Goal: Information Seeking & Learning: Learn about a topic

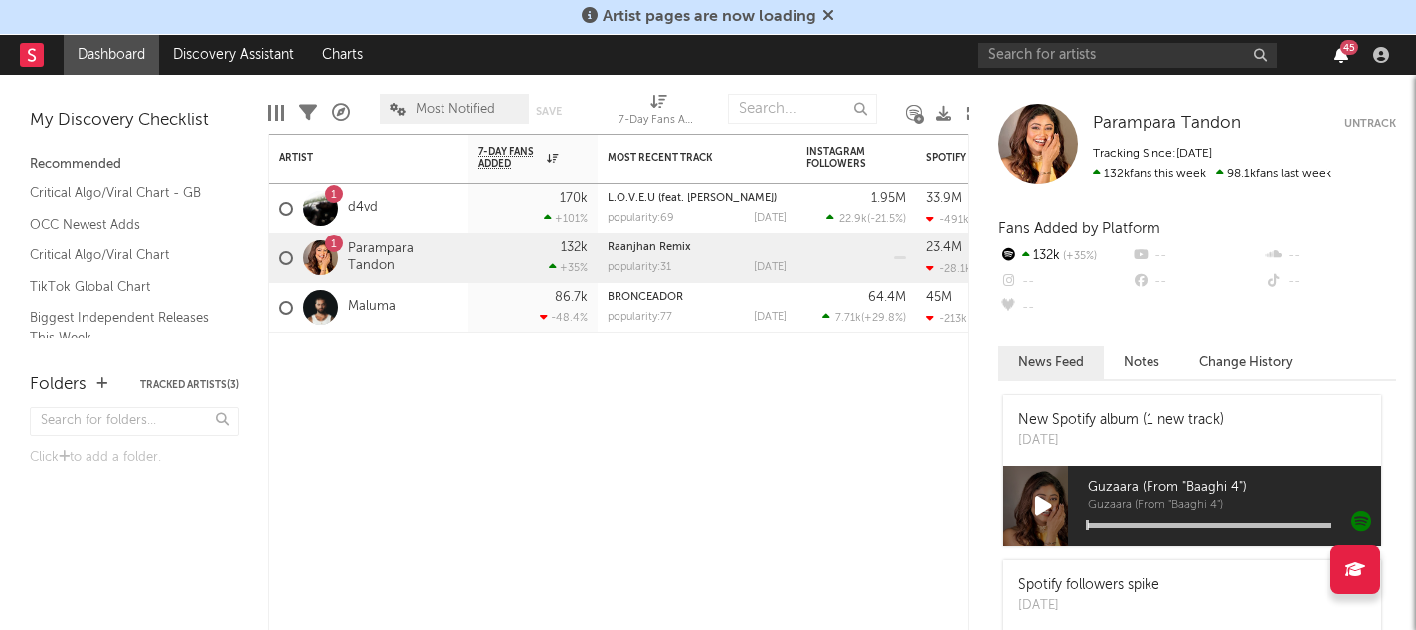
click at [1339, 58] on icon "button" at bounding box center [1341, 55] width 14 height 16
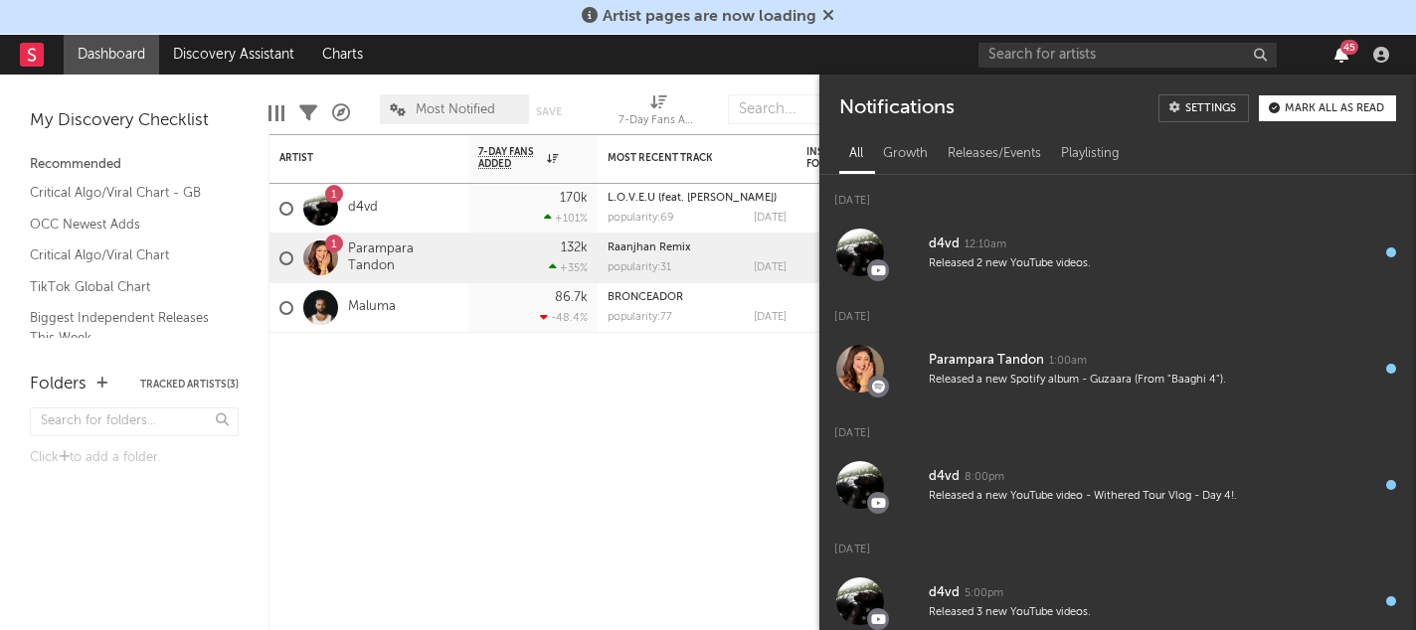
click at [1339, 56] on icon "button" at bounding box center [1341, 55] width 14 height 16
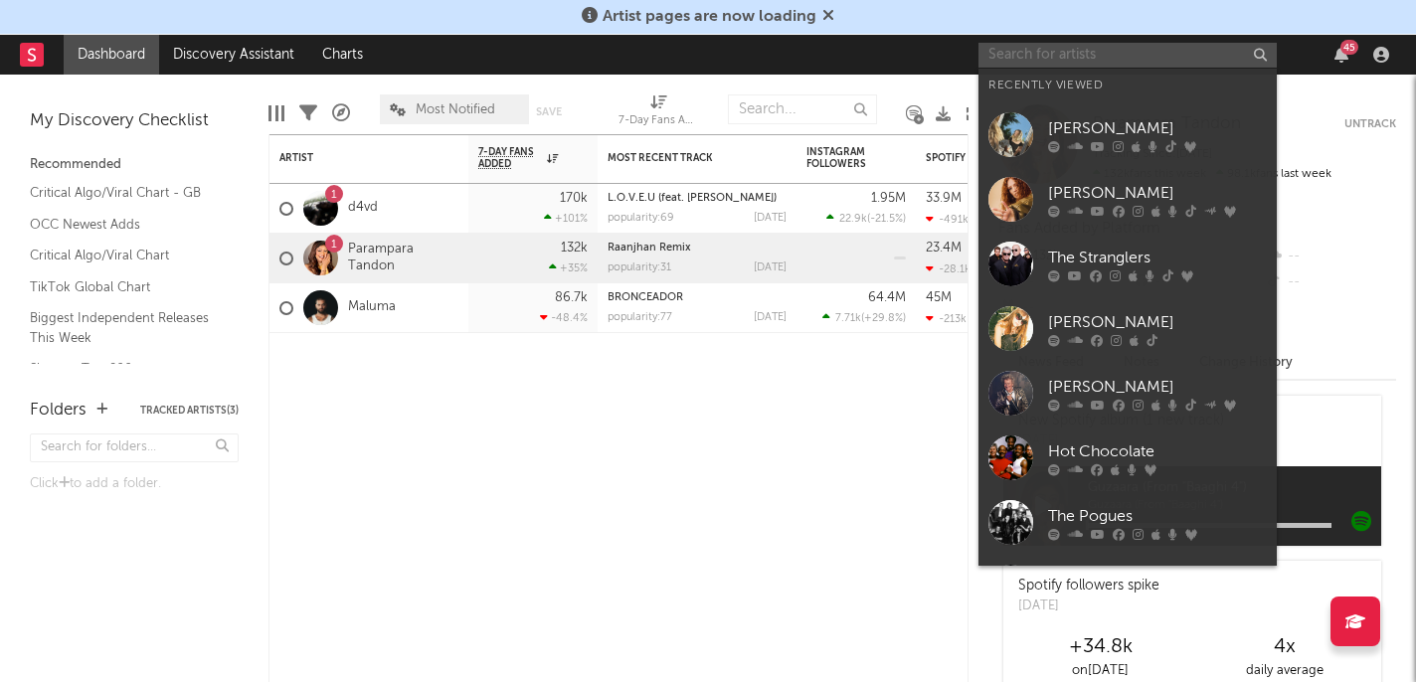
click at [1072, 43] on input "text" at bounding box center [1127, 55] width 298 height 25
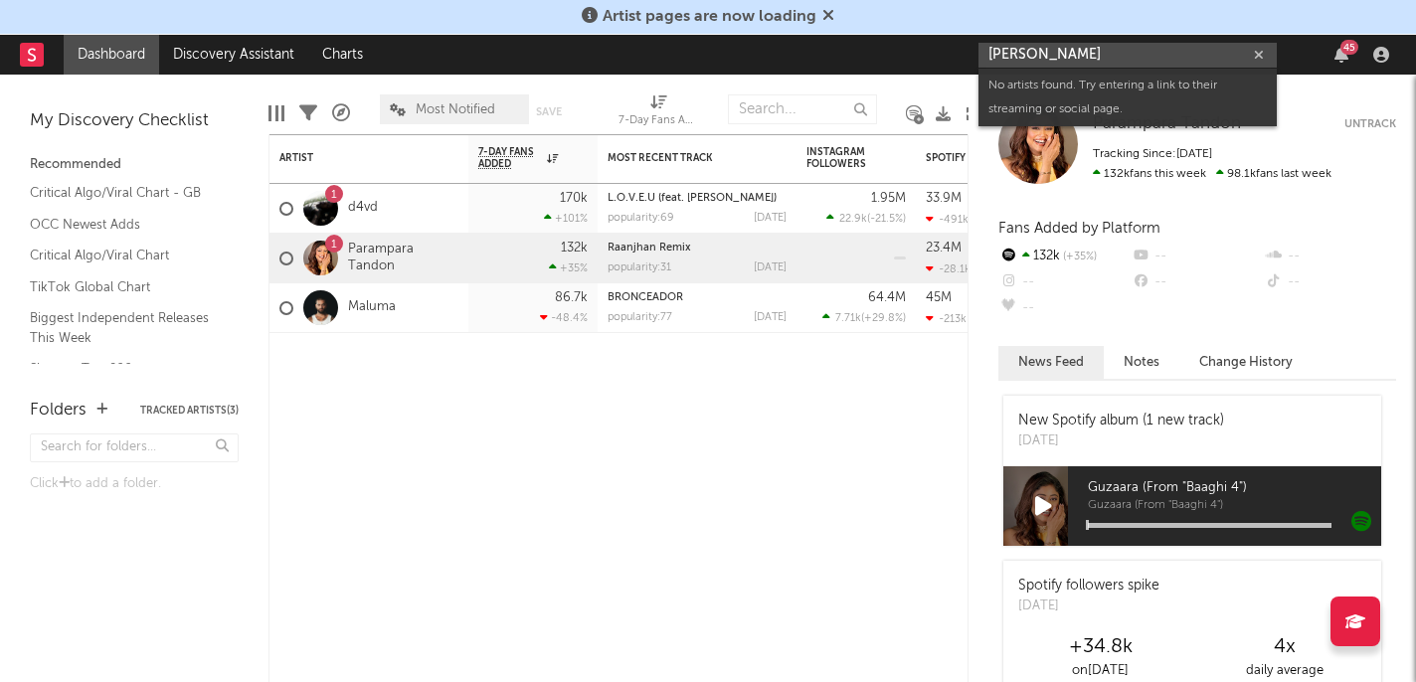
type input "[PERSON_NAME]"
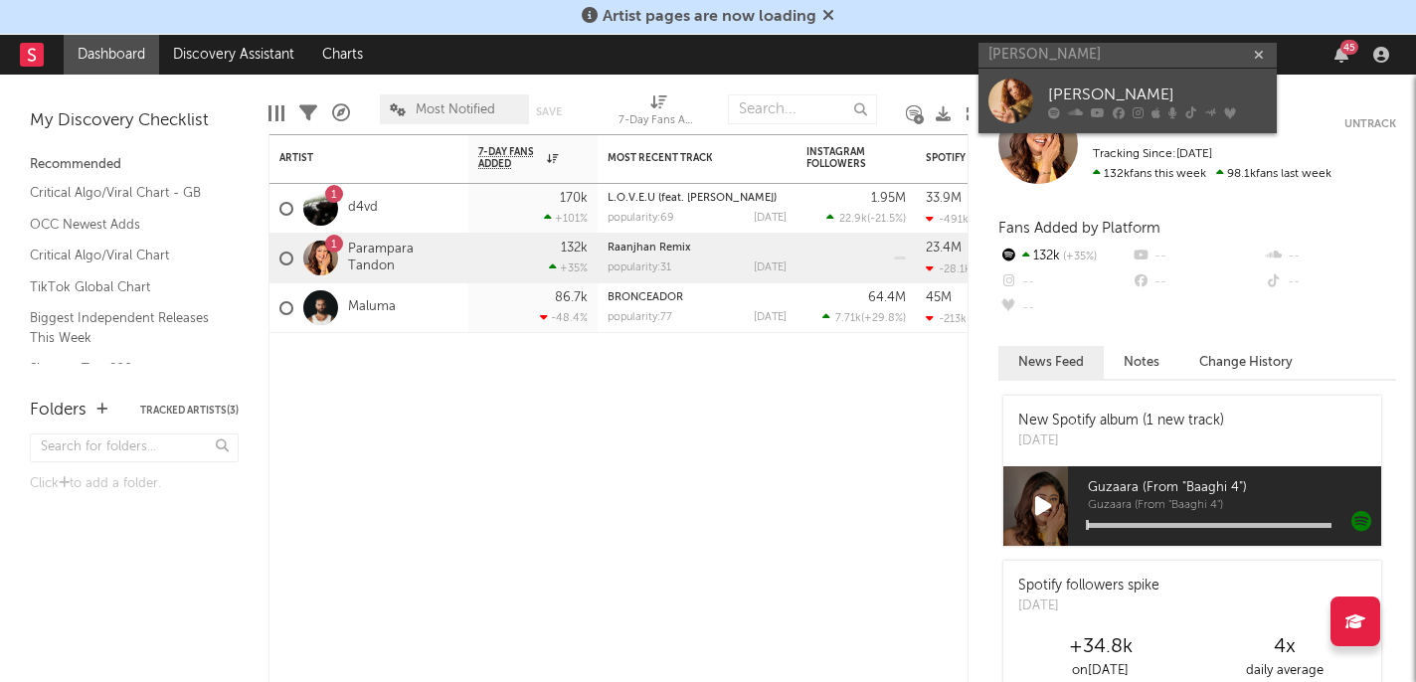
click at [1112, 92] on div "[PERSON_NAME]" at bounding box center [1157, 95] width 219 height 24
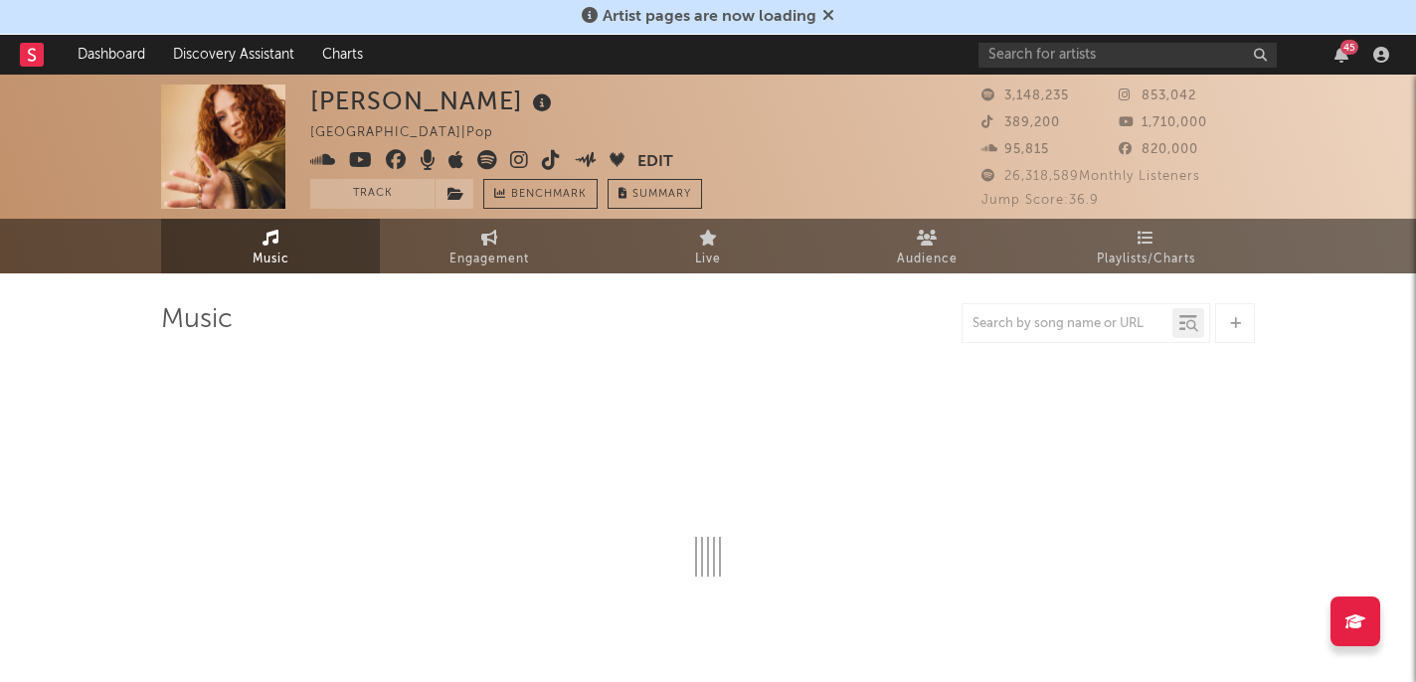
select select "6m"
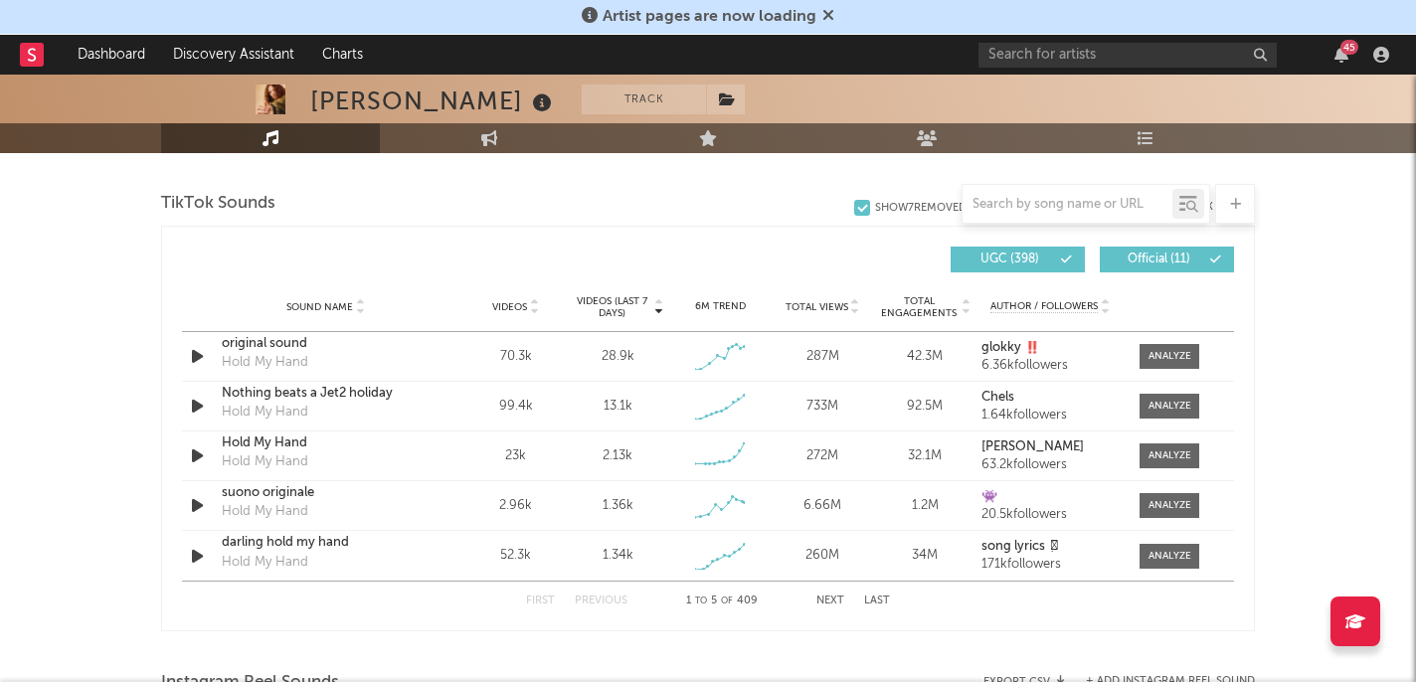
scroll to position [1321, 0]
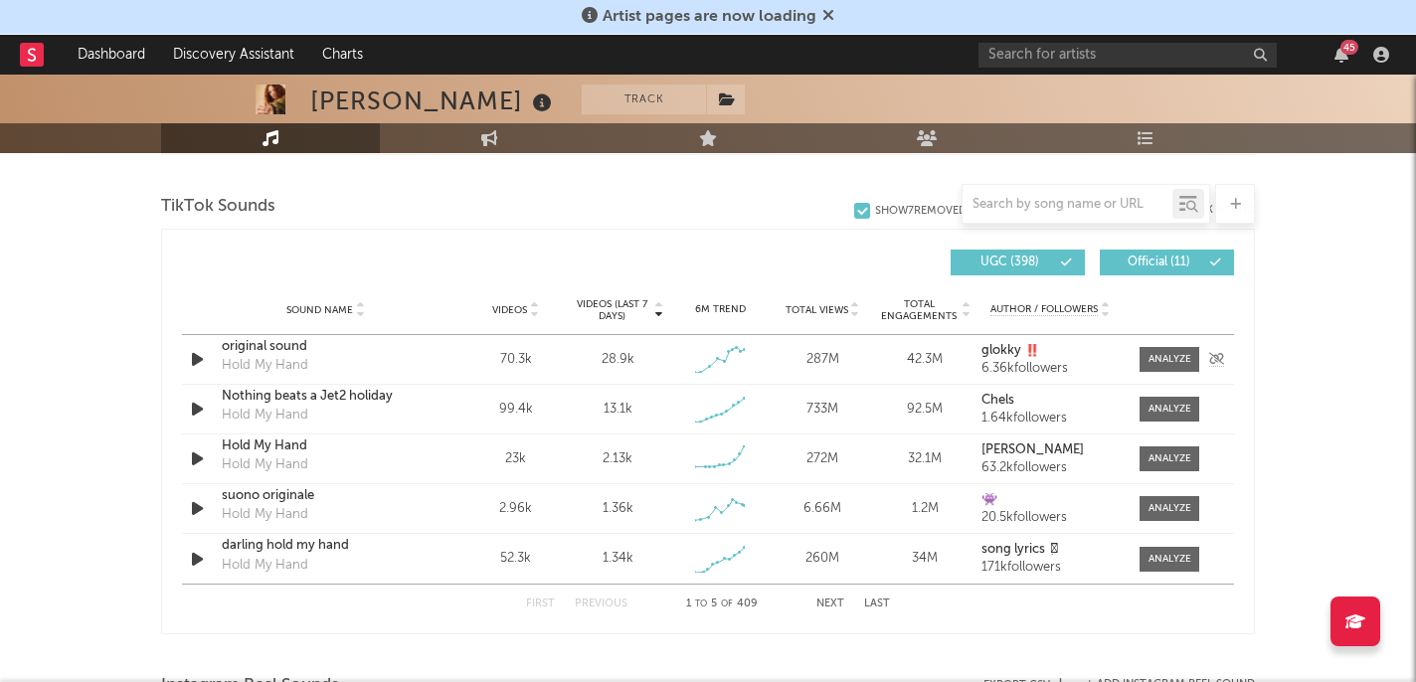
click at [296, 360] on div "Hold My Hand" at bounding box center [265, 366] width 86 height 20
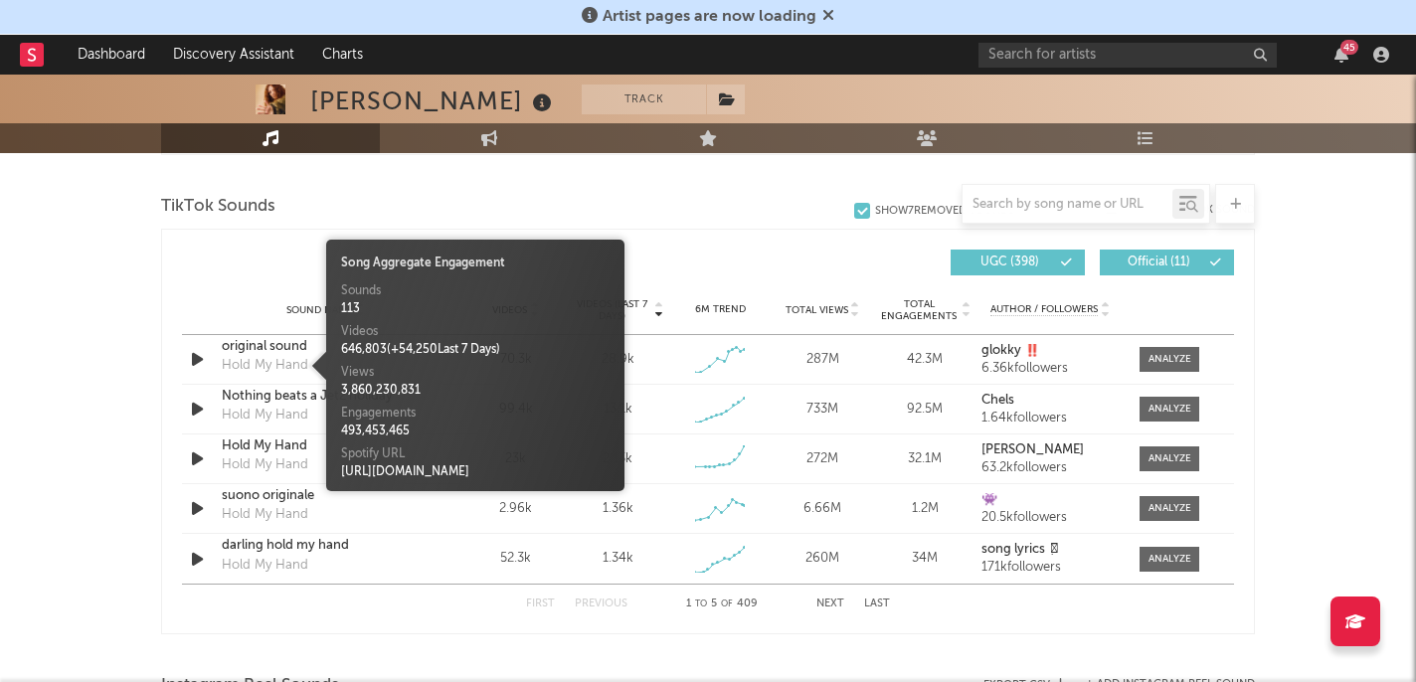
click at [308, 354] on span at bounding box center [316, 366] width 20 height 30
click at [297, 348] on div "original sound" at bounding box center [326, 347] width 208 height 20
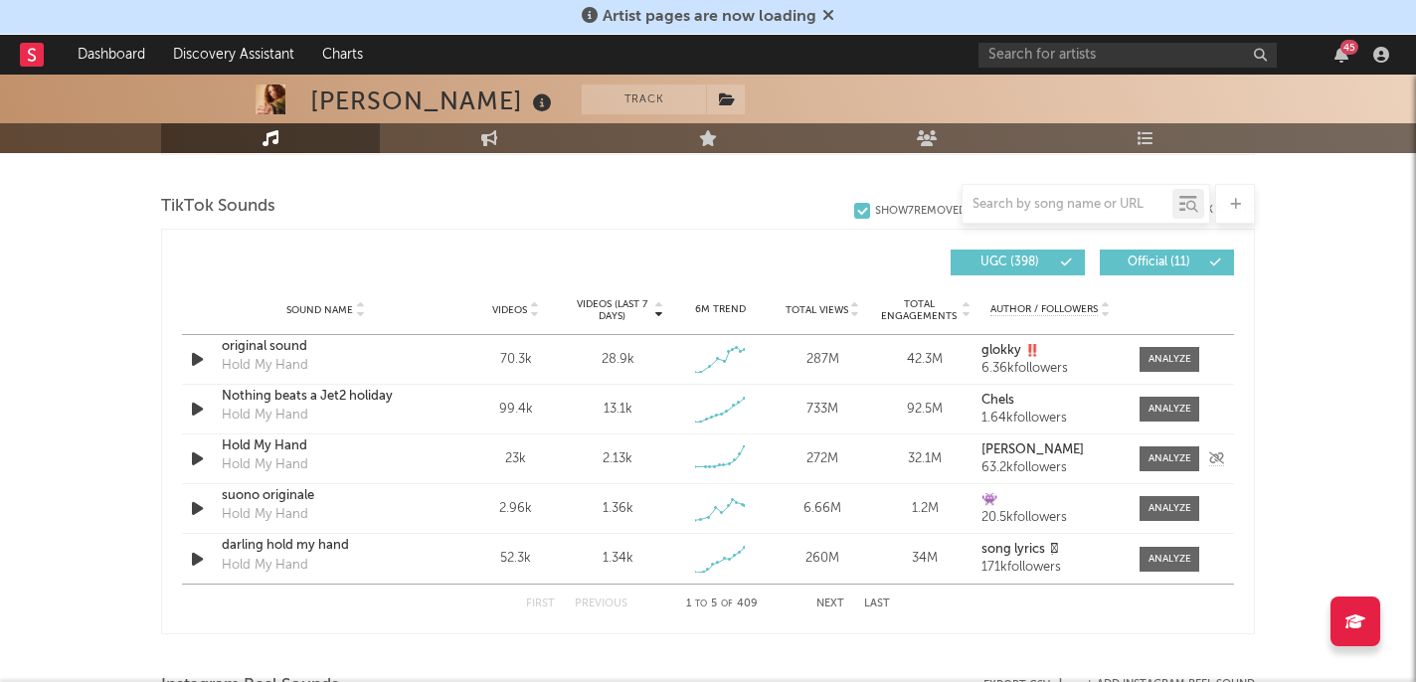
click at [298, 455] on div "Hold My Hand" at bounding box center [265, 465] width 86 height 20
click at [299, 499] on div "suono originale" at bounding box center [326, 496] width 208 height 20
click at [310, 557] on div "darling hold my hand Hold My Hand" at bounding box center [326, 559] width 208 height 46
click at [324, 546] on div "darling hold my hand" at bounding box center [326, 546] width 208 height 20
click at [830, 599] on button "Next" at bounding box center [830, 603] width 28 height 11
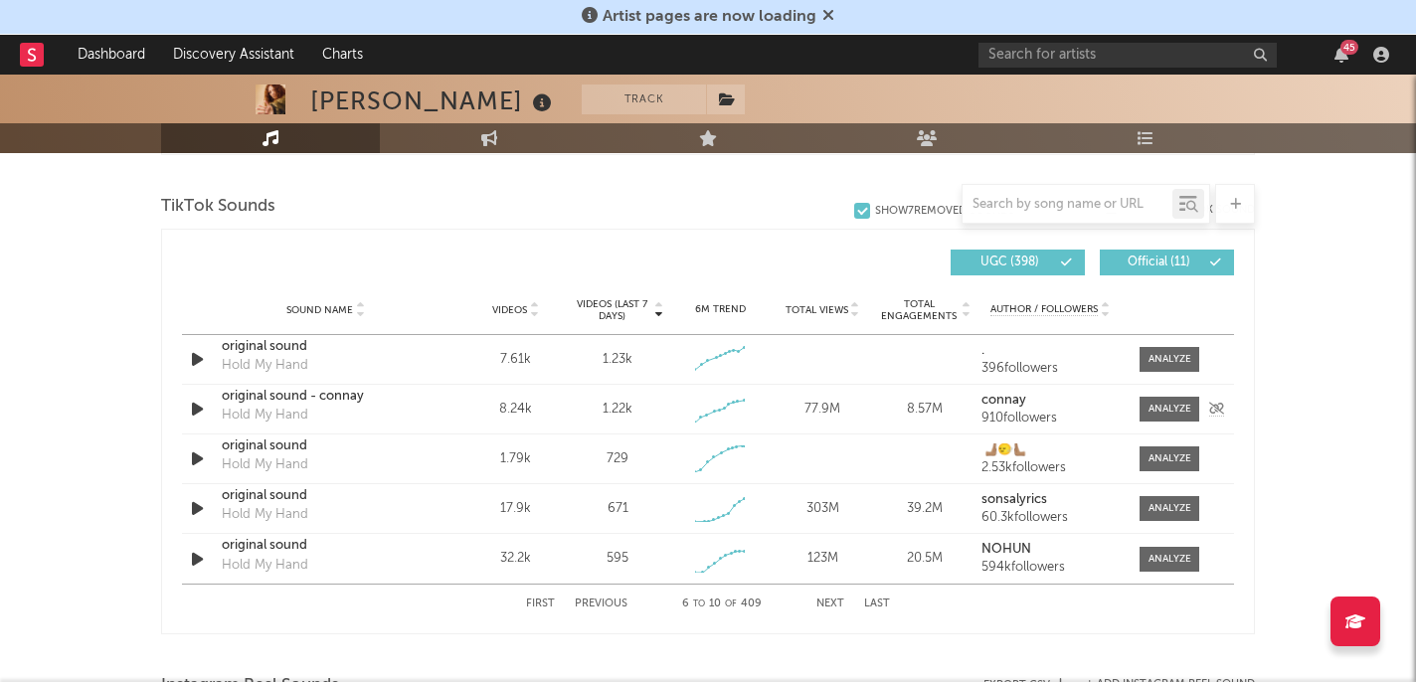
click at [306, 408] on div "original sound - connay Hold My Hand" at bounding box center [326, 410] width 208 height 46
click at [299, 404] on div "original sound - connay" at bounding box center [326, 397] width 208 height 20
click at [301, 502] on div "original sound" at bounding box center [326, 496] width 208 height 20
click at [832, 600] on button "Next" at bounding box center [830, 603] width 28 height 11
click at [831, 600] on button "Next" at bounding box center [830, 603] width 28 height 11
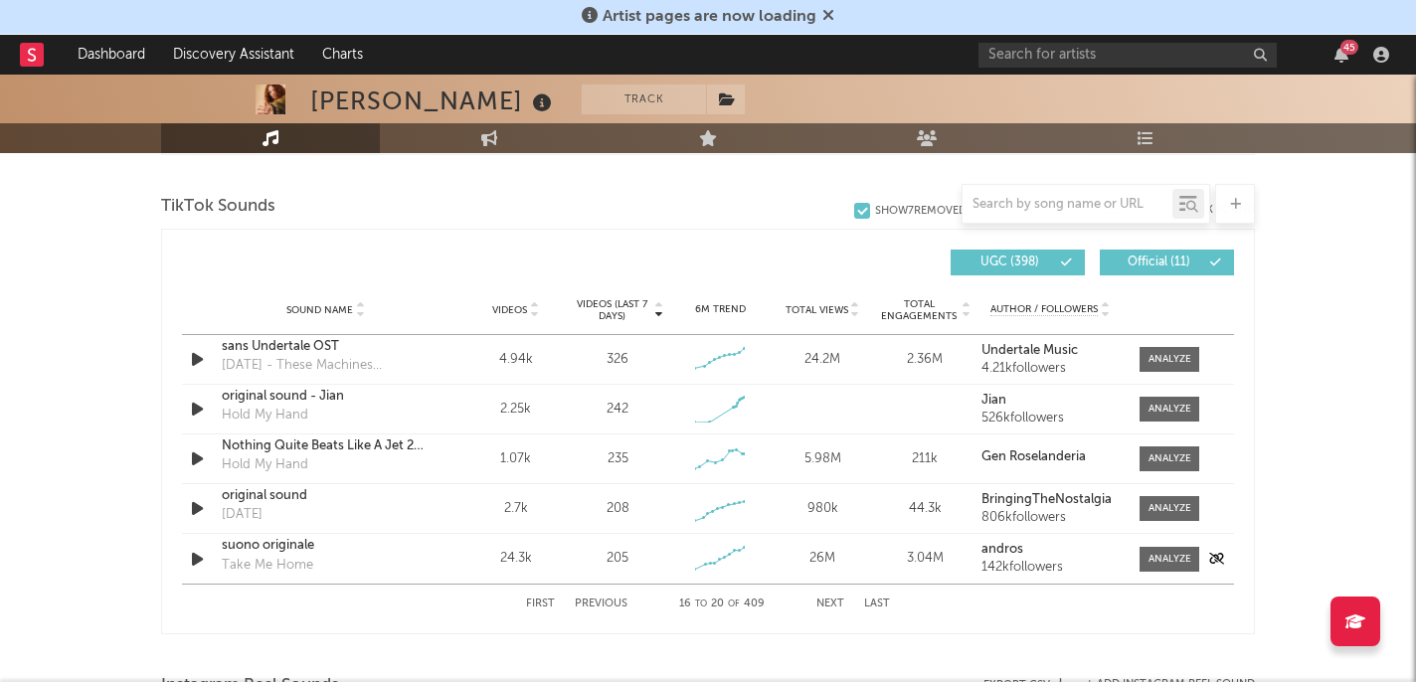
click at [315, 544] on div "suono originale" at bounding box center [326, 546] width 208 height 20
click at [842, 601] on button "Next" at bounding box center [830, 603] width 28 height 11
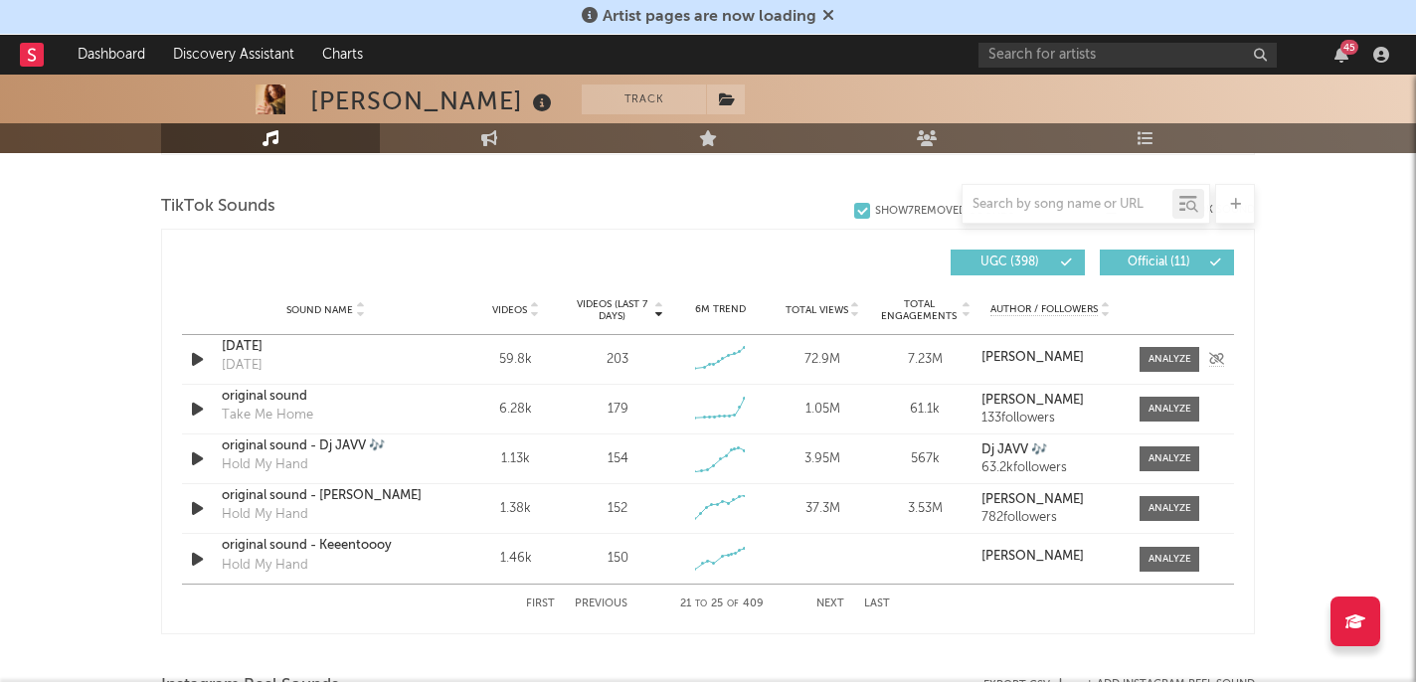
click at [262, 358] on div "[DATE]" at bounding box center [242, 366] width 41 height 20
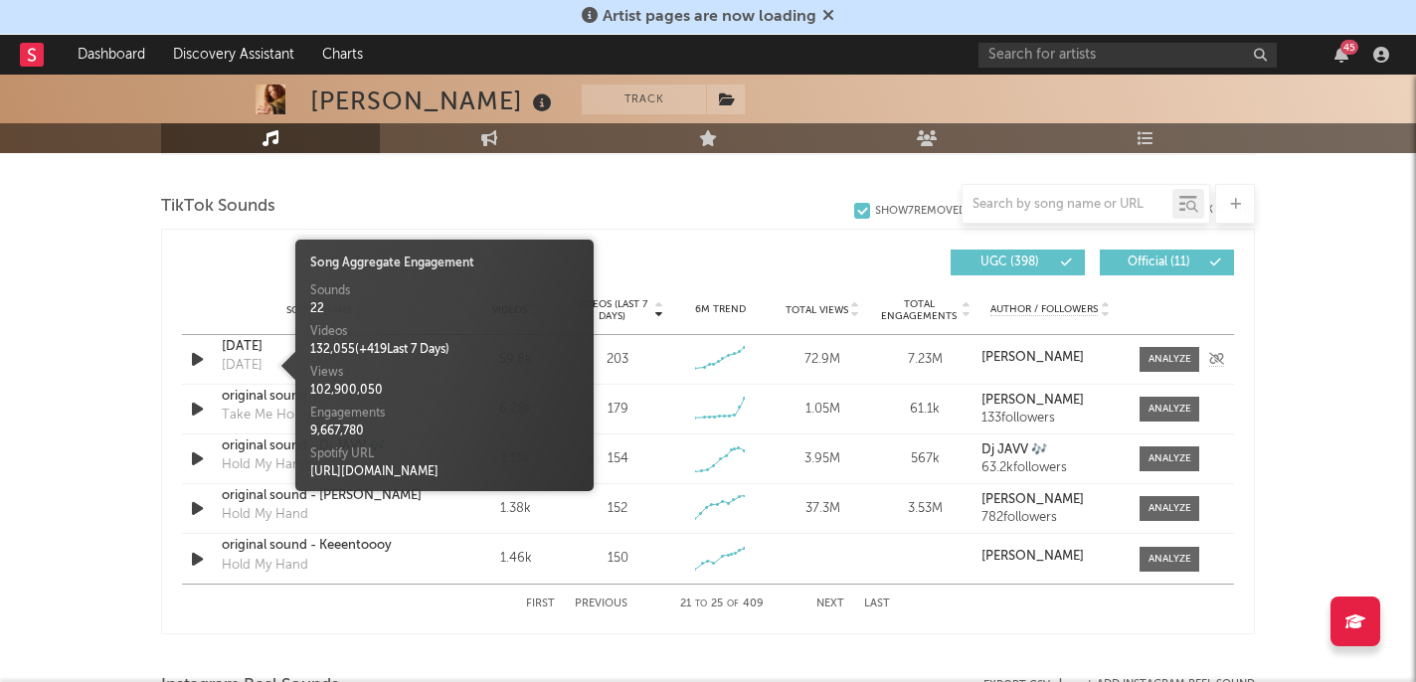
click at [260, 344] on div "[DATE]" at bounding box center [326, 347] width 208 height 20
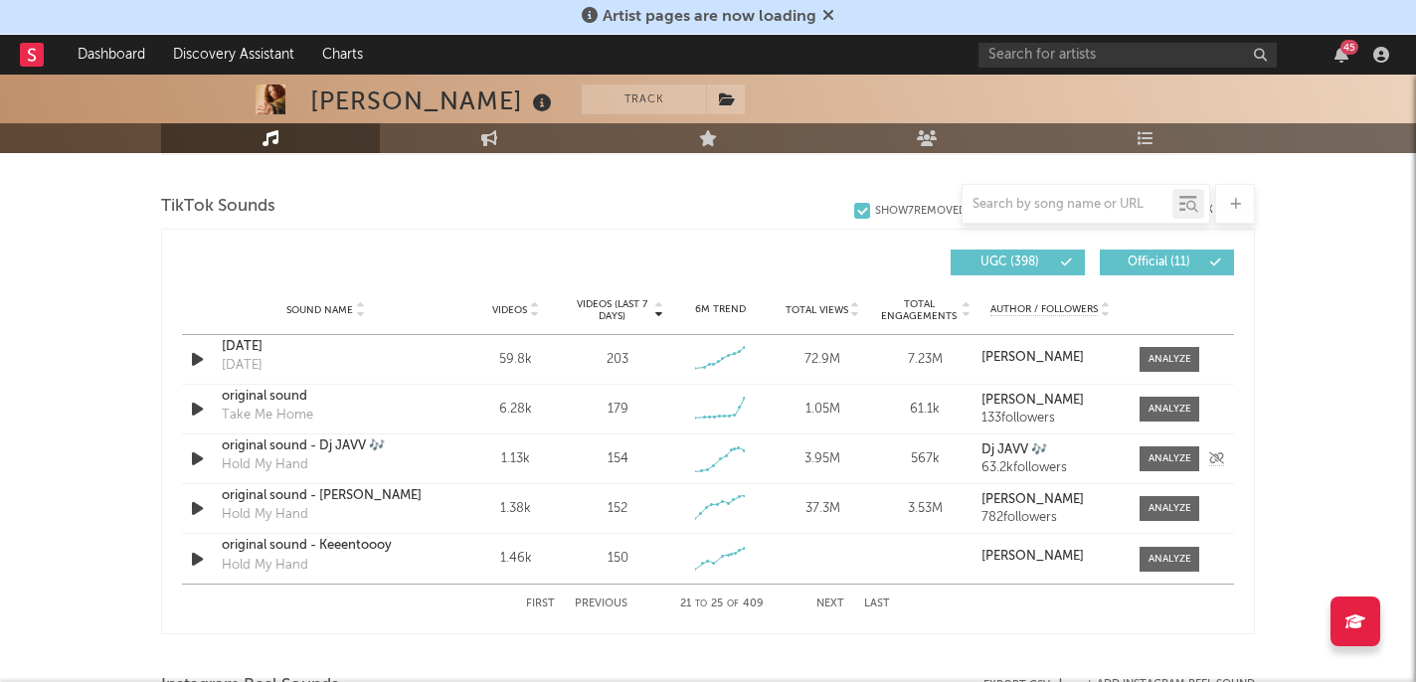
click at [324, 447] on div "original sound - Dj JAVV 🎶" at bounding box center [326, 446] width 208 height 20
click at [835, 600] on button "Next" at bounding box center [830, 603] width 28 height 11
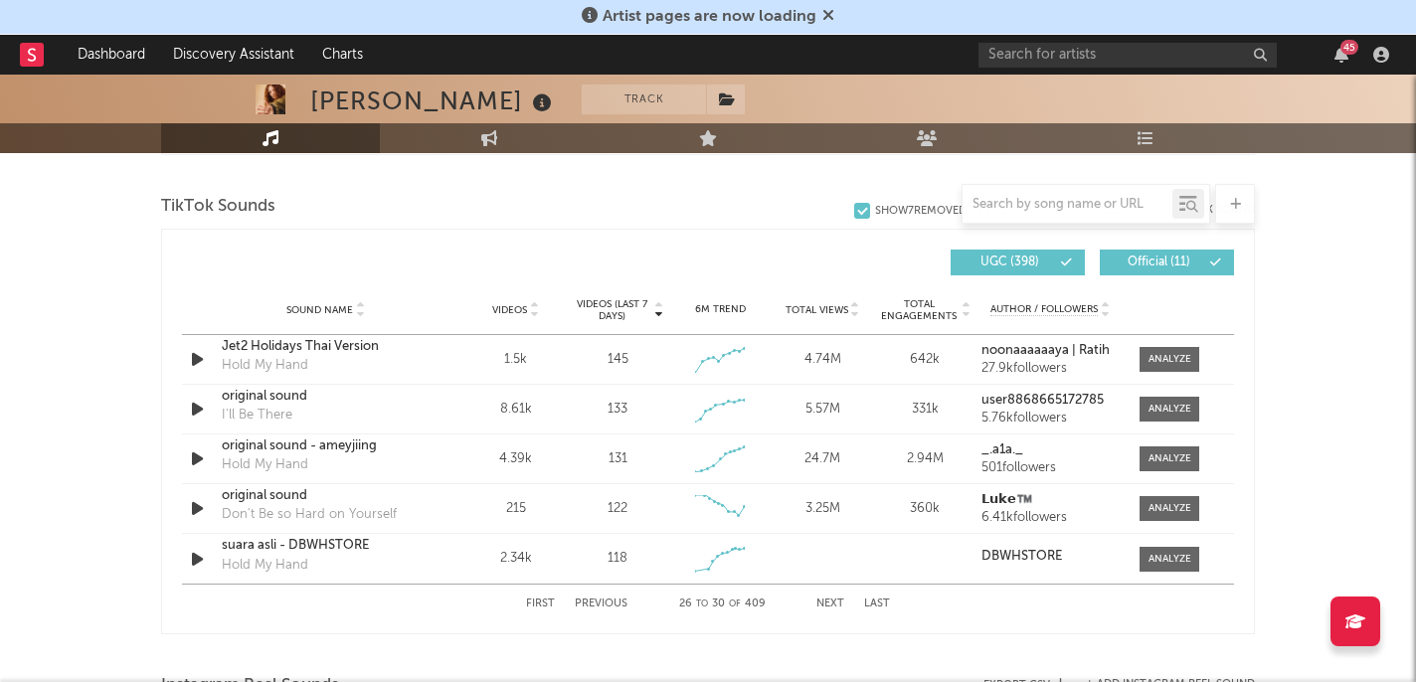
click at [832, 598] on button "Next" at bounding box center [830, 603] width 28 height 11
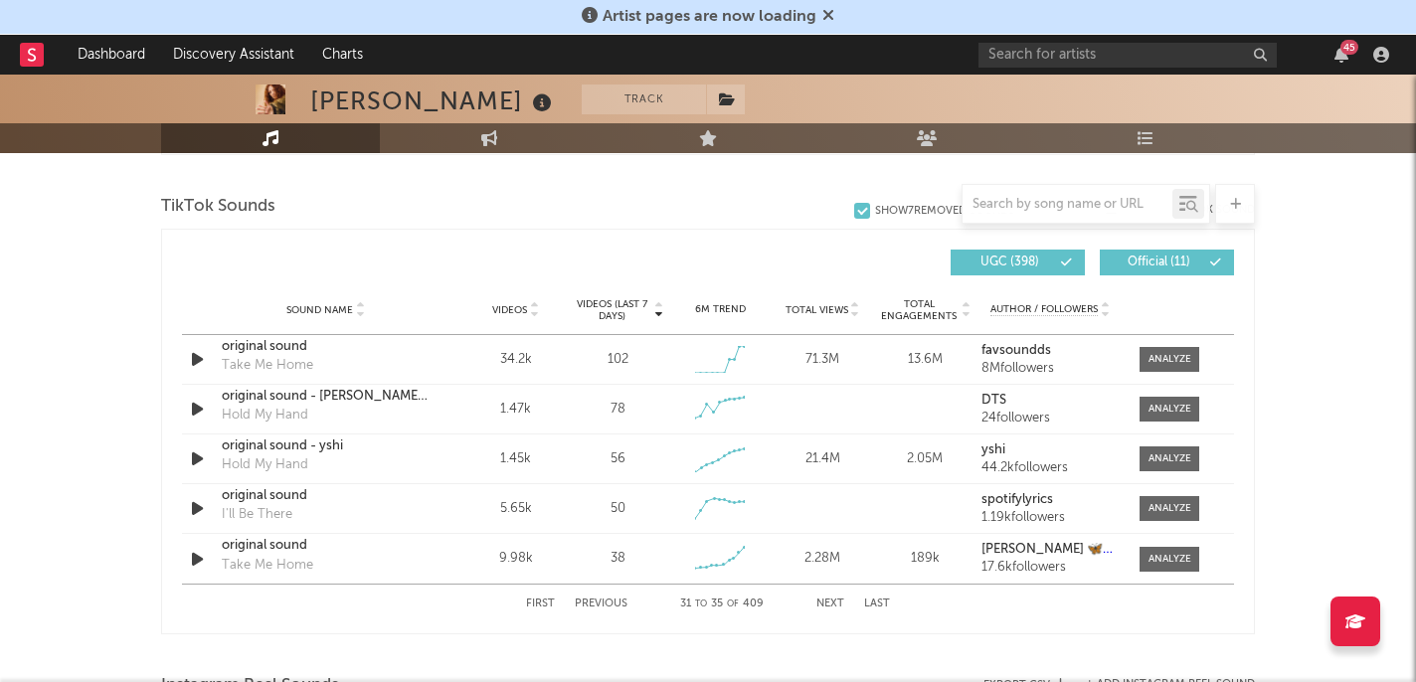
click at [832, 598] on button "Next" at bounding box center [830, 603] width 28 height 11
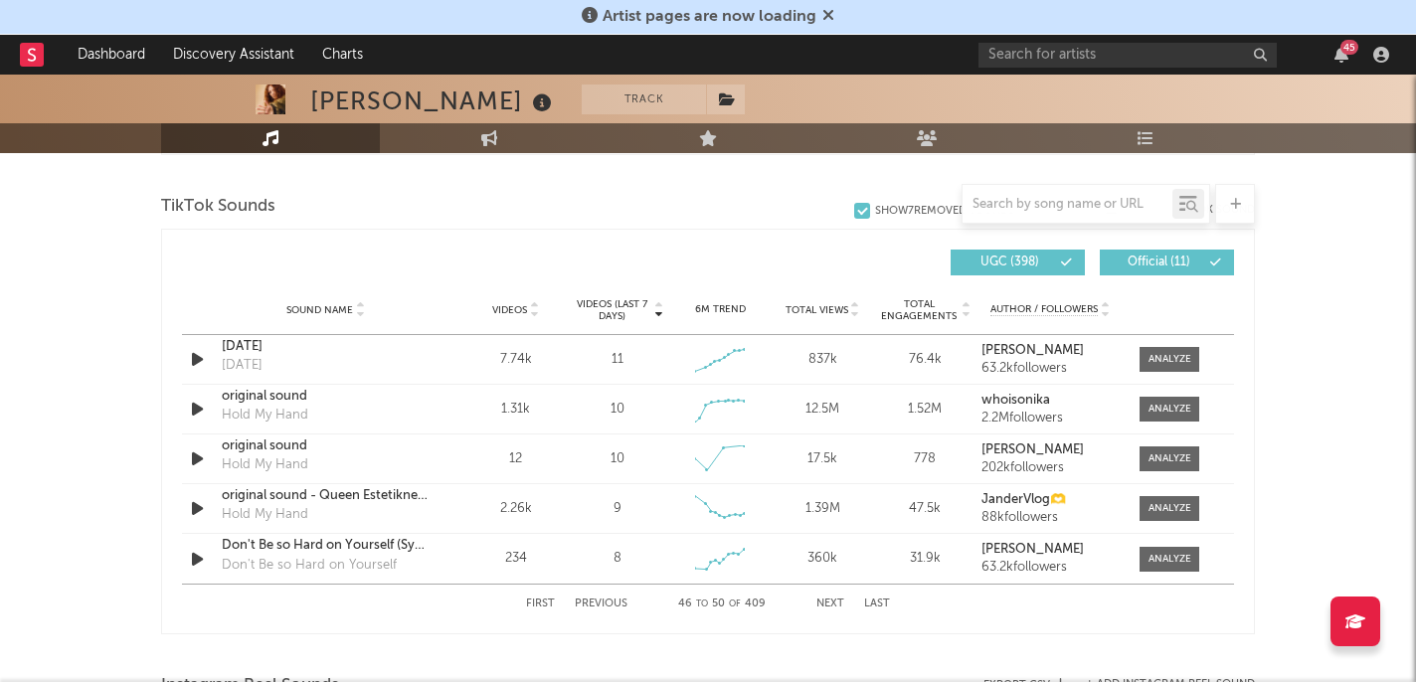
click at [832, 598] on button "Next" at bounding box center [830, 603] width 28 height 11
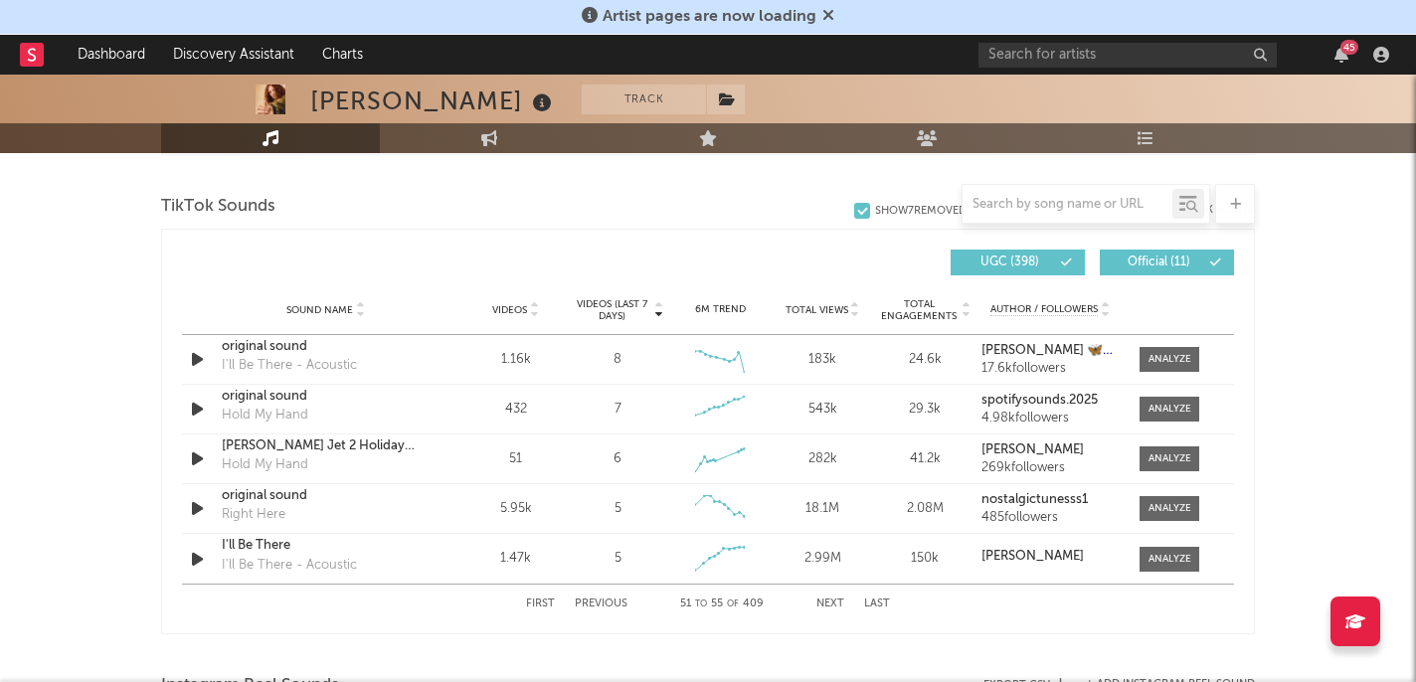
click at [832, 598] on button "Next" at bounding box center [830, 603] width 28 height 11
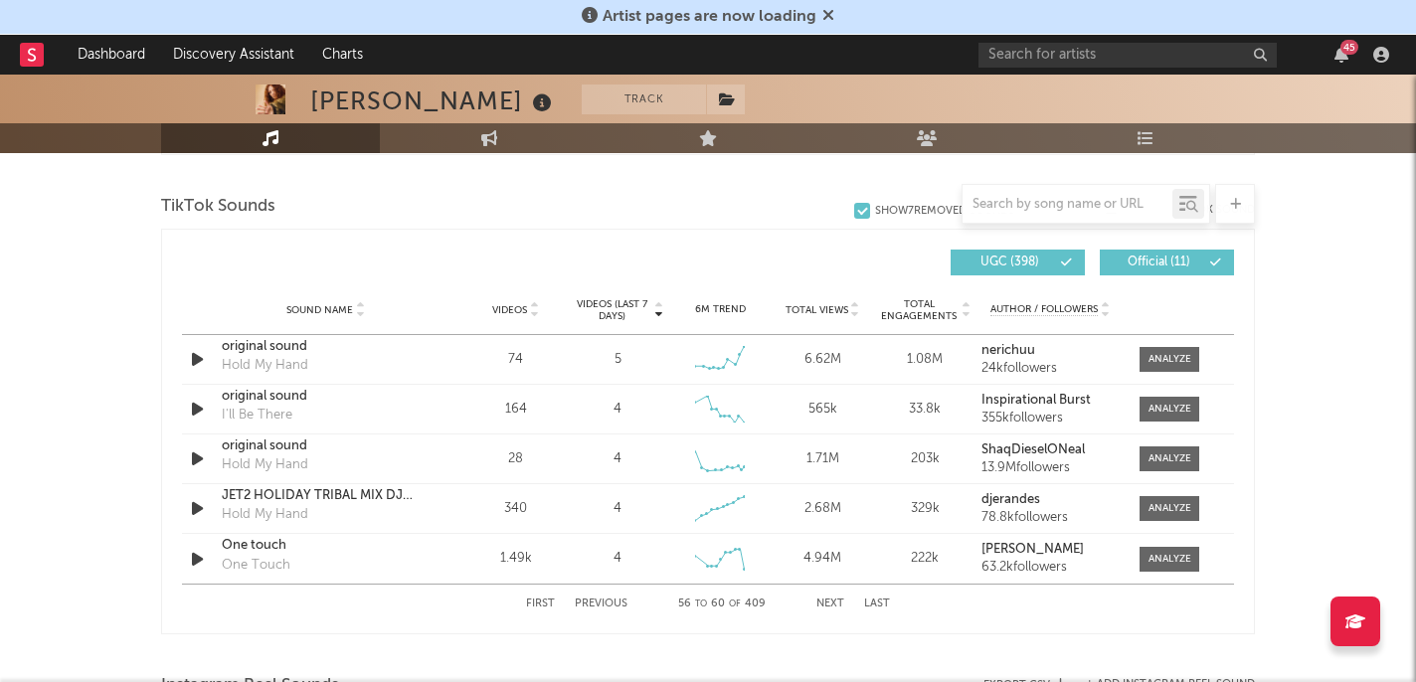
click at [832, 598] on button "Next" at bounding box center [830, 603] width 28 height 11
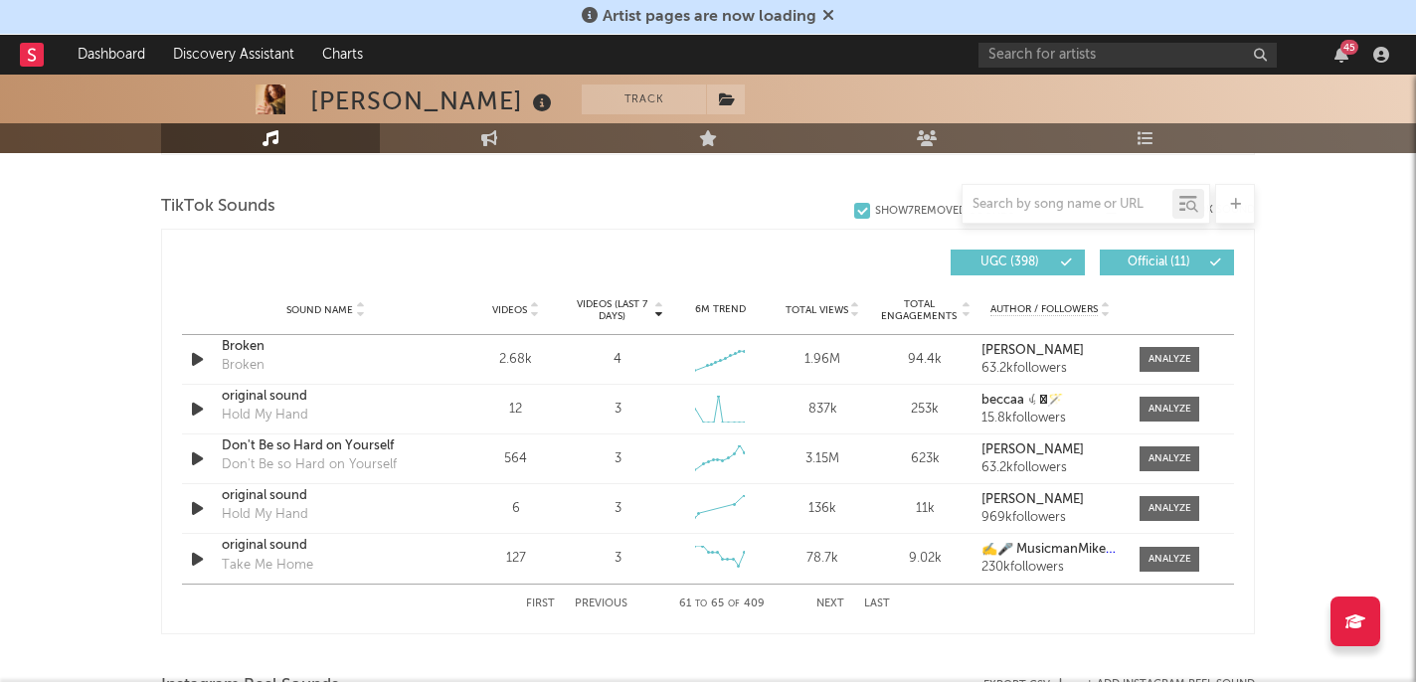
click at [831, 598] on button "Next" at bounding box center [830, 603] width 28 height 11
click at [824, 606] on button "Next" at bounding box center [830, 603] width 28 height 11
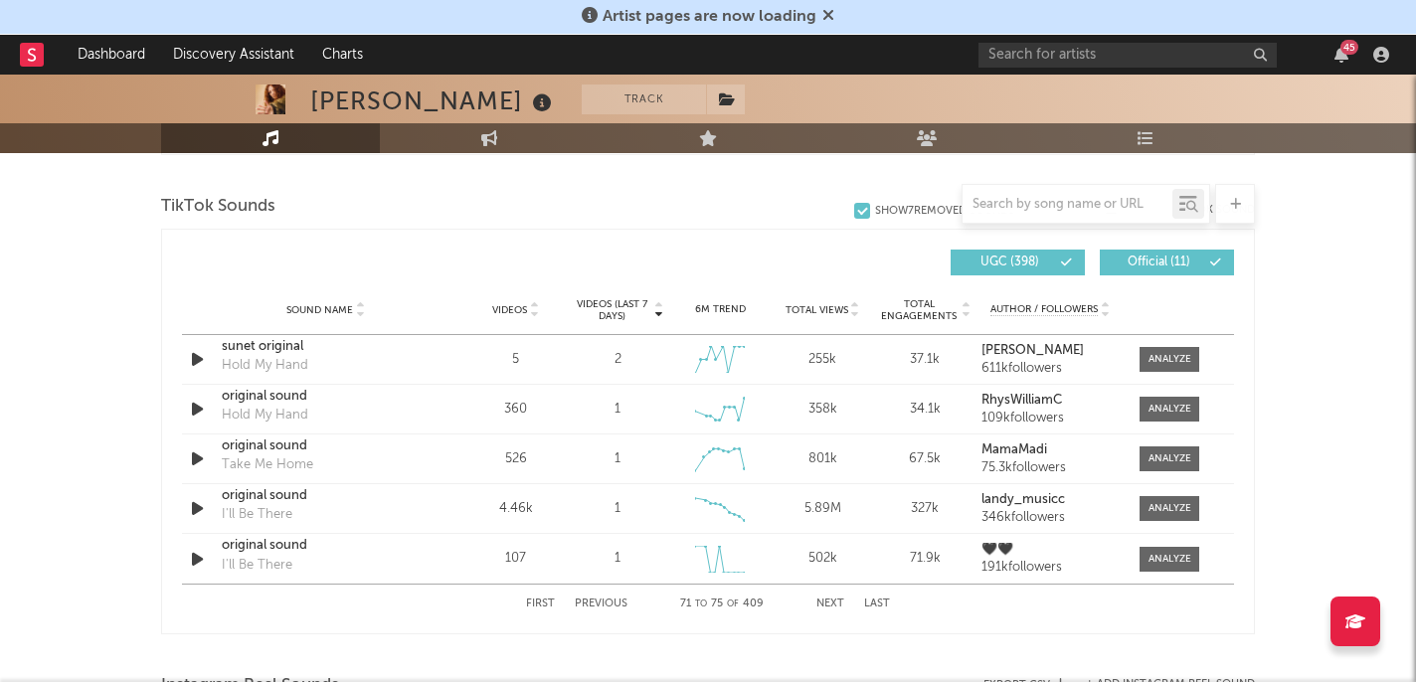
click at [824, 606] on button "Next" at bounding box center [830, 603] width 28 height 11
click at [614, 603] on button "Previous" at bounding box center [601, 603] width 53 height 11
click at [342, 553] on div "original sound - DENII" at bounding box center [326, 546] width 208 height 20
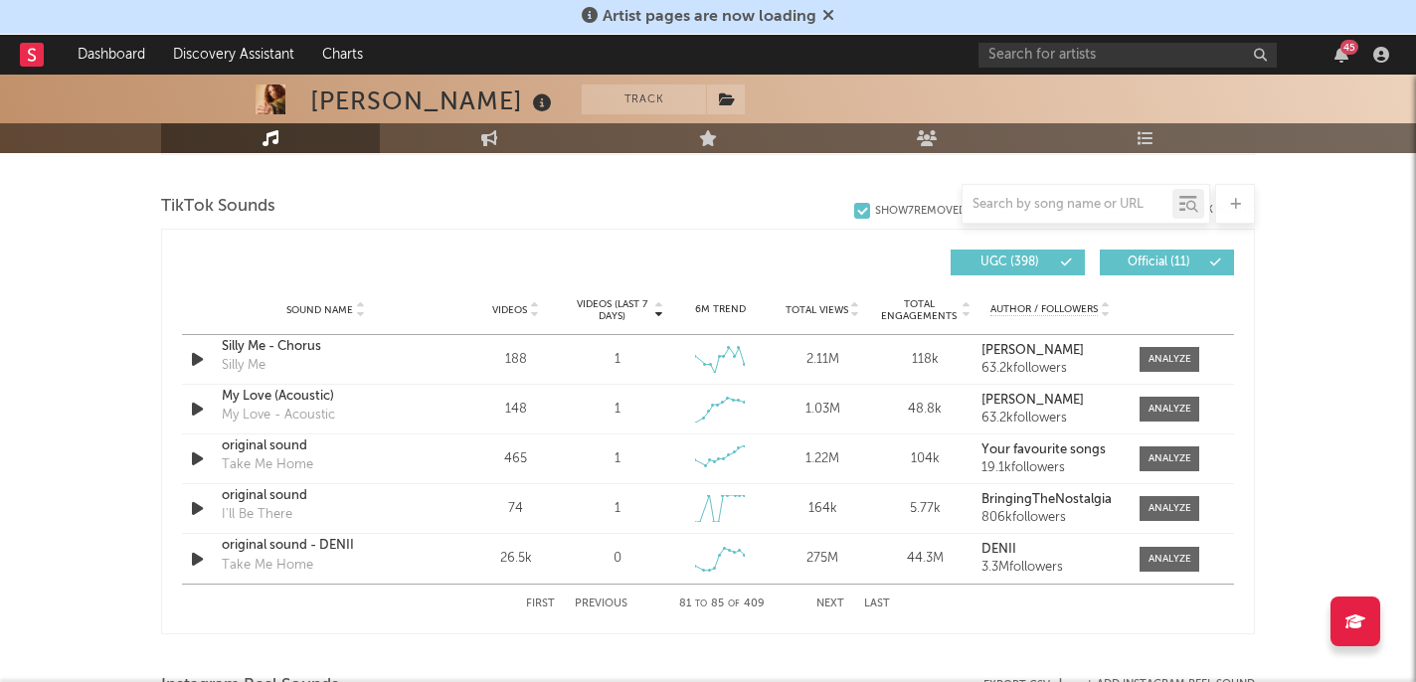
click at [829, 603] on button "Next" at bounding box center [830, 603] width 28 height 11
click at [832, 600] on button "Next" at bounding box center [830, 603] width 28 height 11
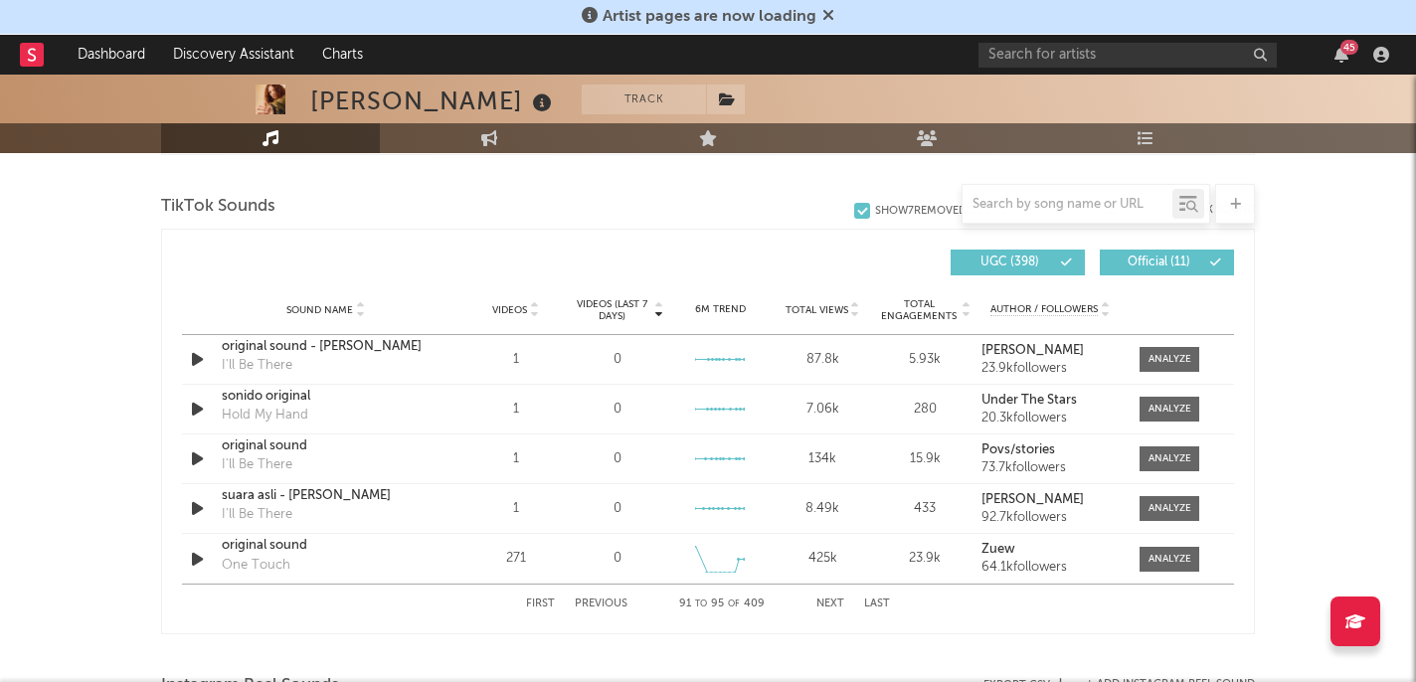
click at [832, 600] on button "Next" at bounding box center [830, 603] width 28 height 11
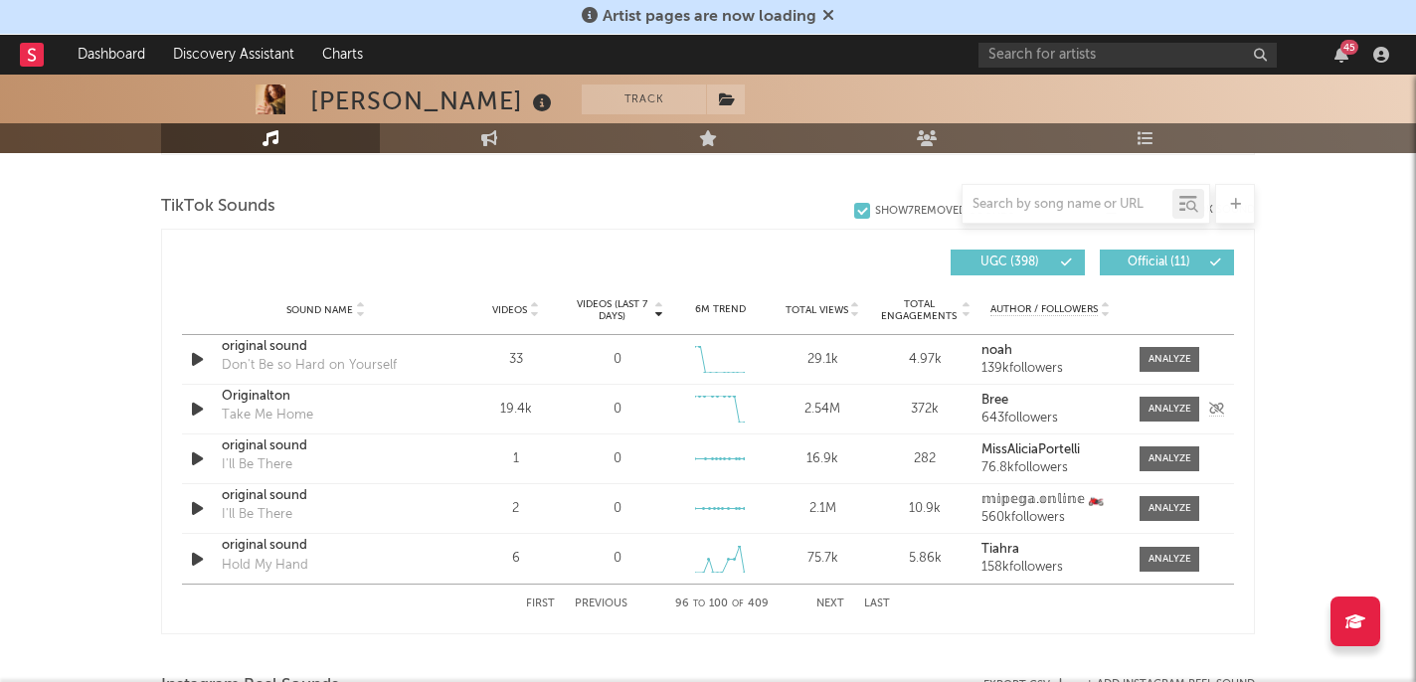
click at [288, 395] on div "Originalton" at bounding box center [326, 397] width 208 height 20
click at [835, 603] on button "Next" at bounding box center [830, 603] width 28 height 11
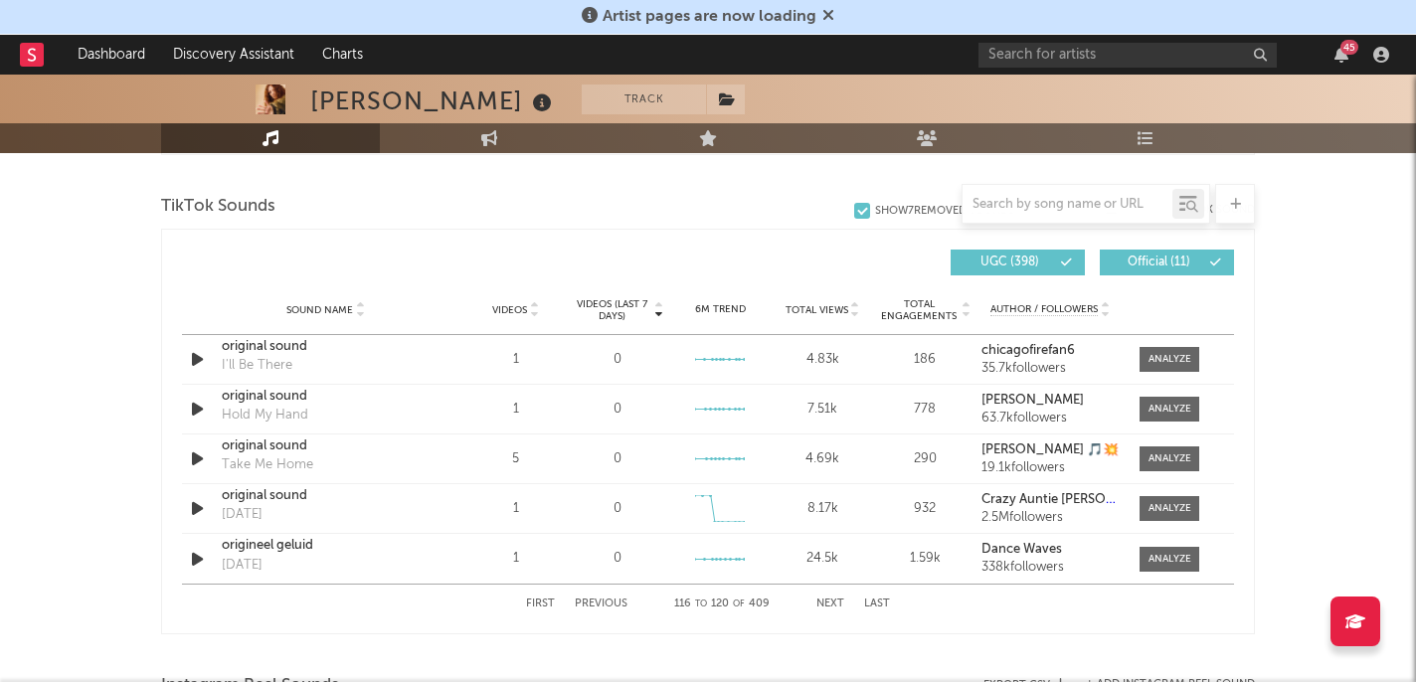
click at [608, 605] on button "Previous" at bounding box center [601, 603] width 53 height 11
click at [831, 603] on button "Next" at bounding box center [830, 603] width 28 height 11
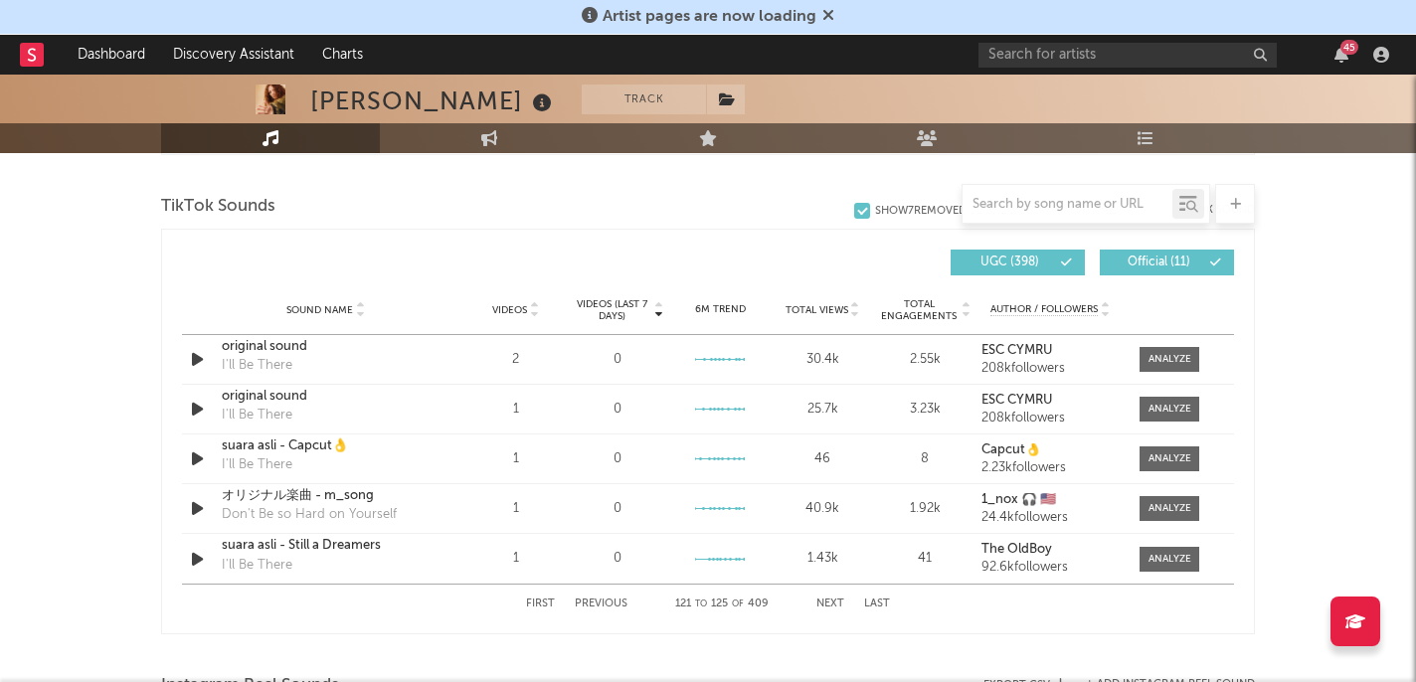
click at [831, 603] on button "Next" at bounding box center [830, 603] width 28 height 11
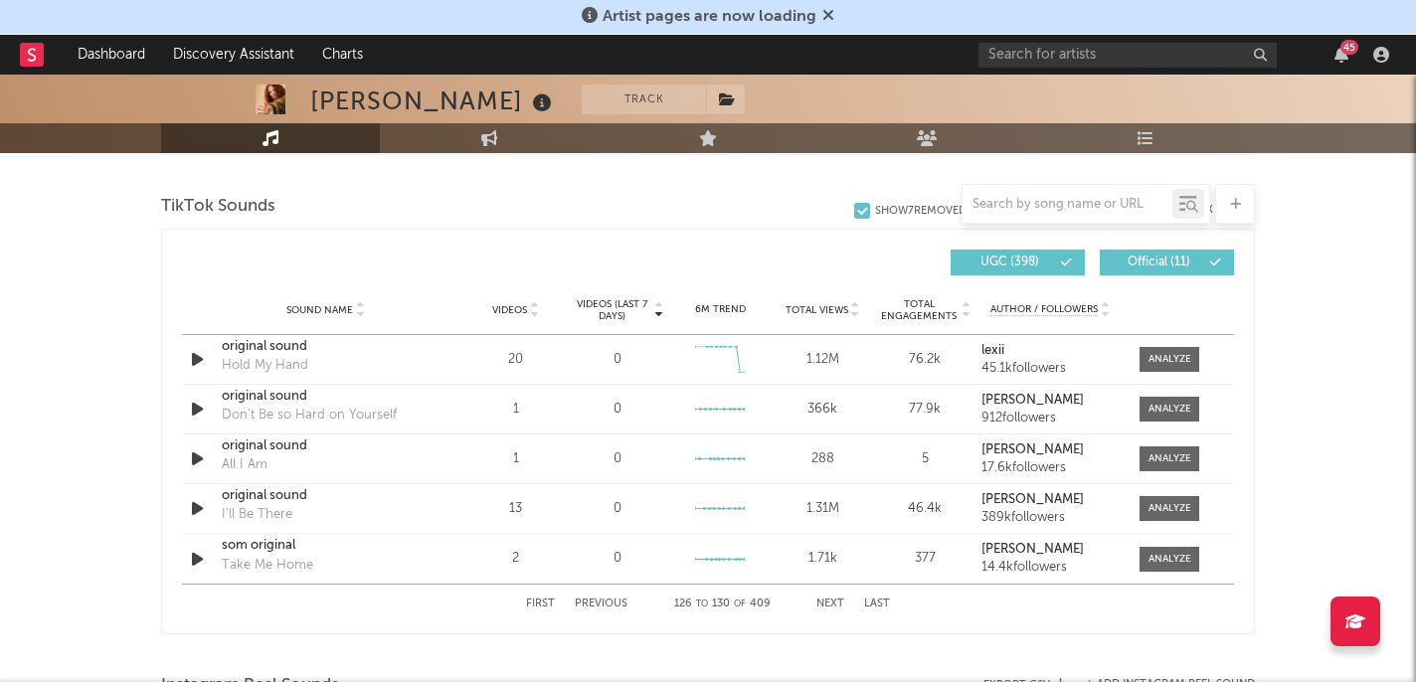
click at [831, 603] on button "Next" at bounding box center [830, 603] width 28 height 11
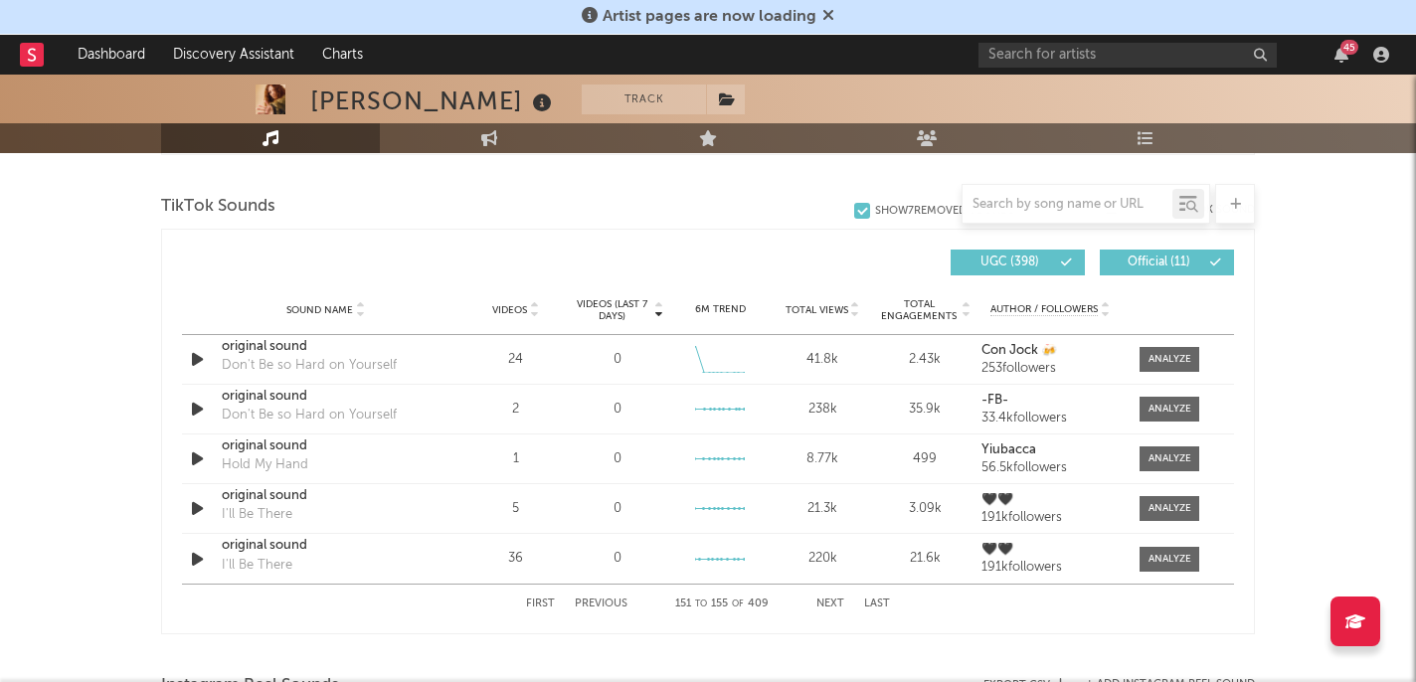
click at [831, 603] on button "Next" at bounding box center [830, 603] width 28 height 11
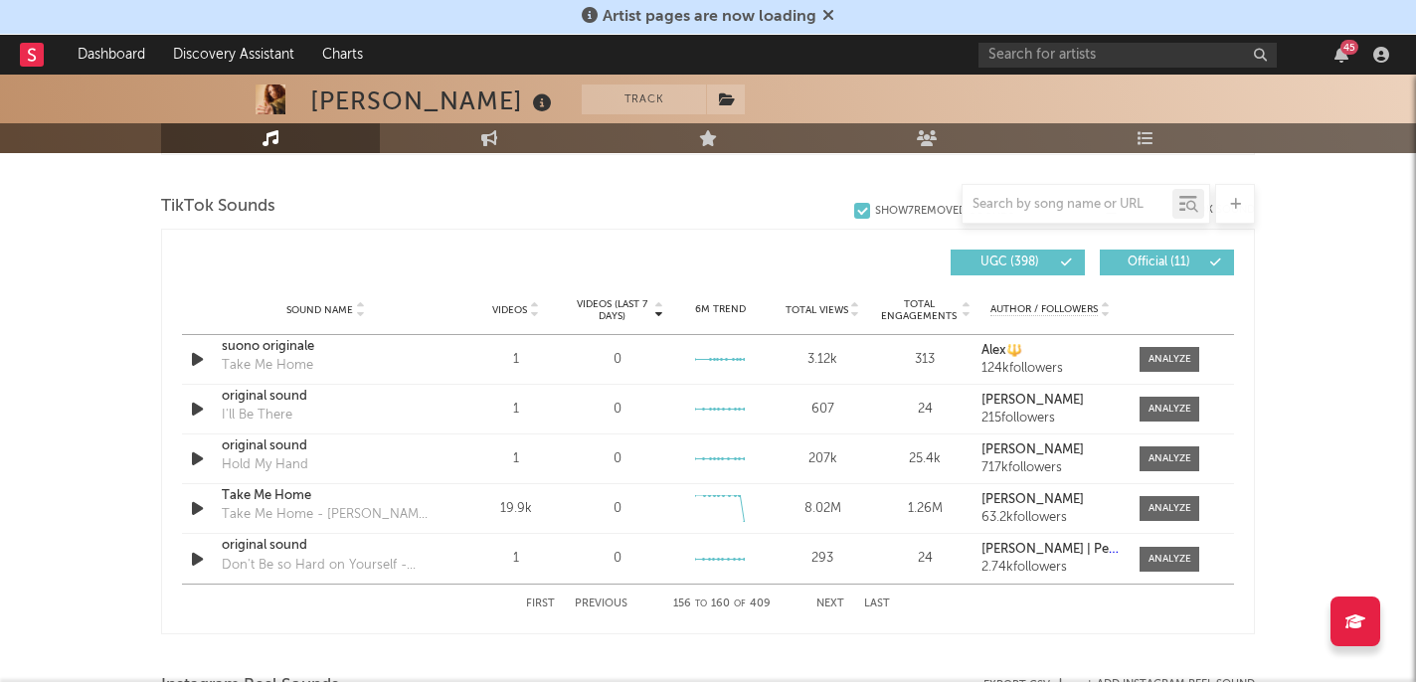
click at [831, 603] on button "Next" at bounding box center [830, 603] width 28 height 11
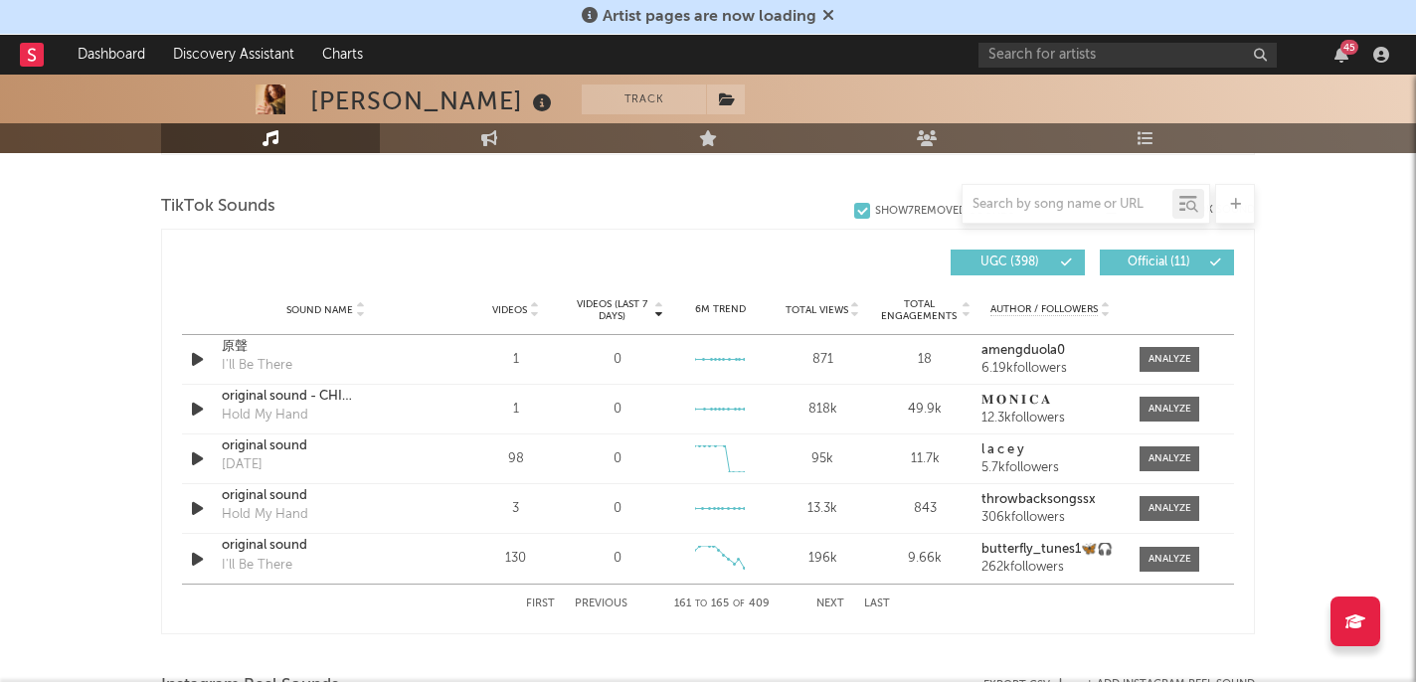
click at [619, 600] on button "Previous" at bounding box center [601, 603] width 53 height 11
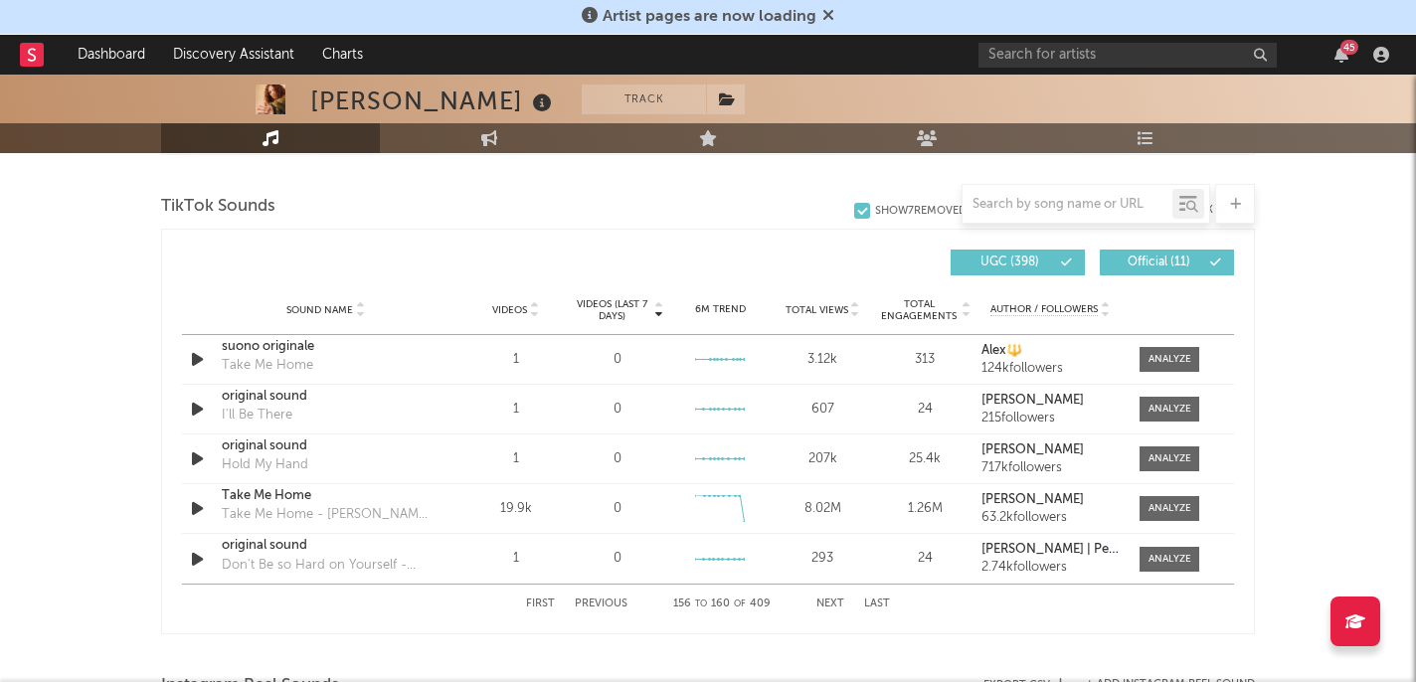
click at [838, 602] on button "Next" at bounding box center [830, 603] width 28 height 11
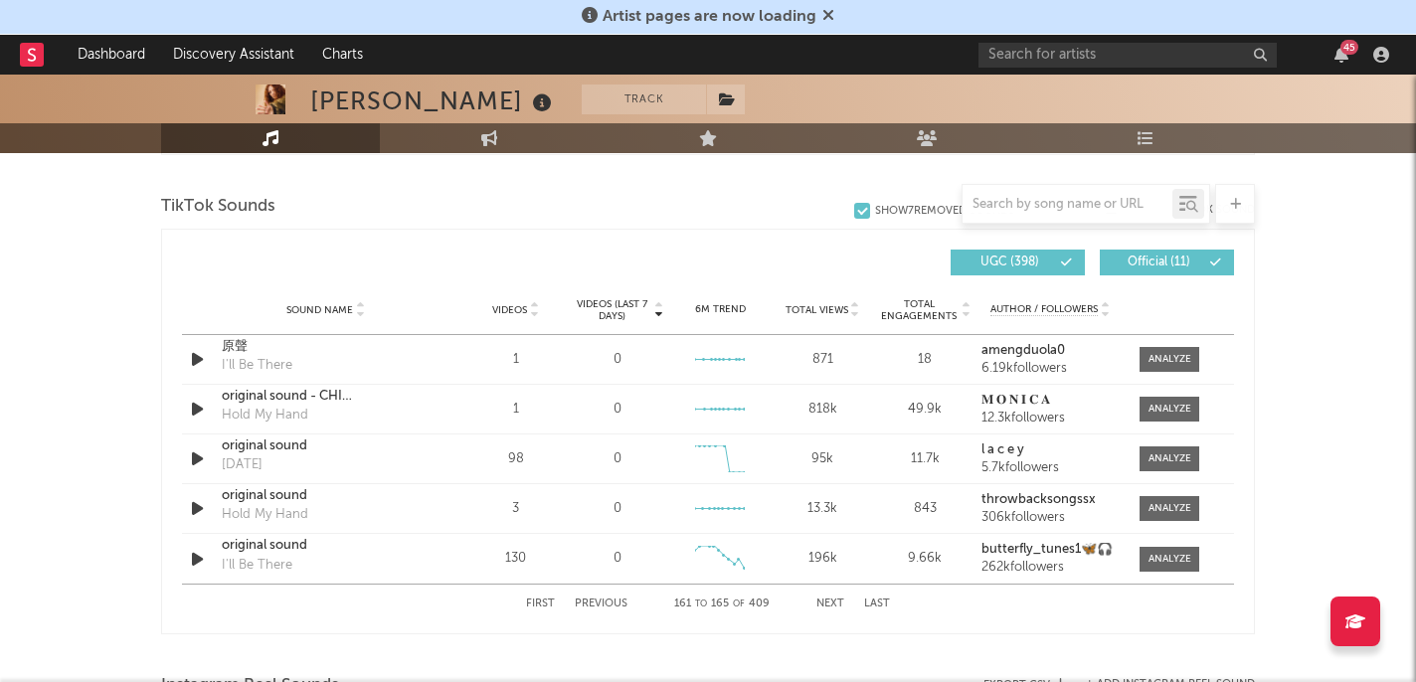
click at [838, 602] on button "Next" at bounding box center [830, 603] width 28 height 11
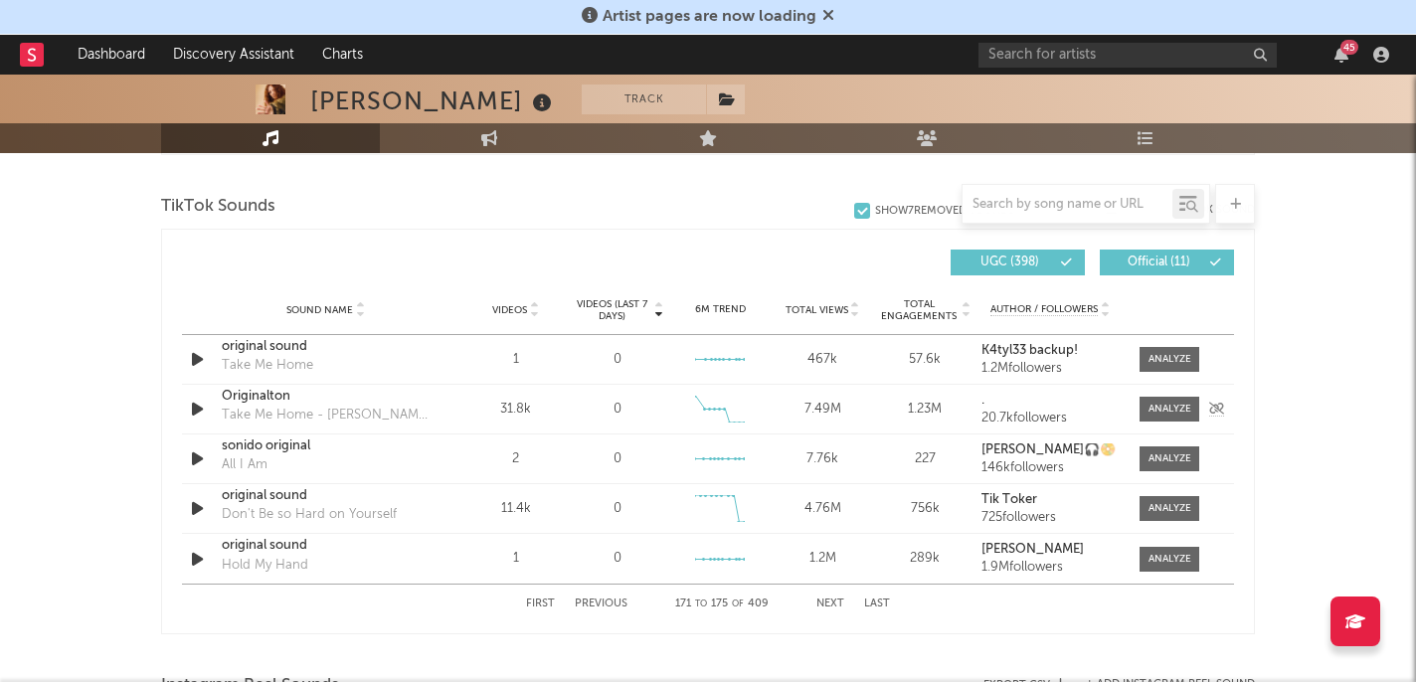
click at [292, 395] on div "Originalton" at bounding box center [326, 397] width 208 height 20
click at [314, 493] on div "original sound" at bounding box center [326, 496] width 208 height 20
click at [830, 598] on button "Next" at bounding box center [830, 603] width 28 height 11
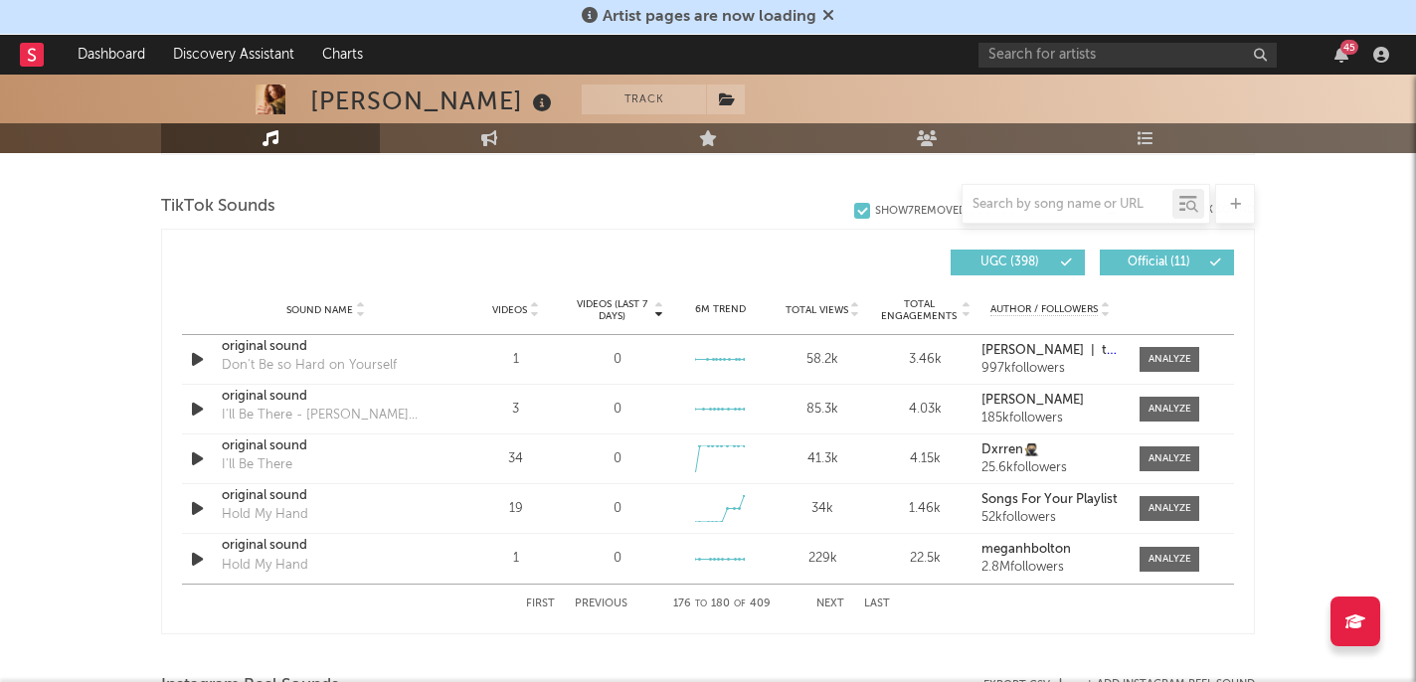
click at [830, 598] on button "Next" at bounding box center [830, 603] width 28 height 11
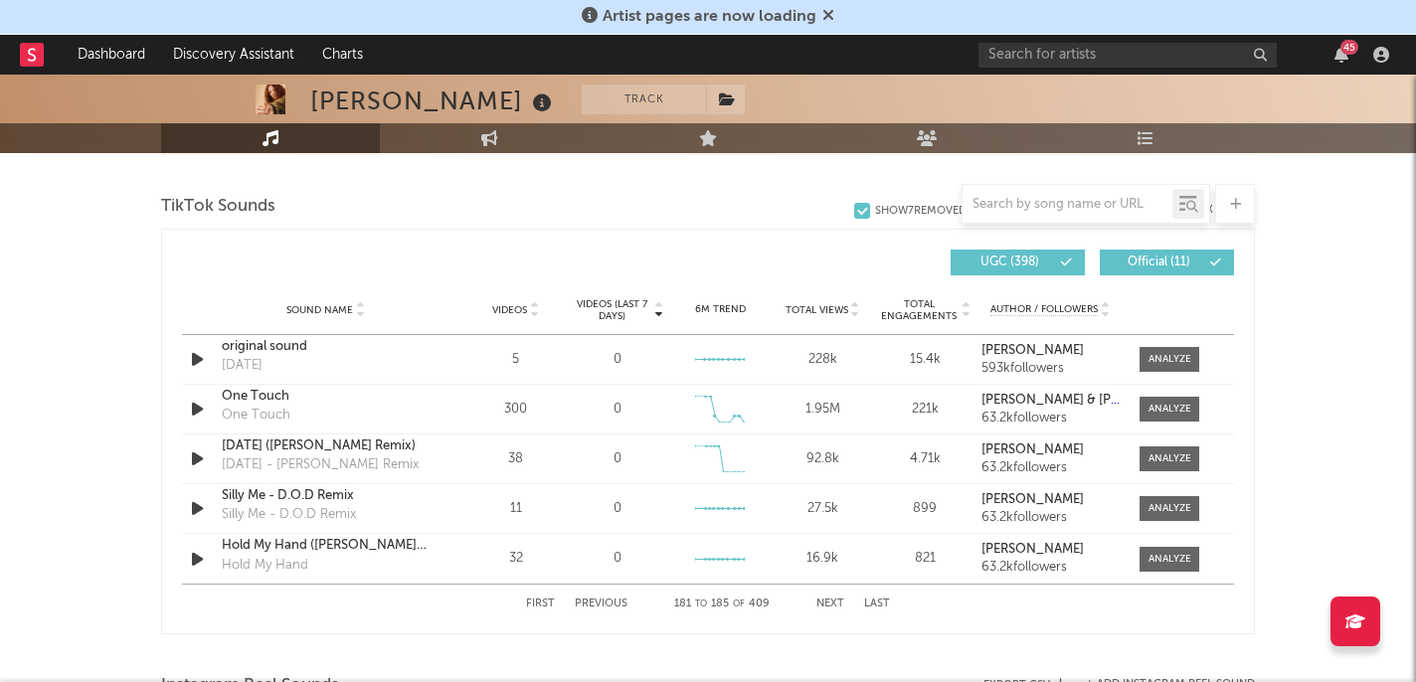
click at [830, 598] on button "Next" at bounding box center [830, 603] width 28 height 11
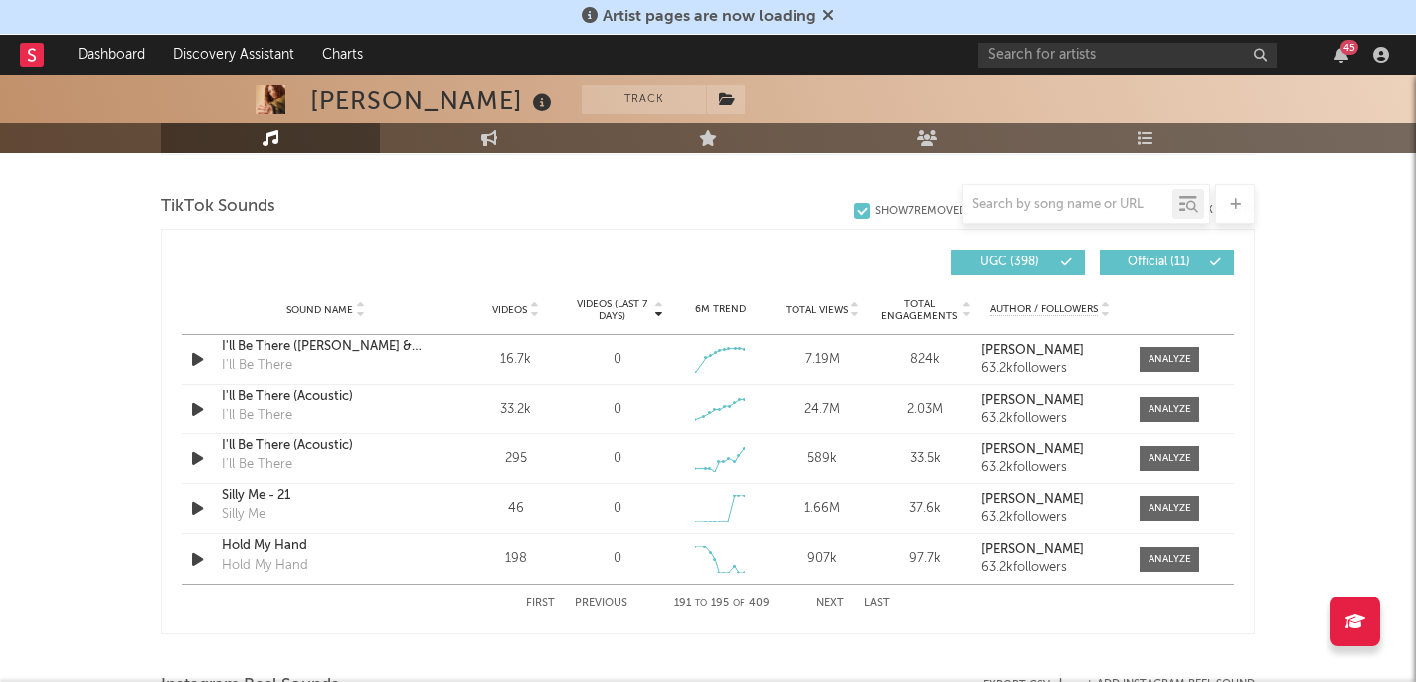
click at [828, 602] on button "Next" at bounding box center [830, 603] width 28 height 11
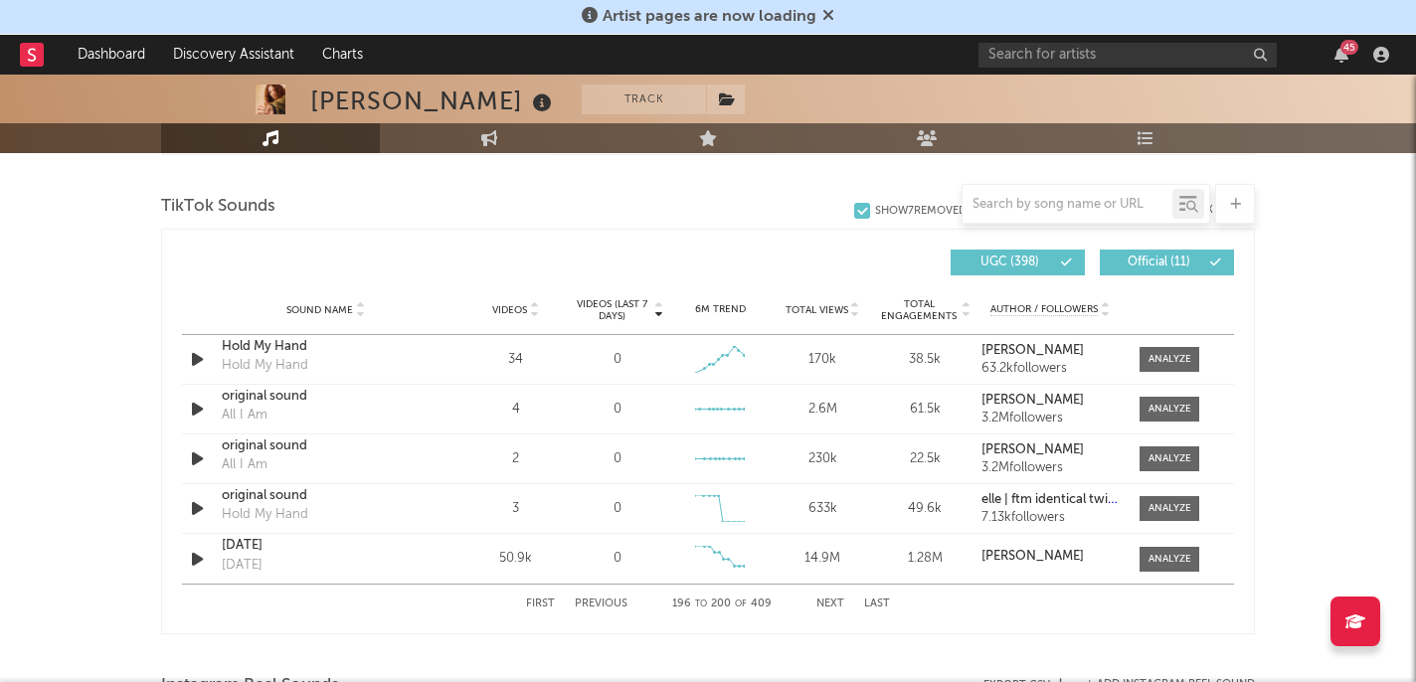
click at [827, 602] on button "Next" at bounding box center [830, 603] width 28 height 11
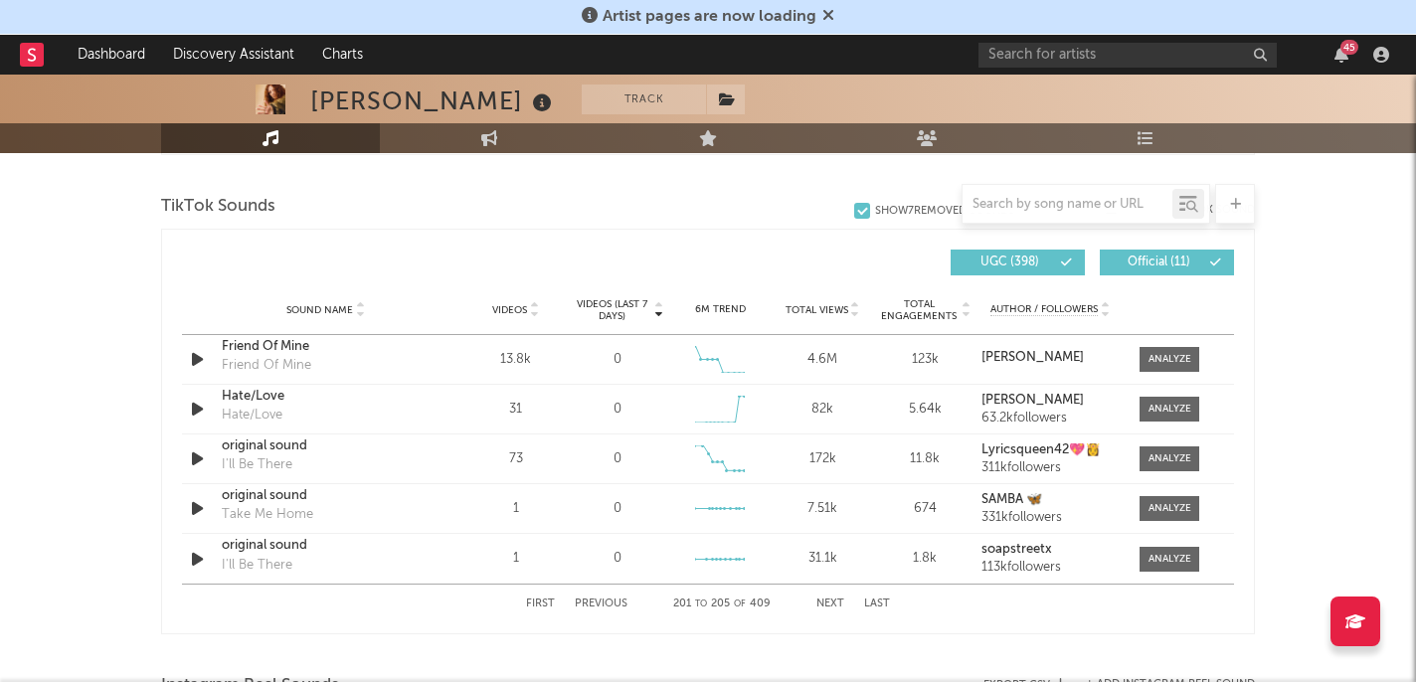
click at [826, 602] on button "Next" at bounding box center [830, 603] width 28 height 11
click at [825, 601] on button "Next" at bounding box center [830, 603] width 28 height 11
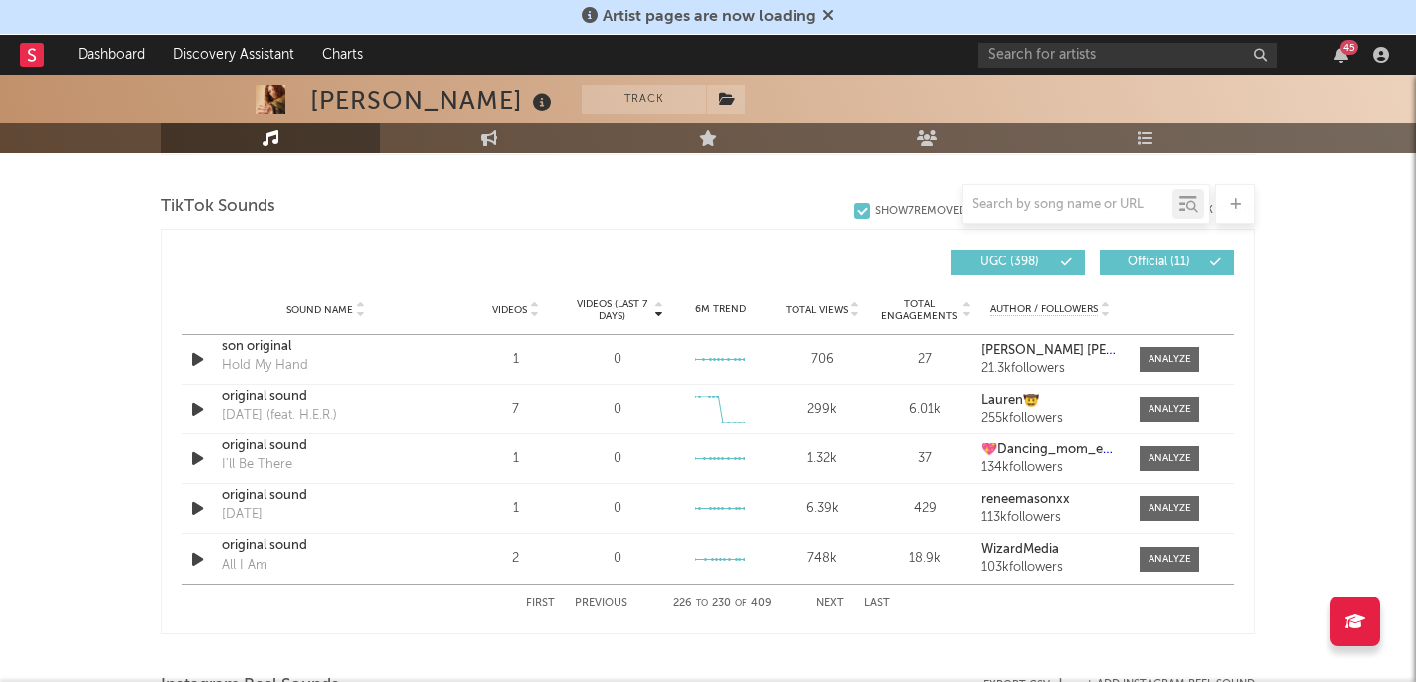
click at [825, 600] on button "Next" at bounding box center [830, 603] width 28 height 11
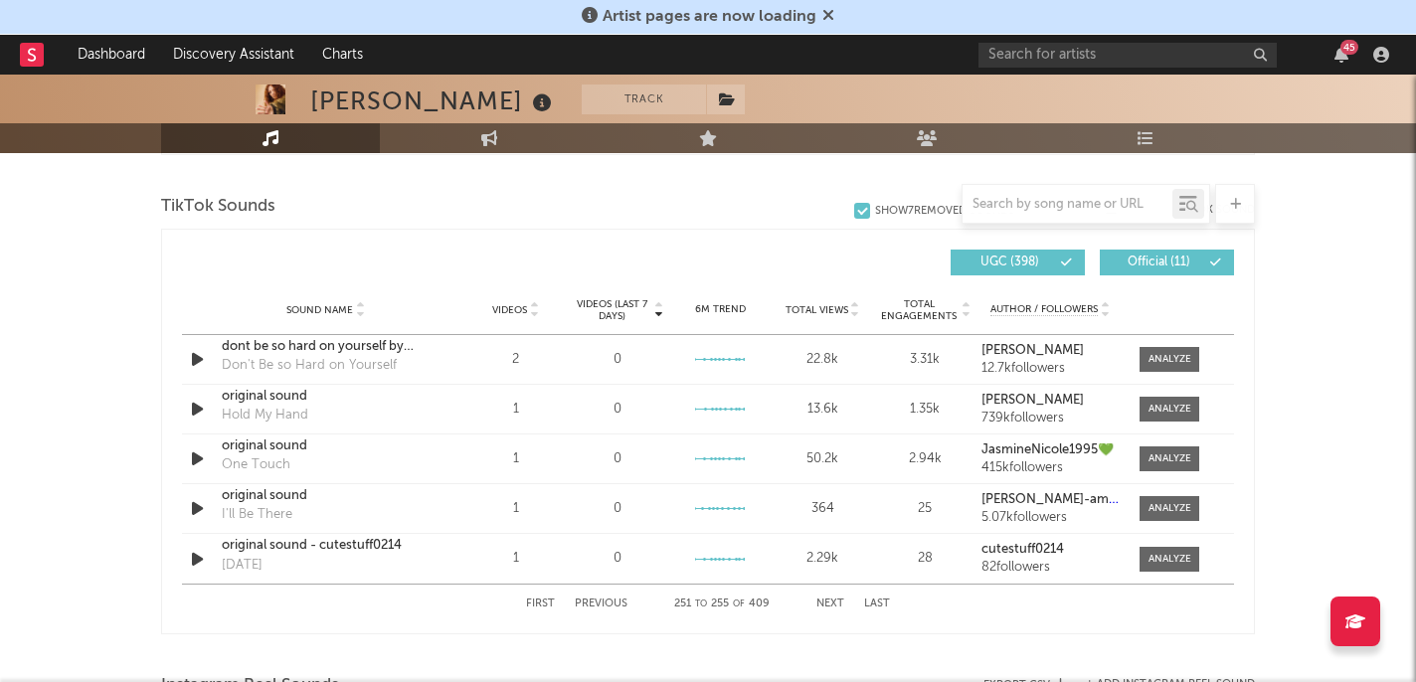
click at [825, 600] on button "Next" at bounding box center [830, 603] width 28 height 11
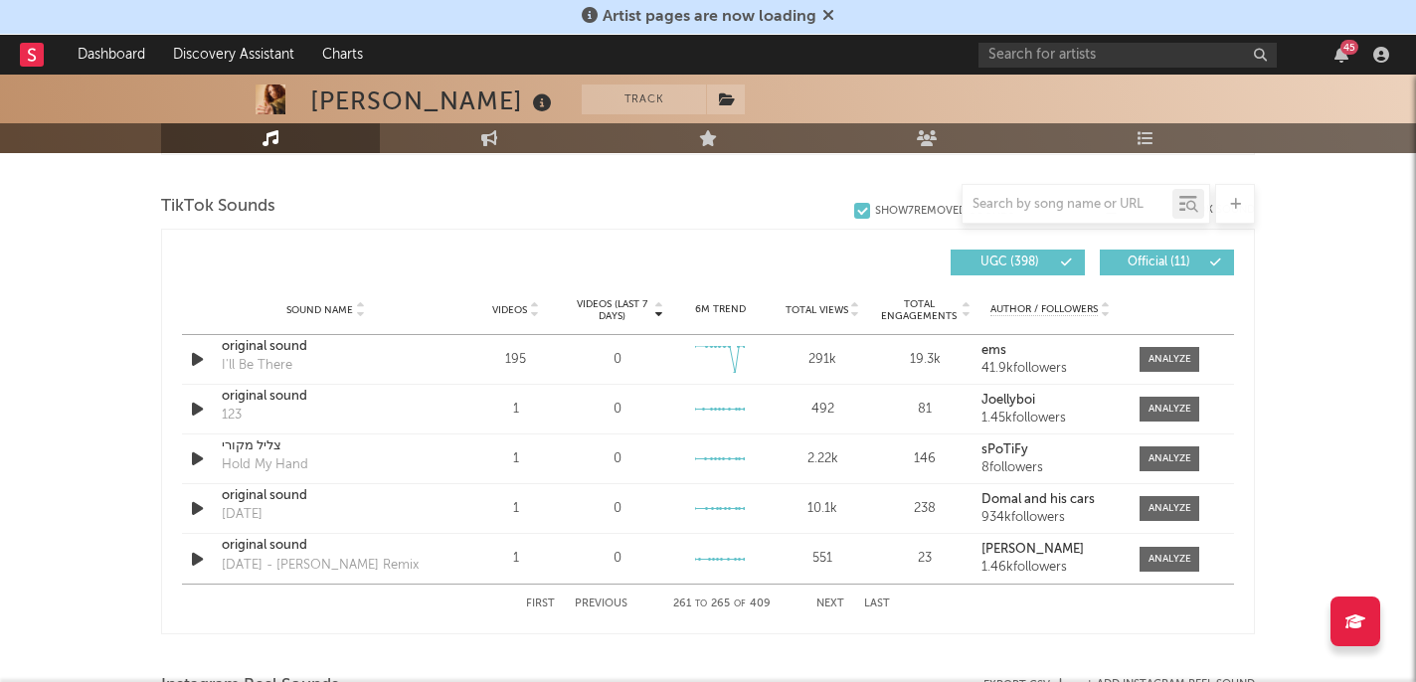
click at [825, 600] on button "Next" at bounding box center [830, 603] width 28 height 11
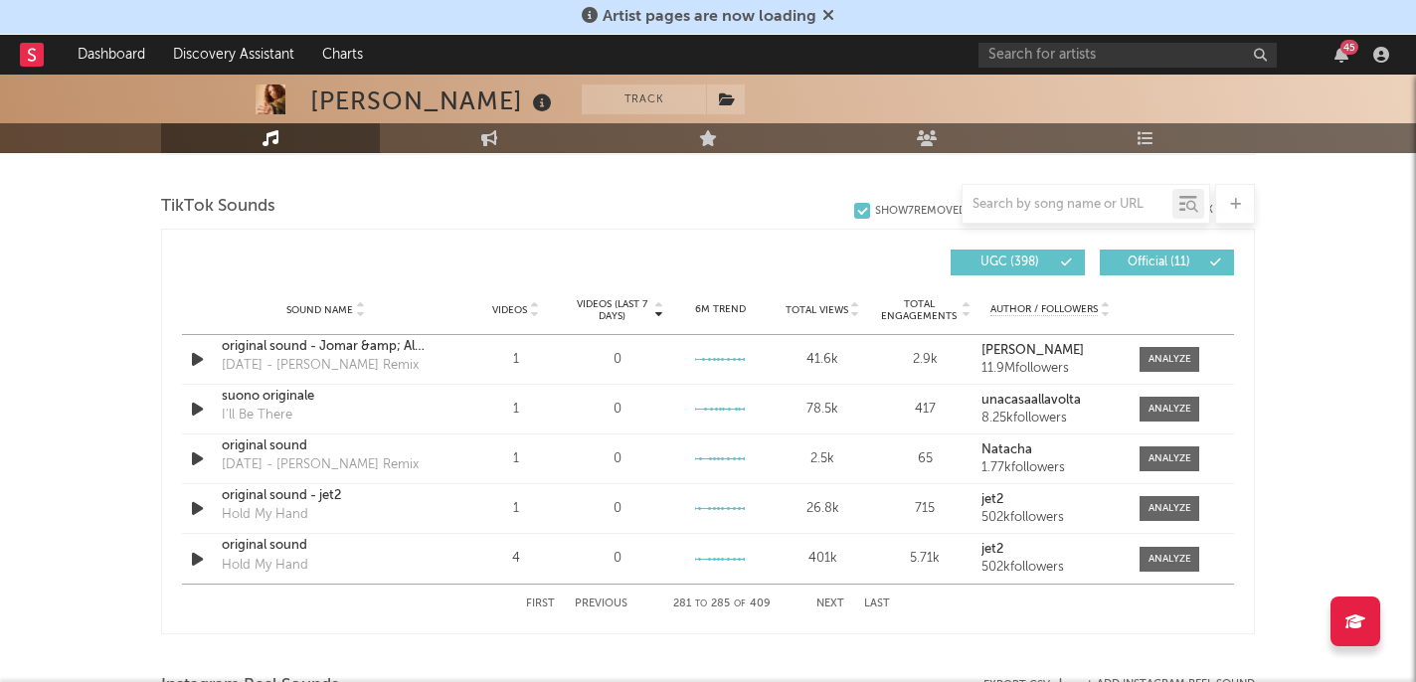
click at [825, 600] on button "Next" at bounding box center [830, 603] width 28 height 11
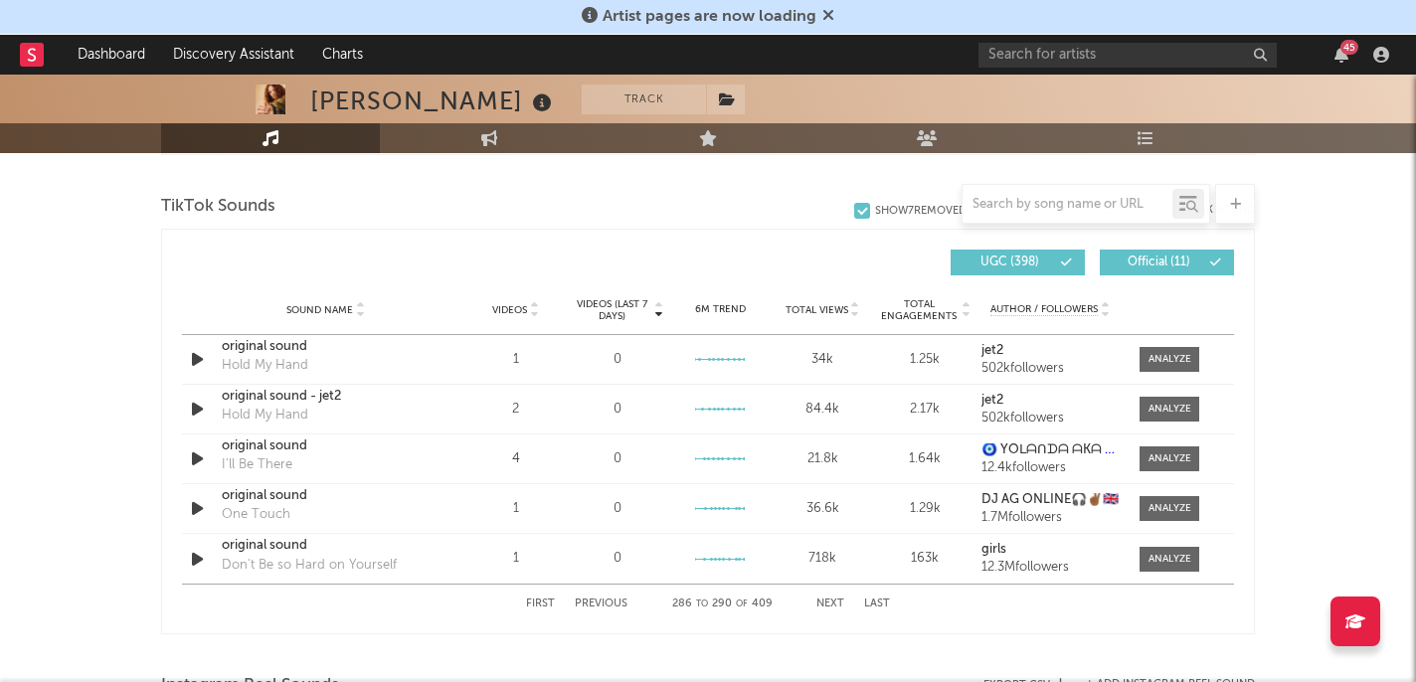
click at [825, 600] on button "Next" at bounding box center [830, 603] width 28 height 11
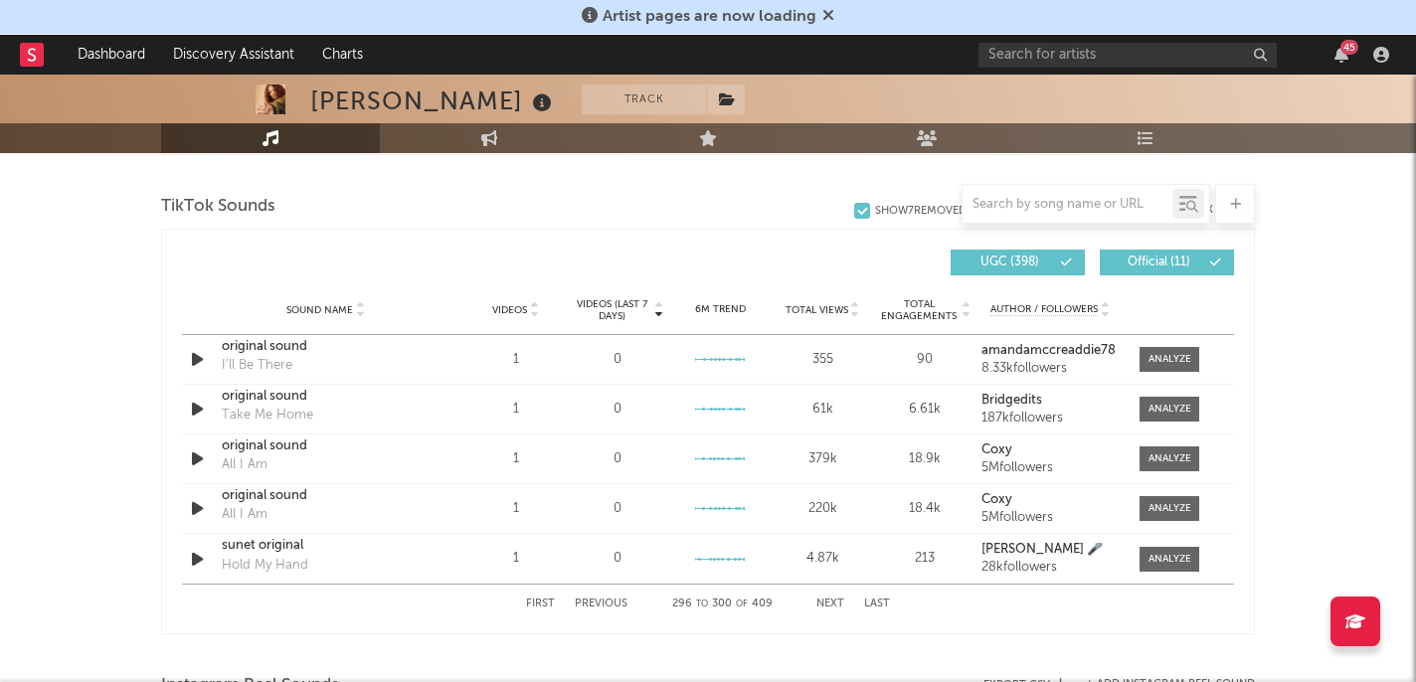
click at [825, 600] on button "Next" at bounding box center [830, 603] width 28 height 11
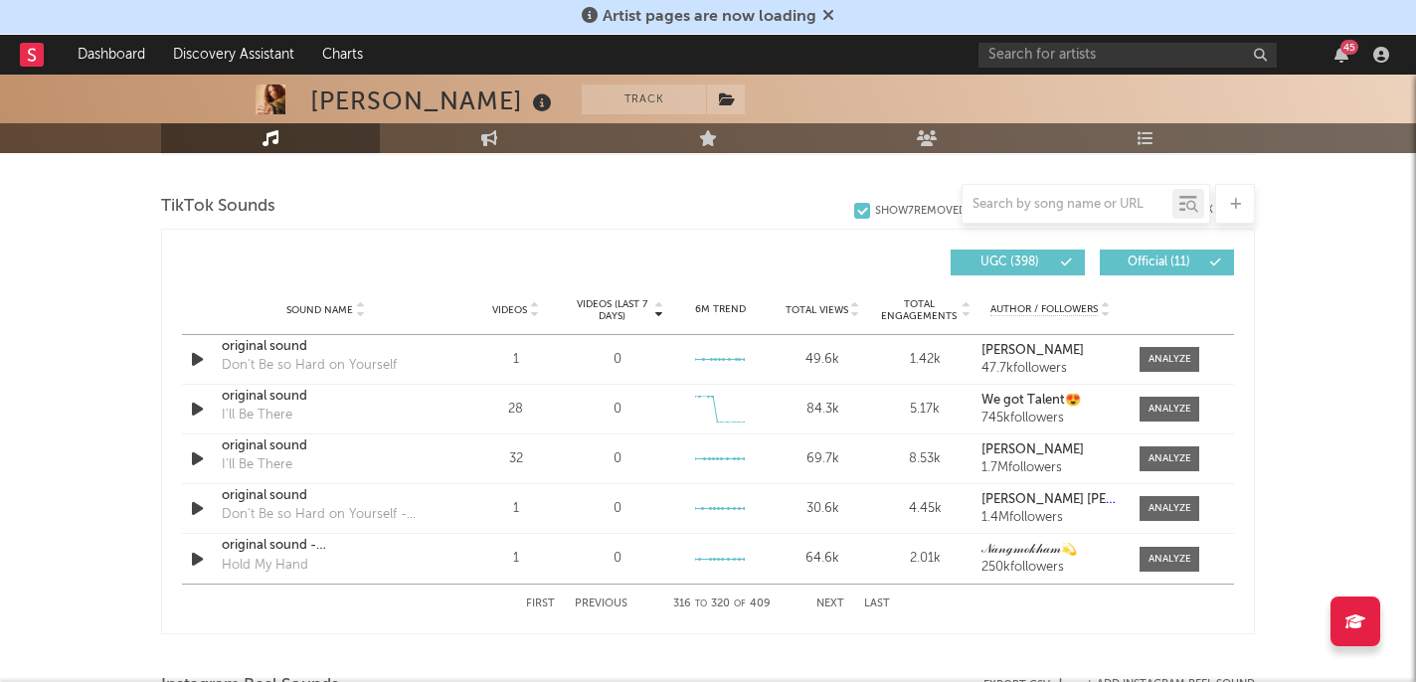
click at [825, 600] on button "Next" at bounding box center [830, 603] width 28 height 11
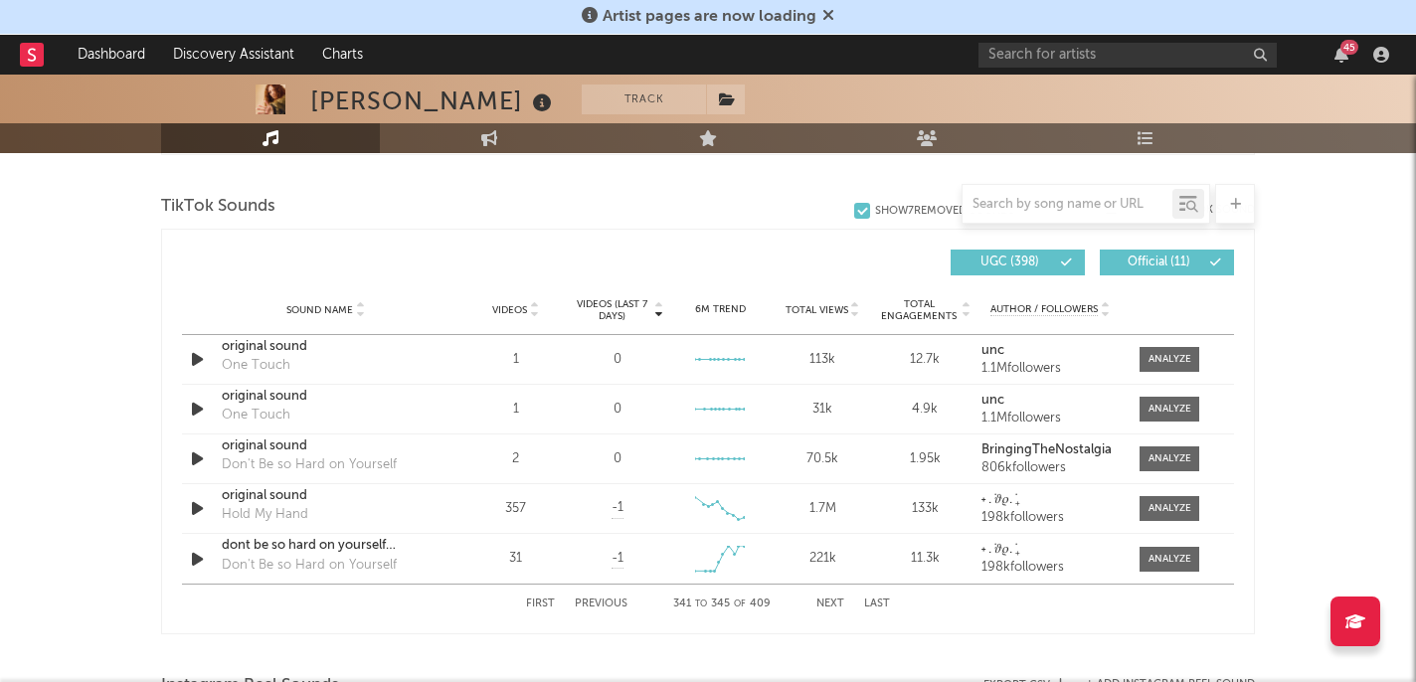
click at [823, 600] on button "Next" at bounding box center [830, 603] width 28 height 11
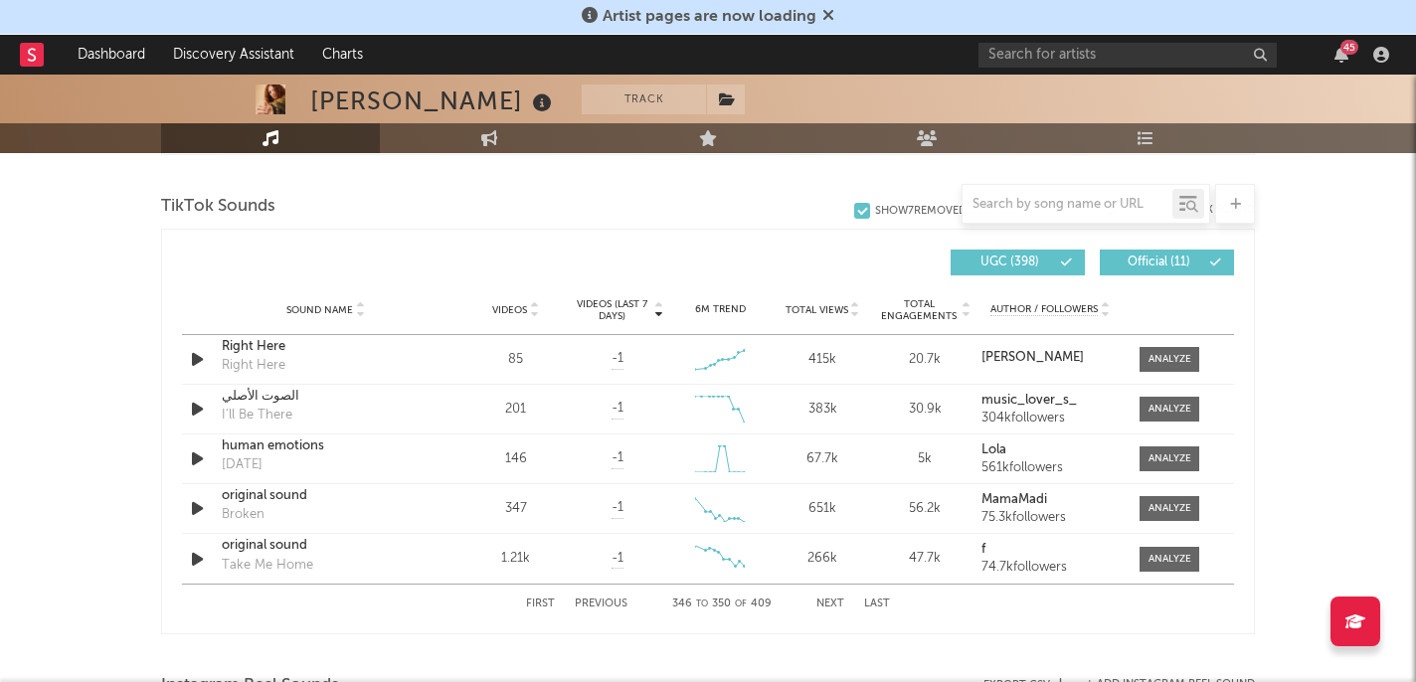
click at [823, 598] on button "Next" at bounding box center [830, 603] width 28 height 11
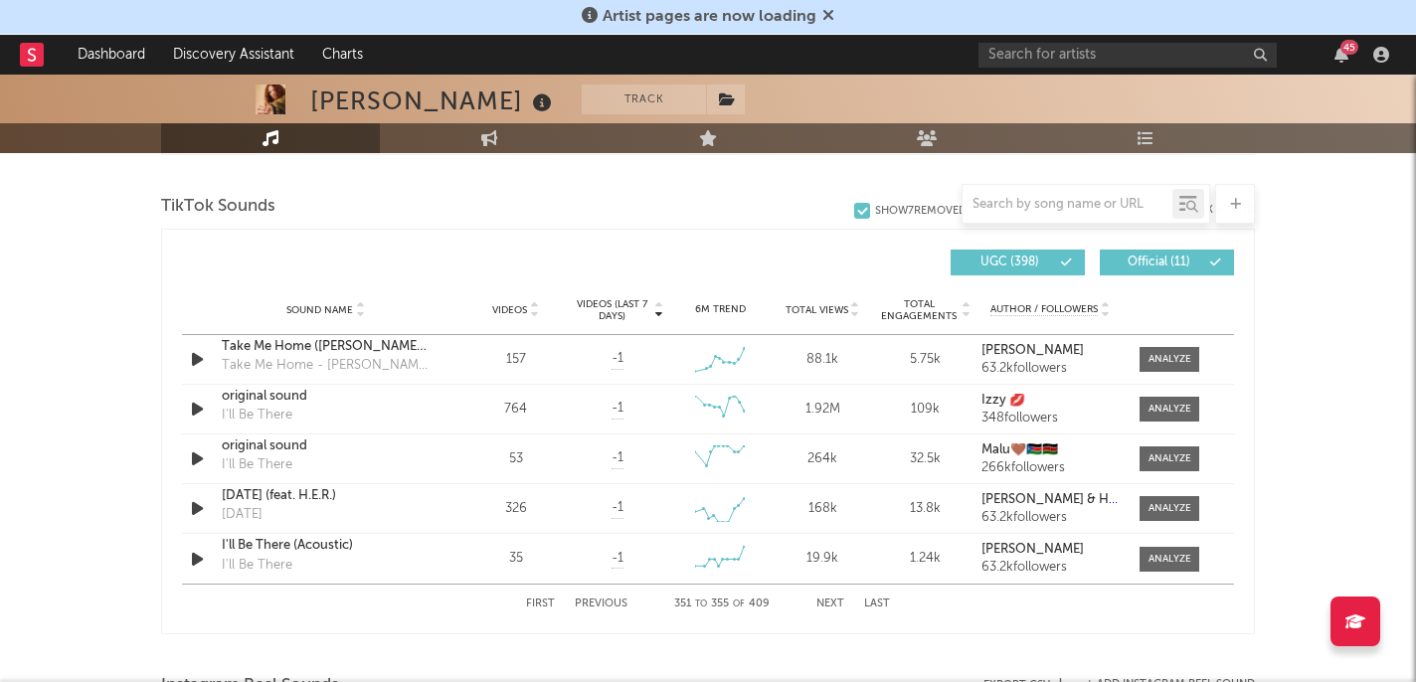
click at [823, 598] on button "Next" at bounding box center [830, 603] width 28 height 11
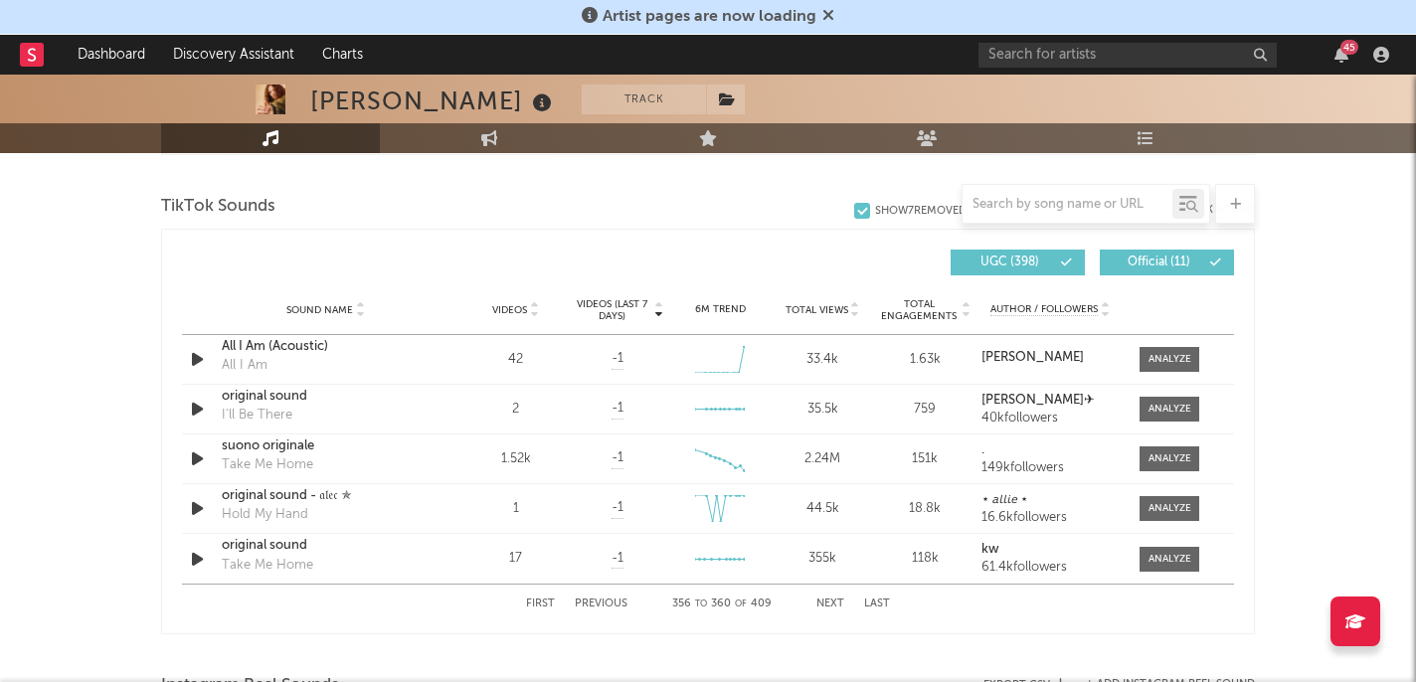
click at [823, 598] on button "Next" at bounding box center [830, 603] width 28 height 11
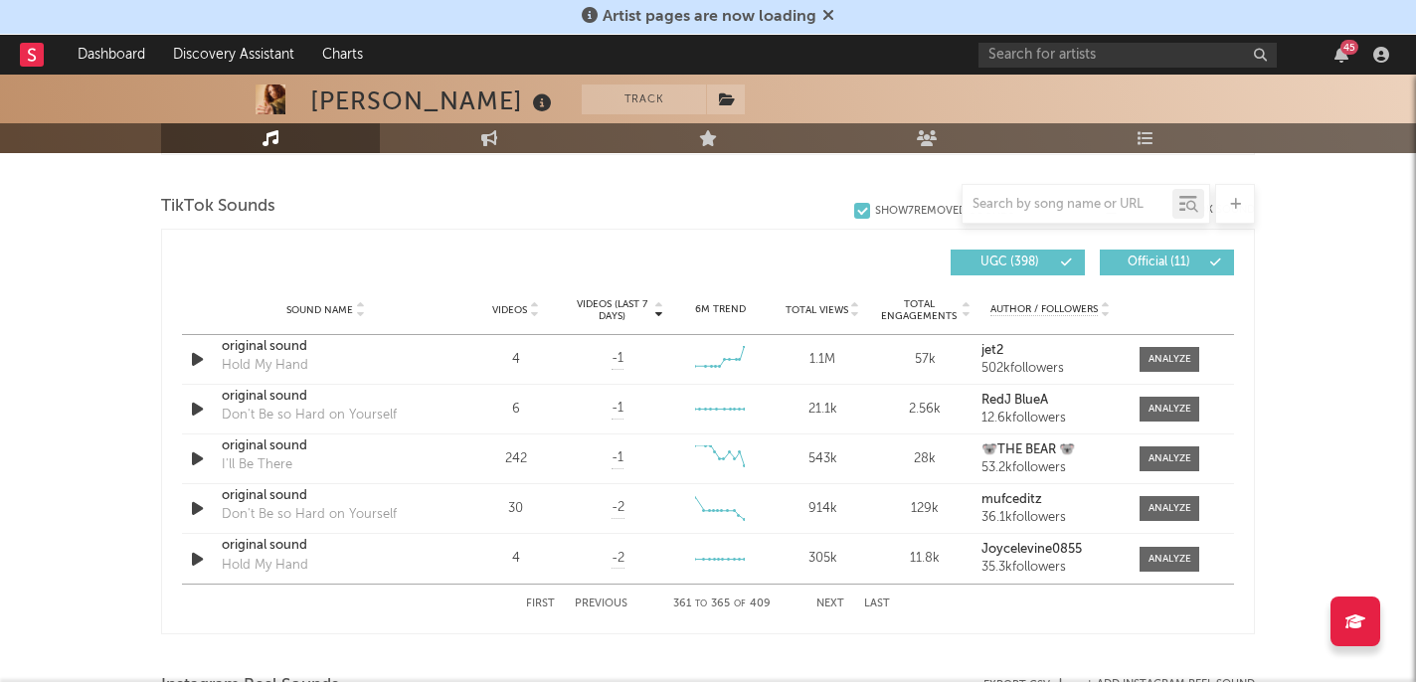
click at [823, 598] on button "Next" at bounding box center [830, 603] width 28 height 11
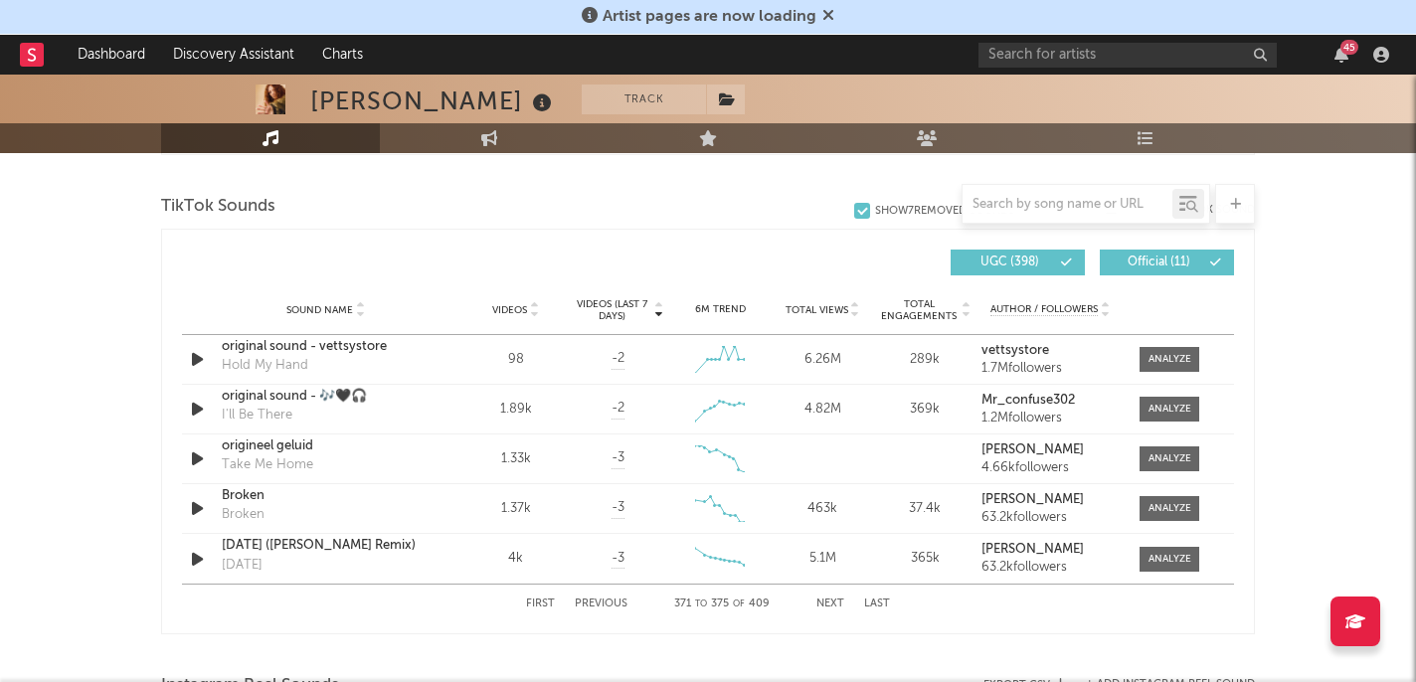
click at [823, 598] on button "Next" at bounding box center [830, 603] width 28 height 11
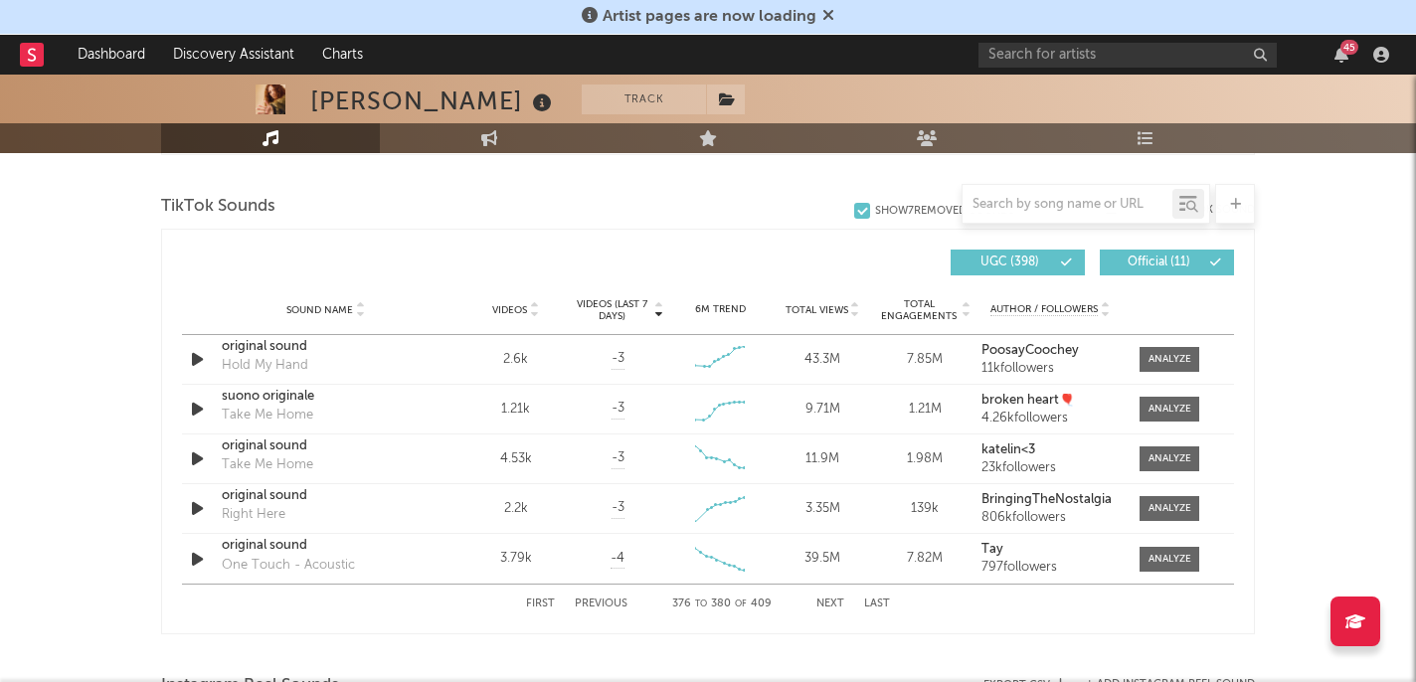
click at [823, 598] on button "Next" at bounding box center [830, 603] width 28 height 11
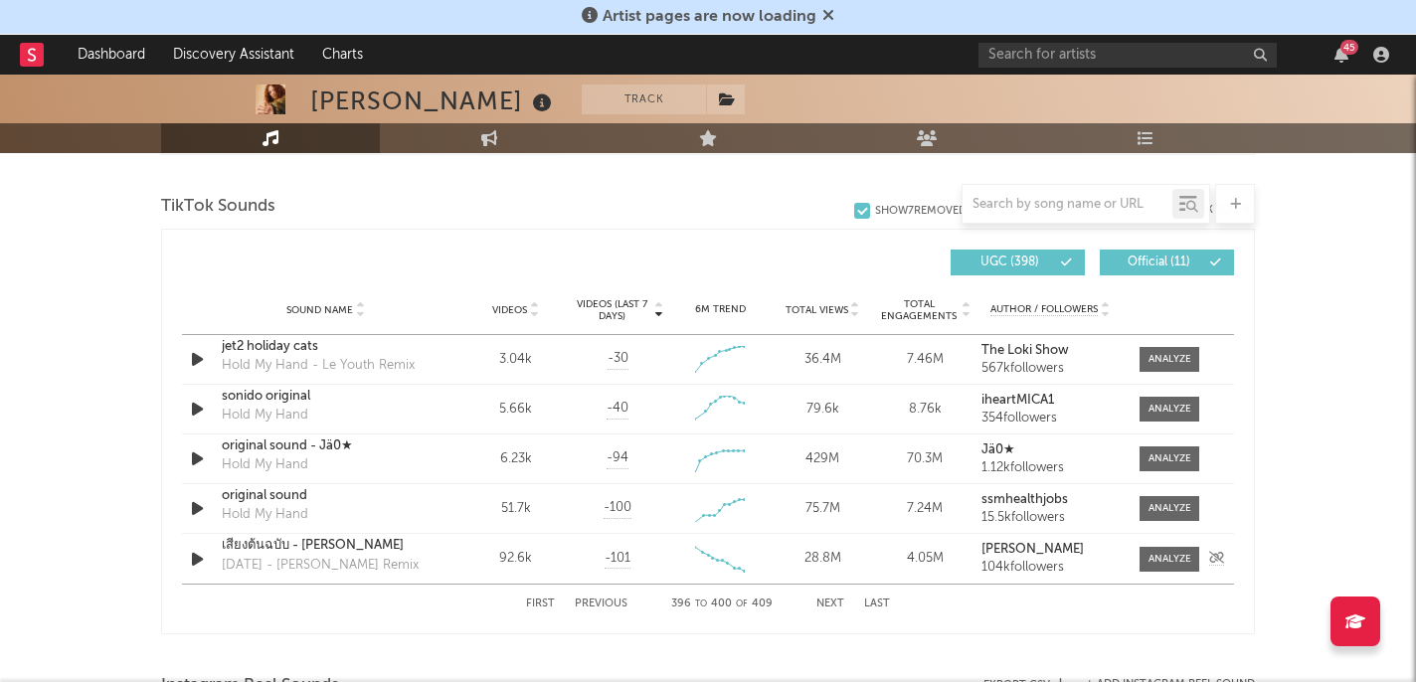
click at [398, 556] on div "เสียงต้นฉบับ - [PERSON_NAME] [DATE] - [PERSON_NAME] Remix" at bounding box center [326, 559] width 208 height 46
click at [390, 556] on div "เสียงต้นฉบับ - [PERSON_NAME] [DATE] - [PERSON_NAME] Remix" at bounding box center [326, 559] width 208 height 46
click at [294, 502] on div "original sound" at bounding box center [326, 496] width 208 height 20
click at [369, 547] on div "เสียงต้นฉบับ - [PERSON_NAME]" at bounding box center [326, 546] width 208 height 20
click at [837, 598] on button "Next" at bounding box center [830, 603] width 28 height 11
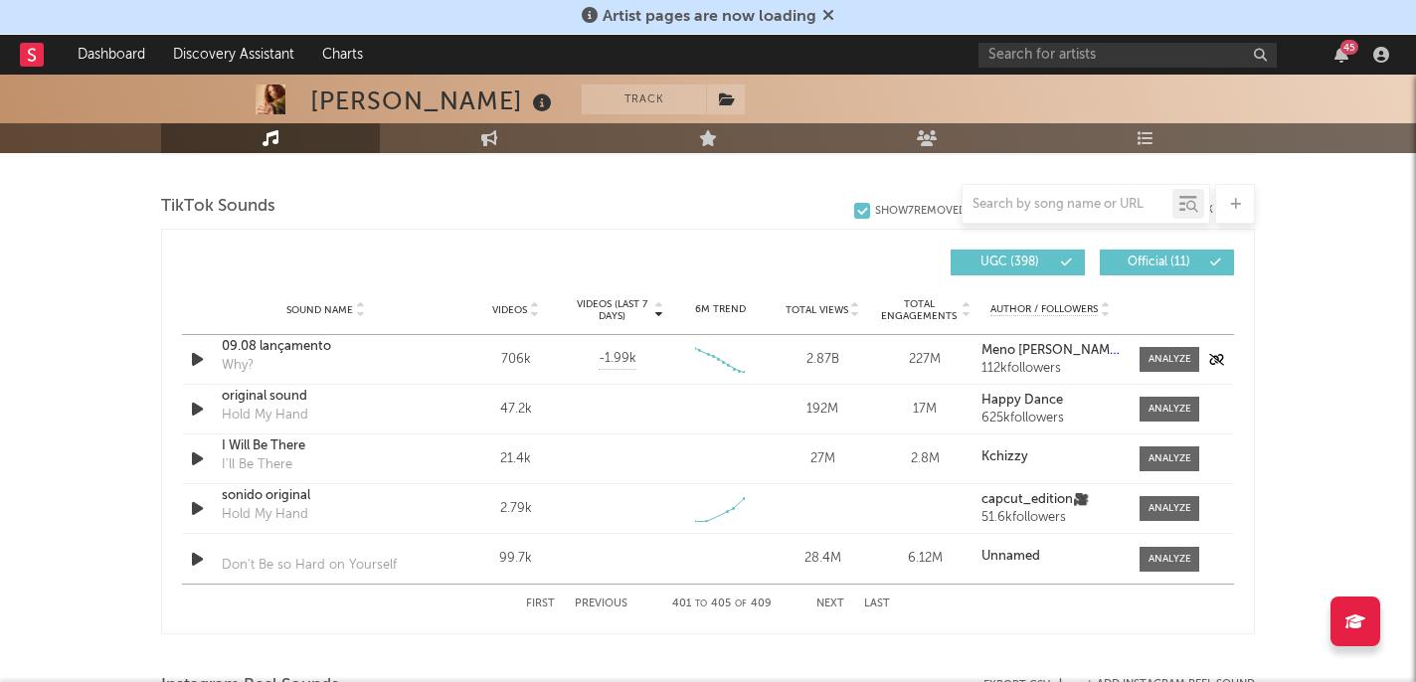
click at [267, 358] on div "09.08 lançamento Why?" at bounding box center [326, 360] width 208 height 46
click at [297, 346] on div "09.08 lançamento" at bounding box center [326, 347] width 208 height 20
click at [292, 404] on div "original sound" at bounding box center [326, 397] width 208 height 20
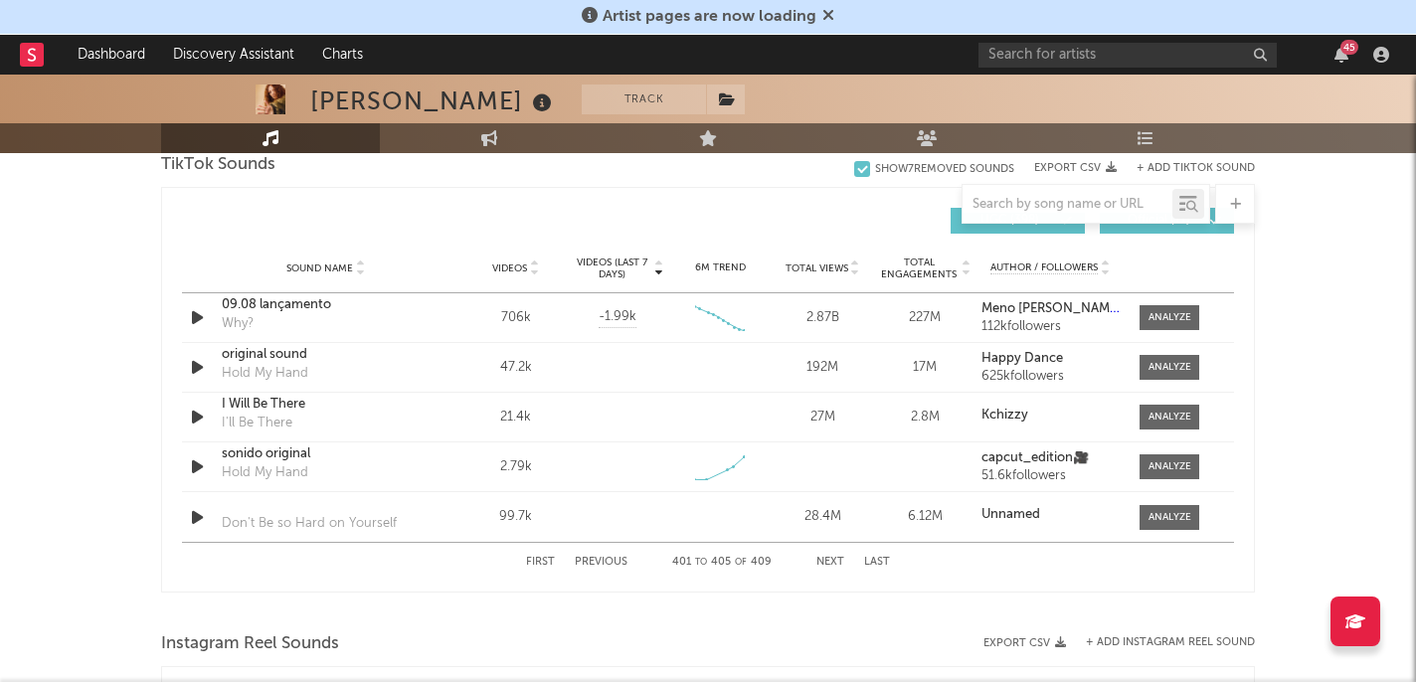
click at [830, 559] on button "Next" at bounding box center [830, 562] width 28 height 11
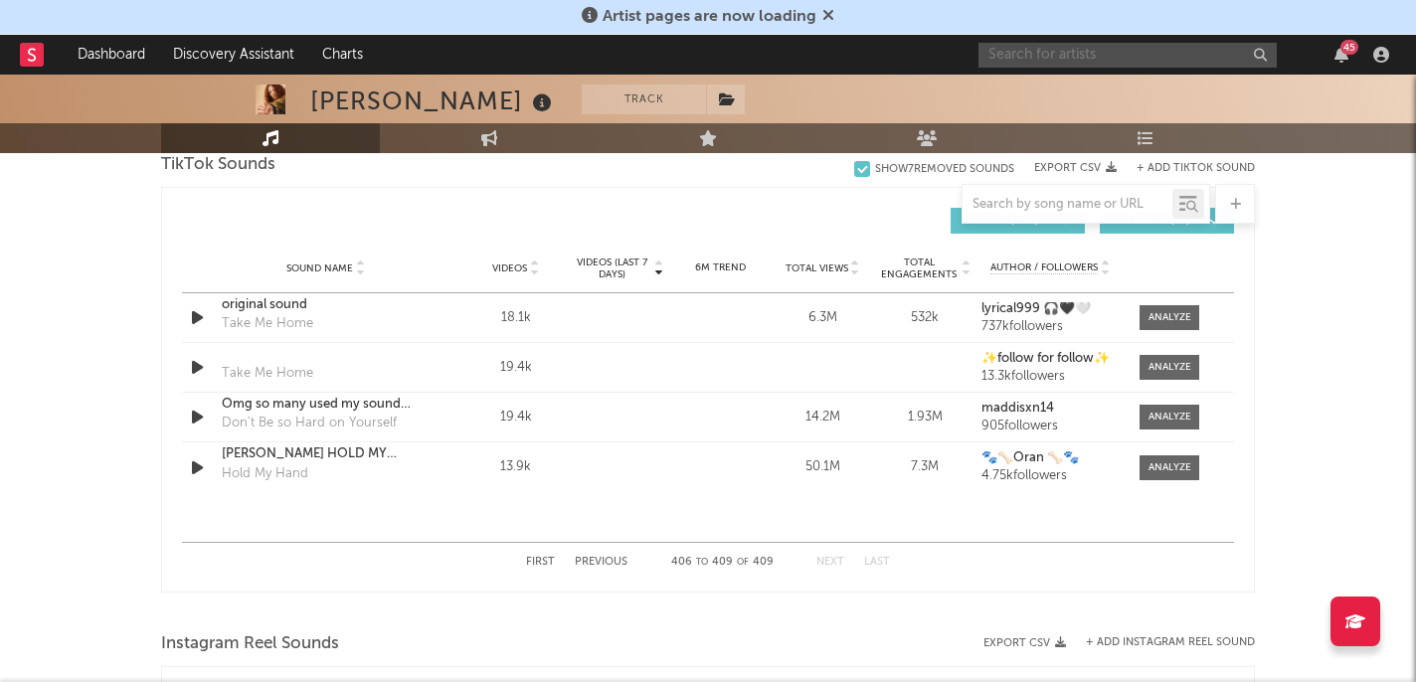
click at [1094, 59] on input "text" at bounding box center [1127, 55] width 298 height 25
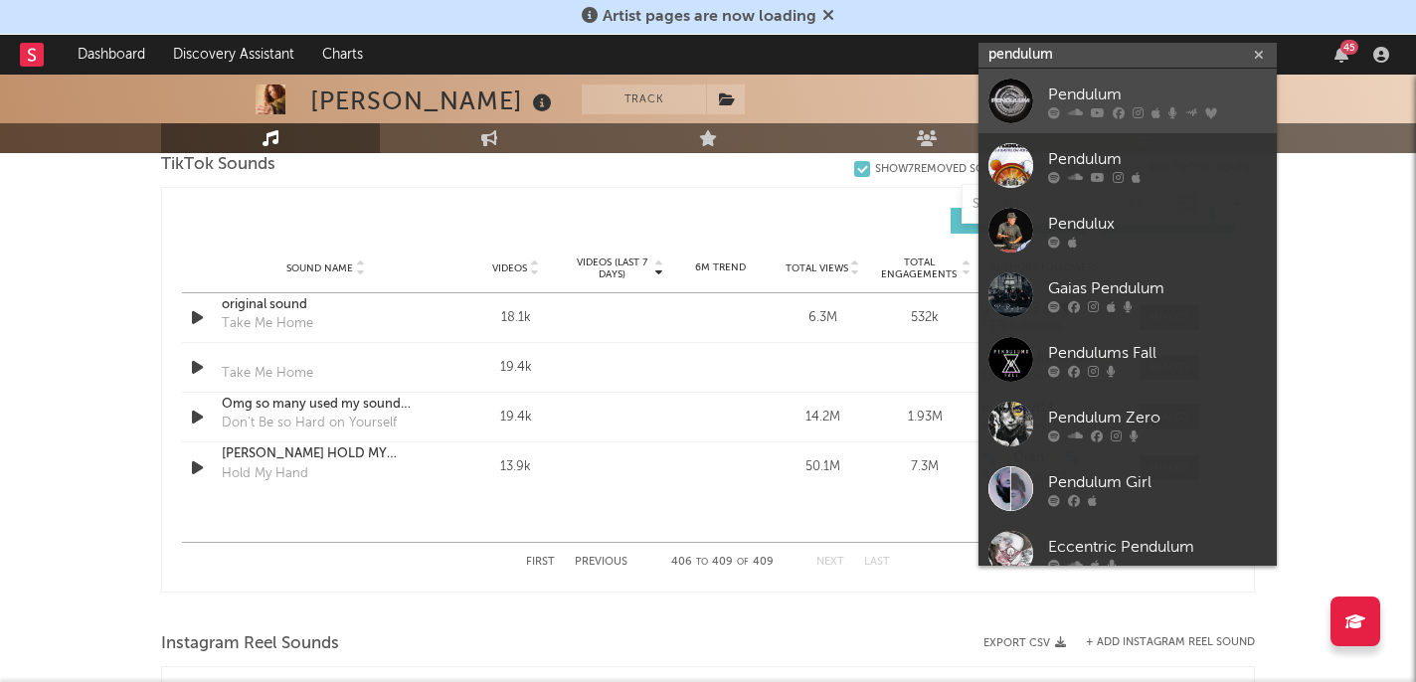
type input "pendulum"
click at [1136, 90] on div "Pendulum" at bounding box center [1157, 95] width 219 height 24
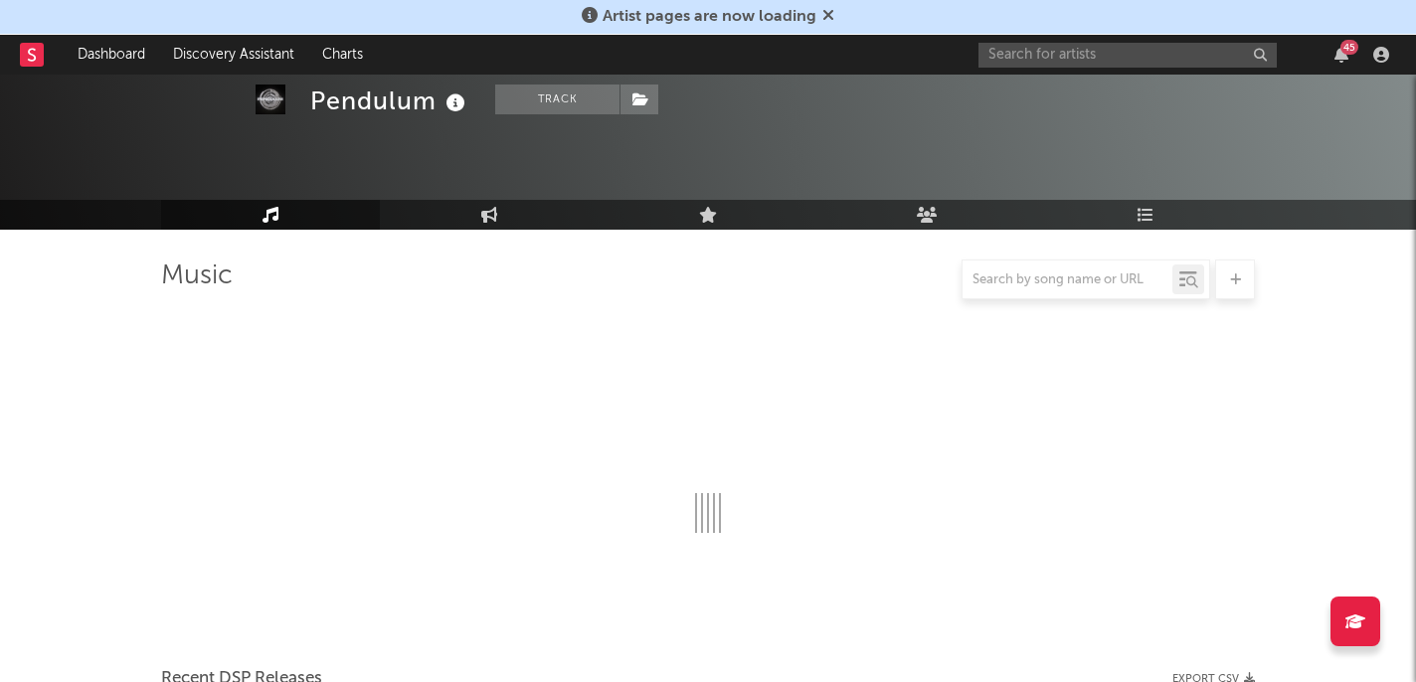
scroll to position [1363, 0]
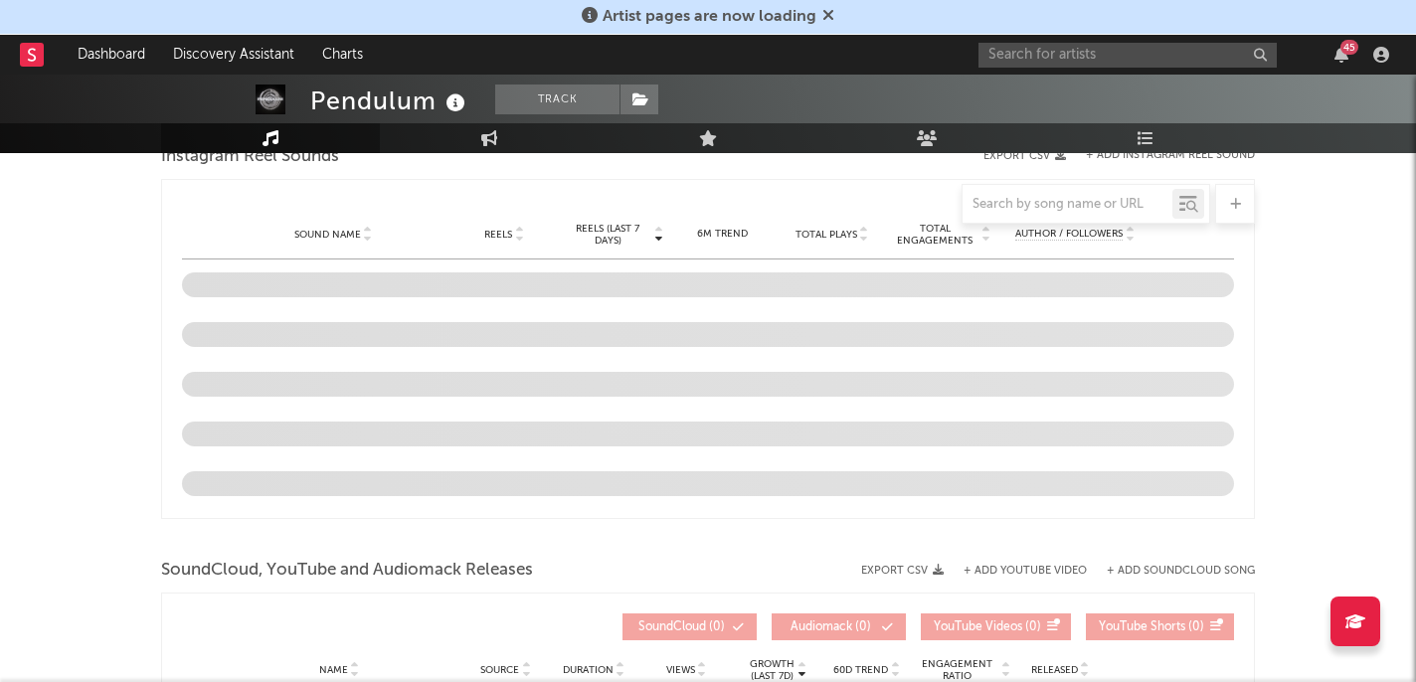
select select "6m"
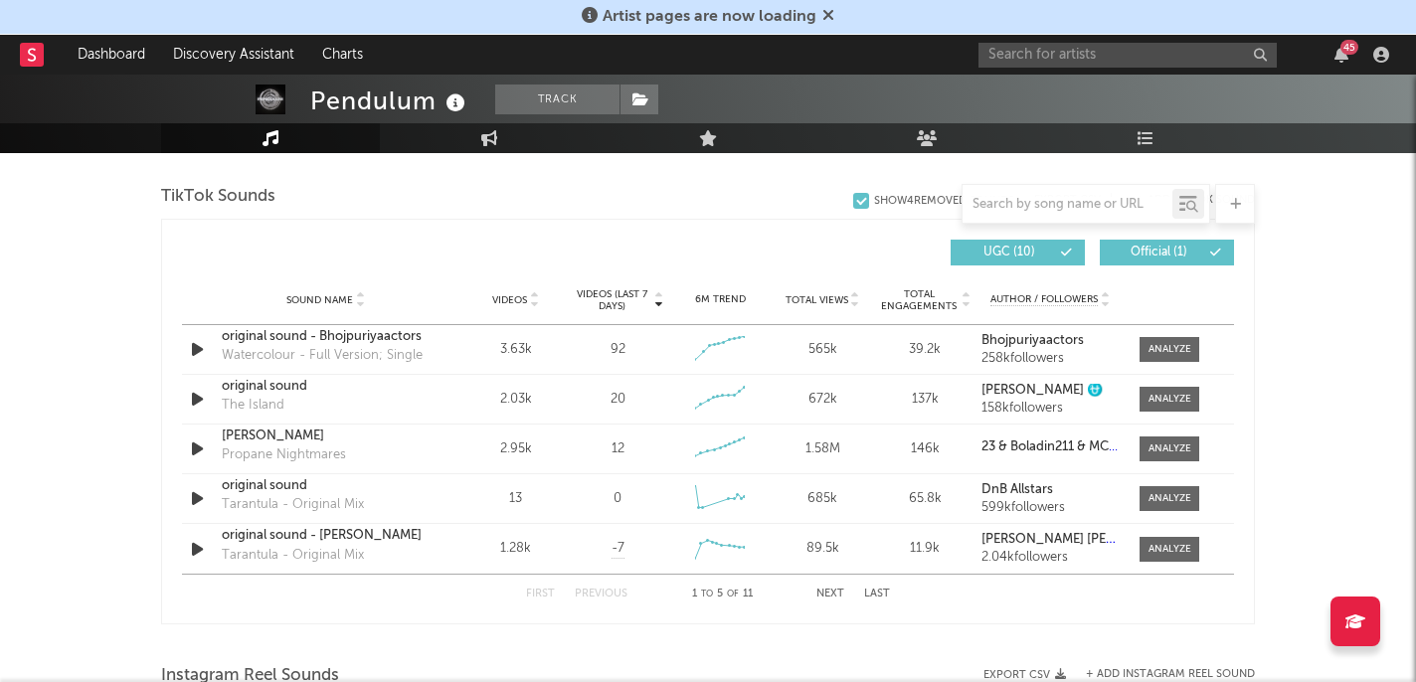
scroll to position [1352, 0]
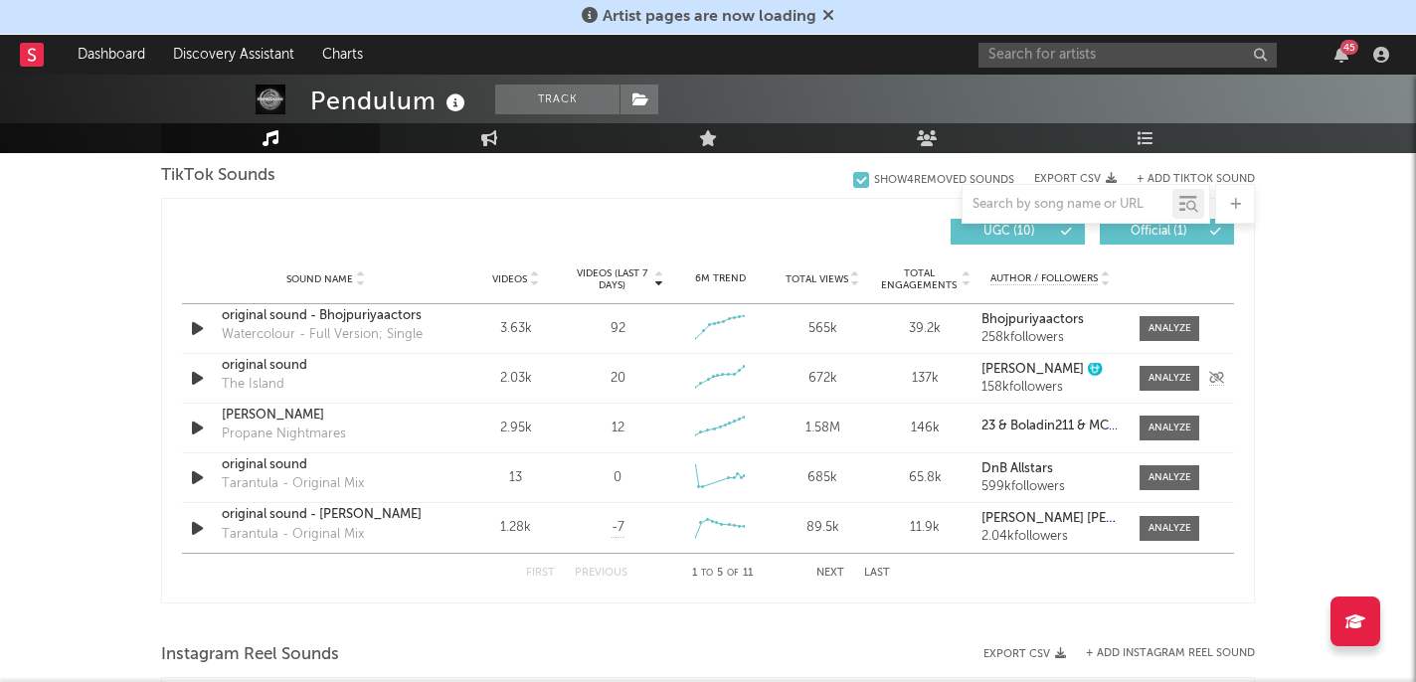
click at [274, 376] on div "The Island" at bounding box center [253, 385] width 63 height 20
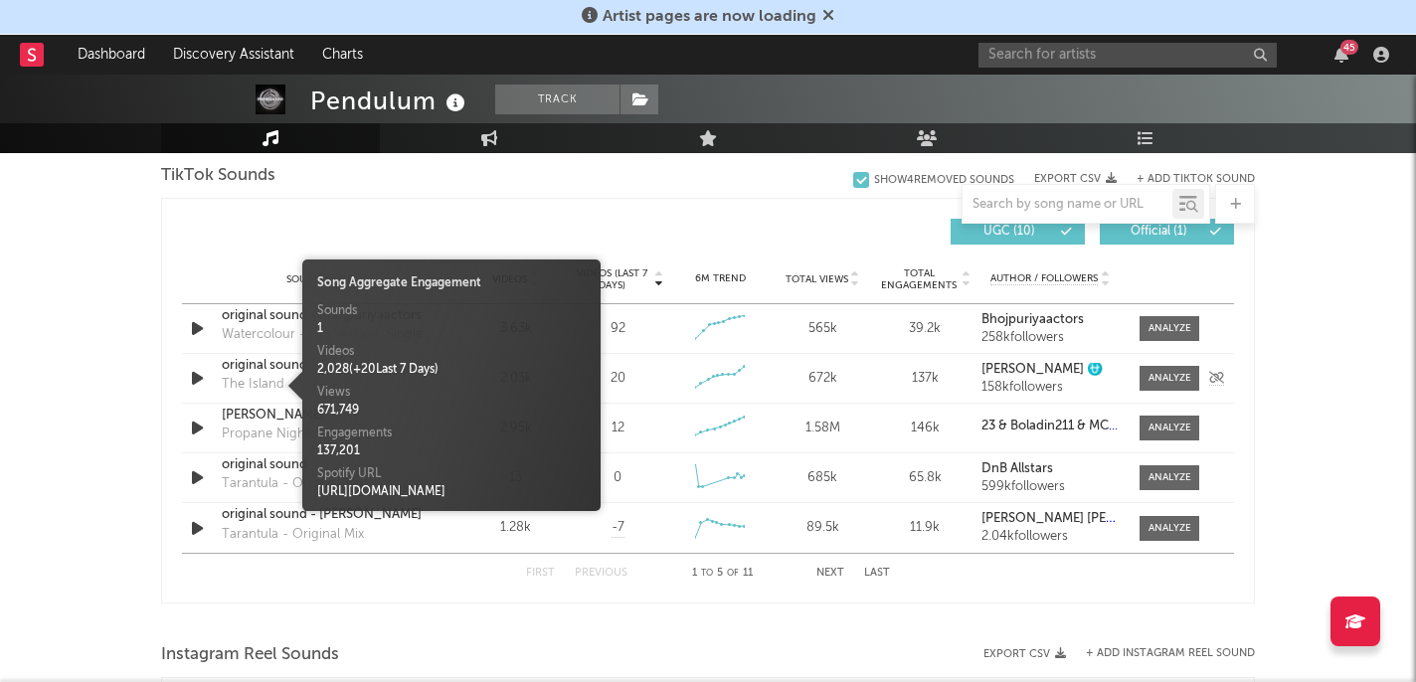
click at [281, 357] on div "original sound" at bounding box center [326, 366] width 208 height 20
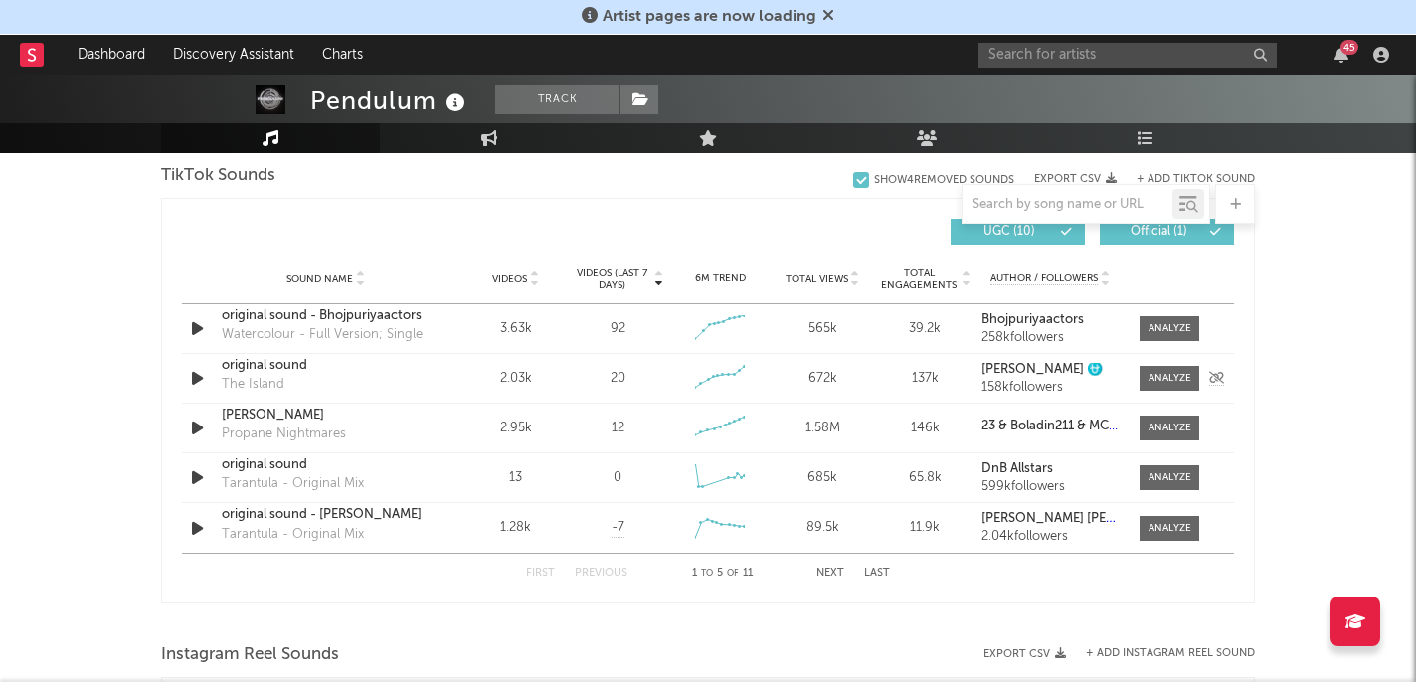
click at [281, 372] on div "original sound" at bounding box center [326, 366] width 208 height 20
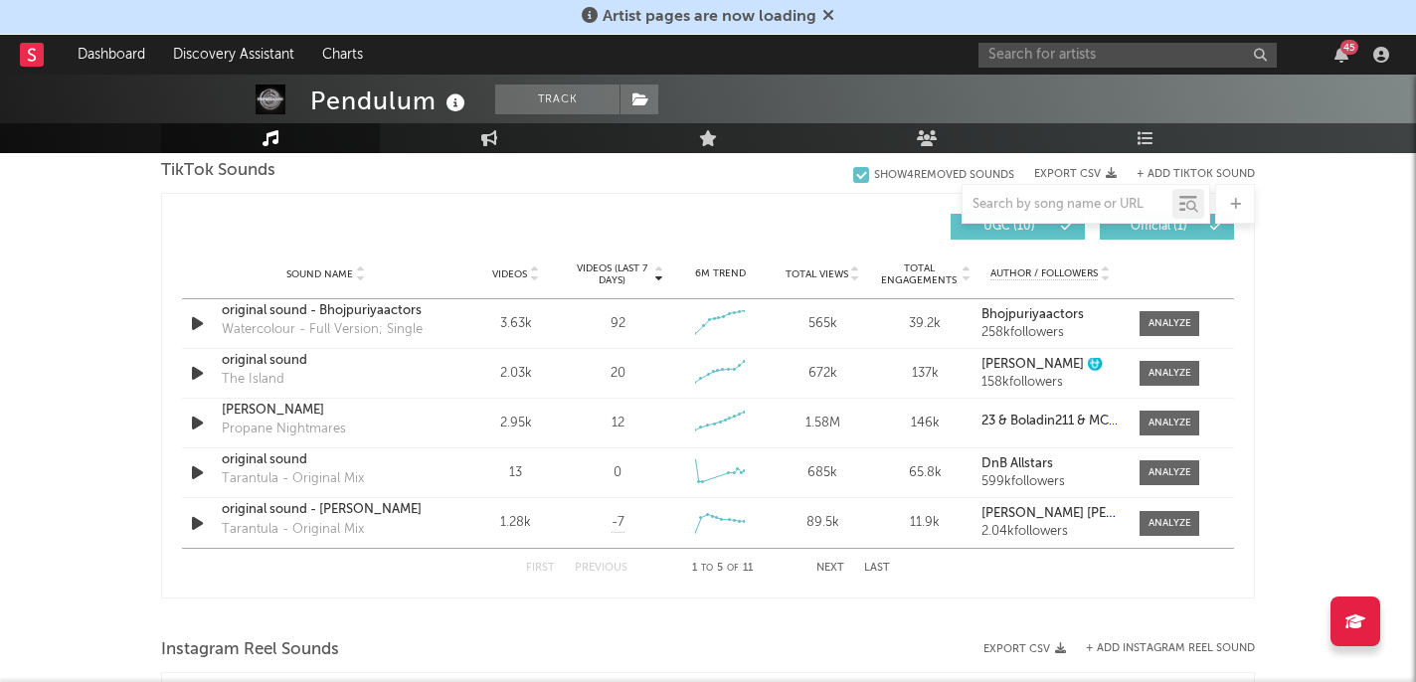
click at [824, 563] on button "Next" at bounding box center [830, 568] width 28 height 11
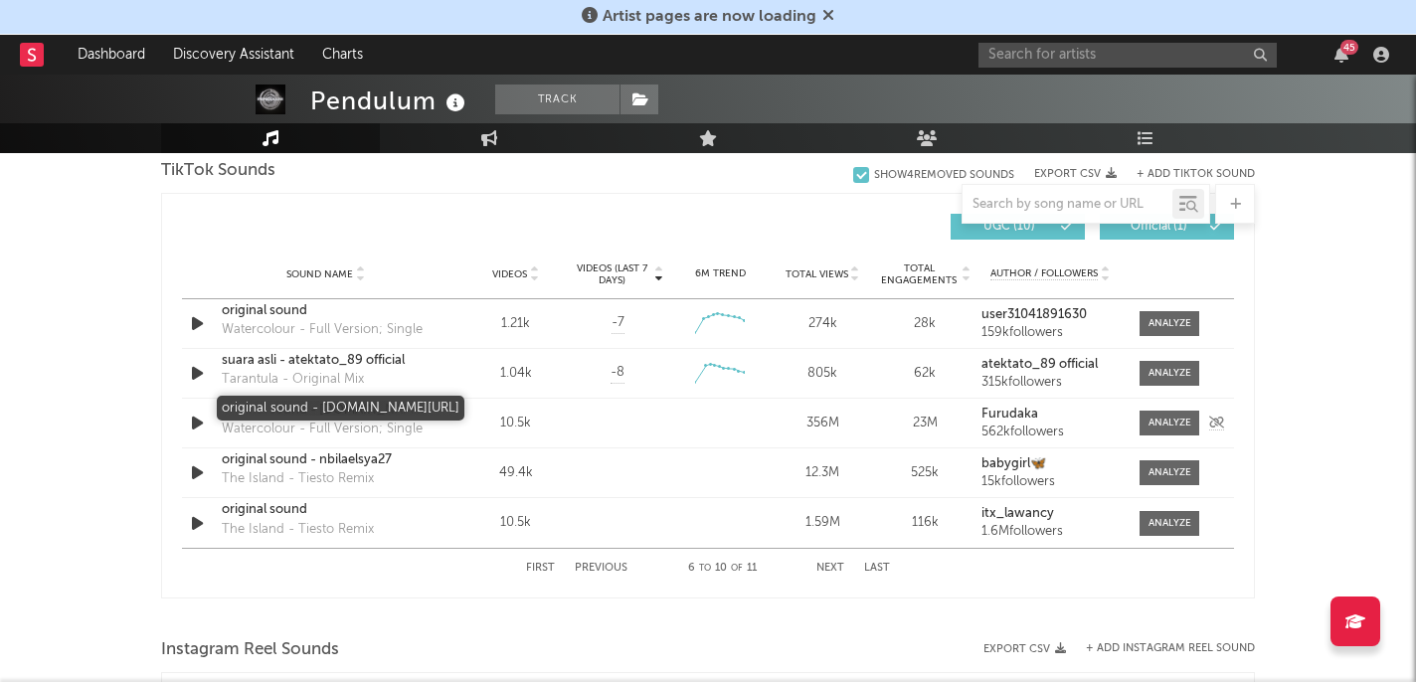
click at [322, 413] on div "original sound - [DOMAIN_NAME][URL]" at bounding box center [326, 411] width 208 height 20
click at [345, 472] on div "The Island - Tiesto Remix" at bounding box center [298, 479] width 152 height 20
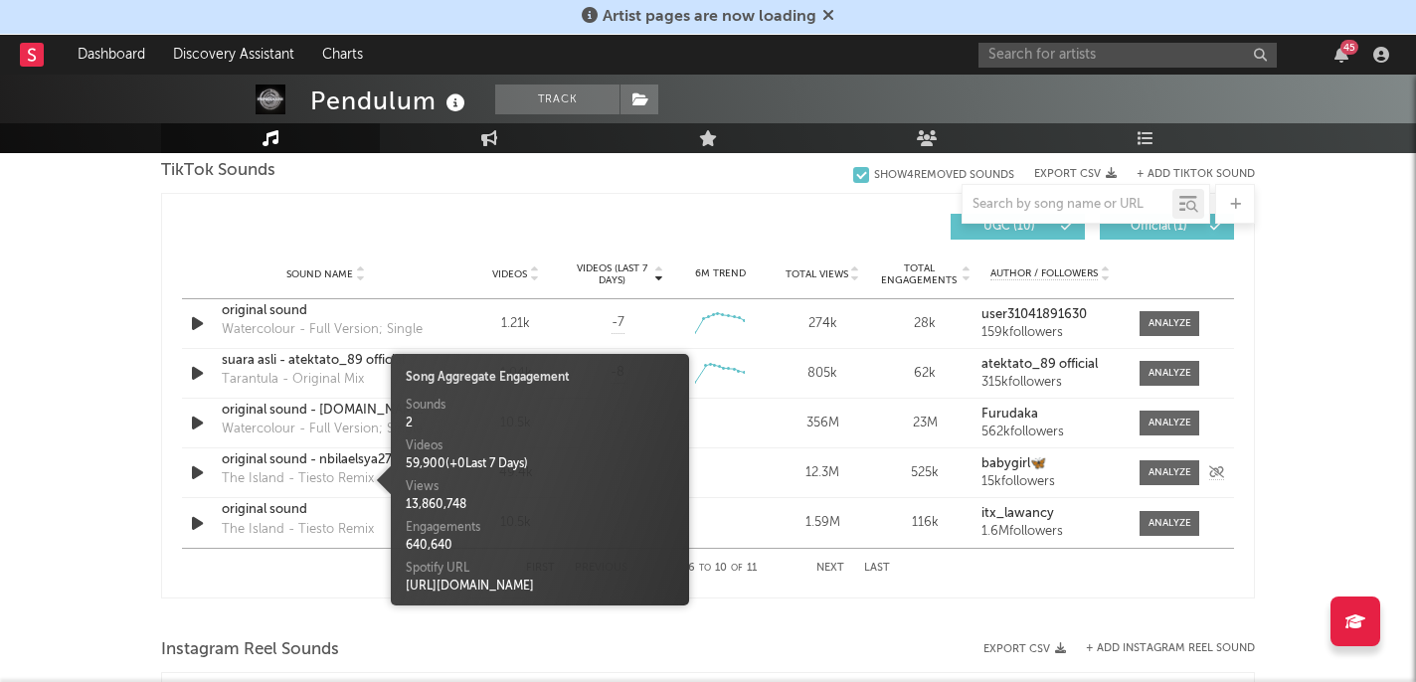
click at [318, 463] on div "original sound - nbilaelsya27" at bounding box center [326, 460] width 208 height 20
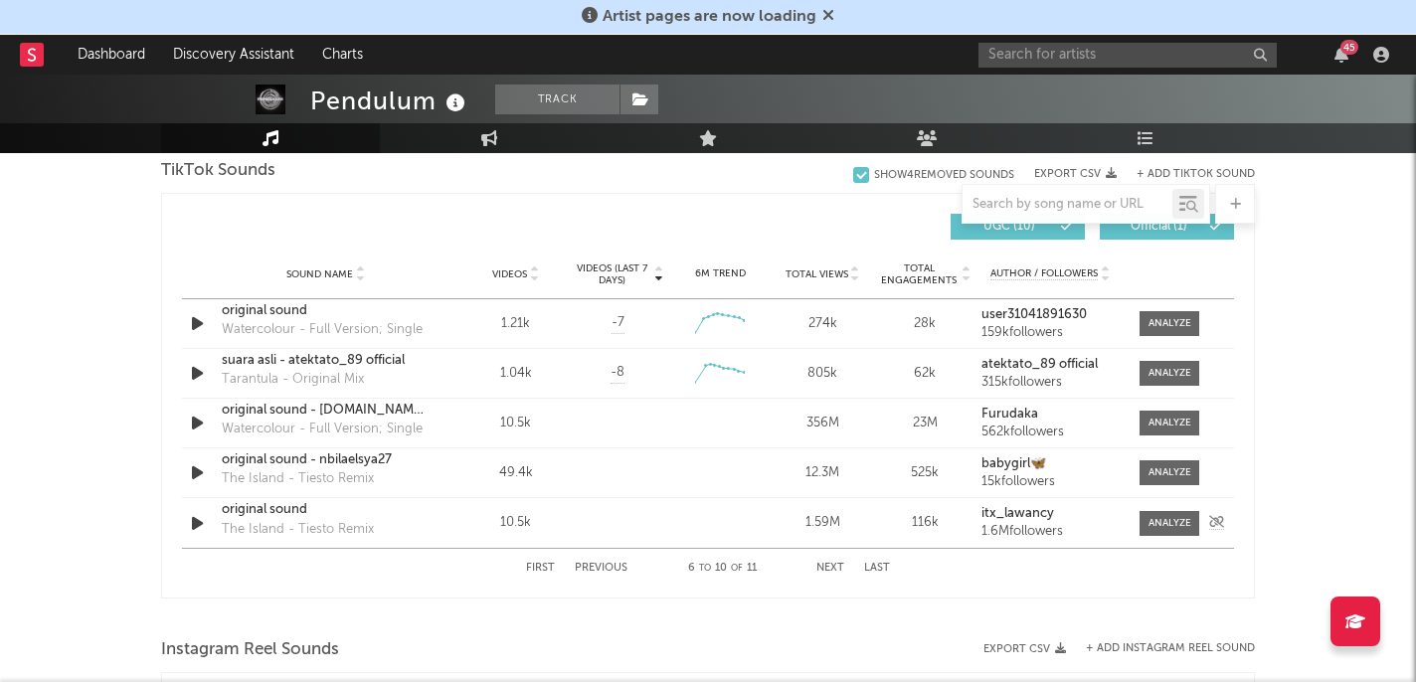
click at [312, 511] on div "original sound" at bounding box center [326, 510] width 208 height 20
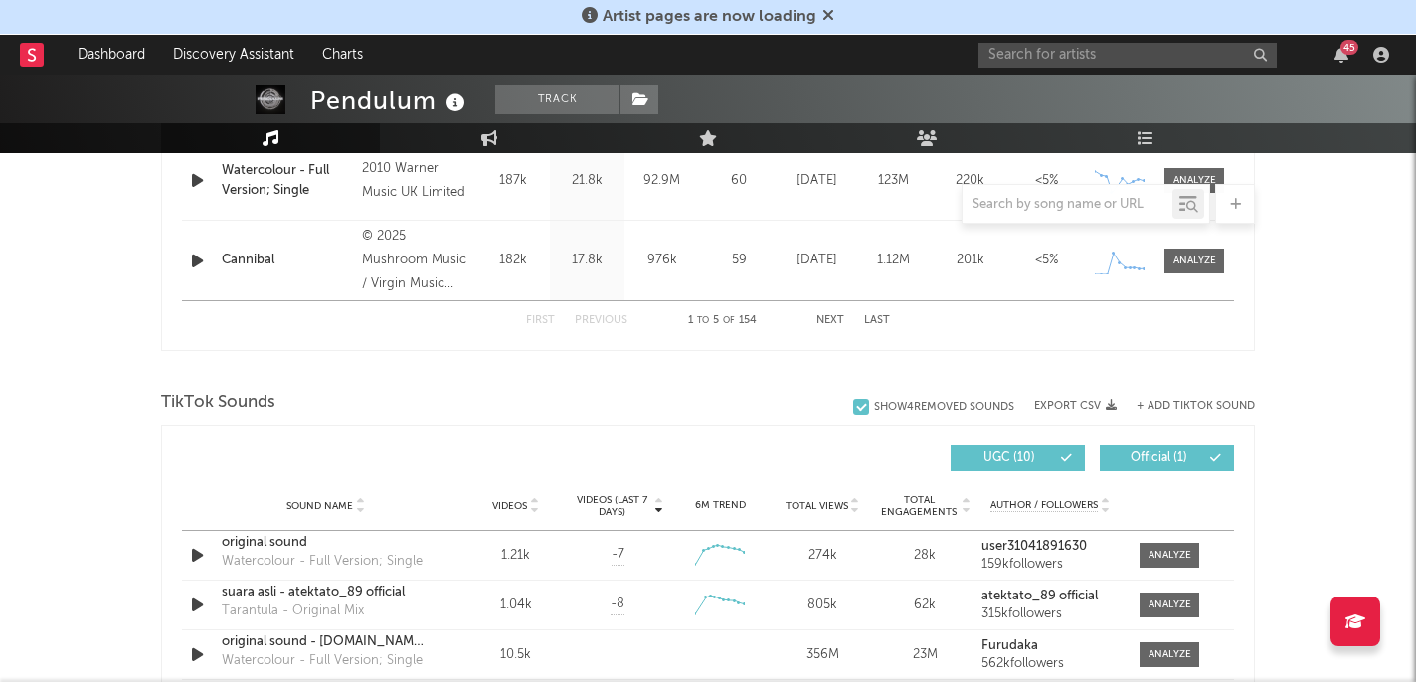
scroll to position [1030, 0]
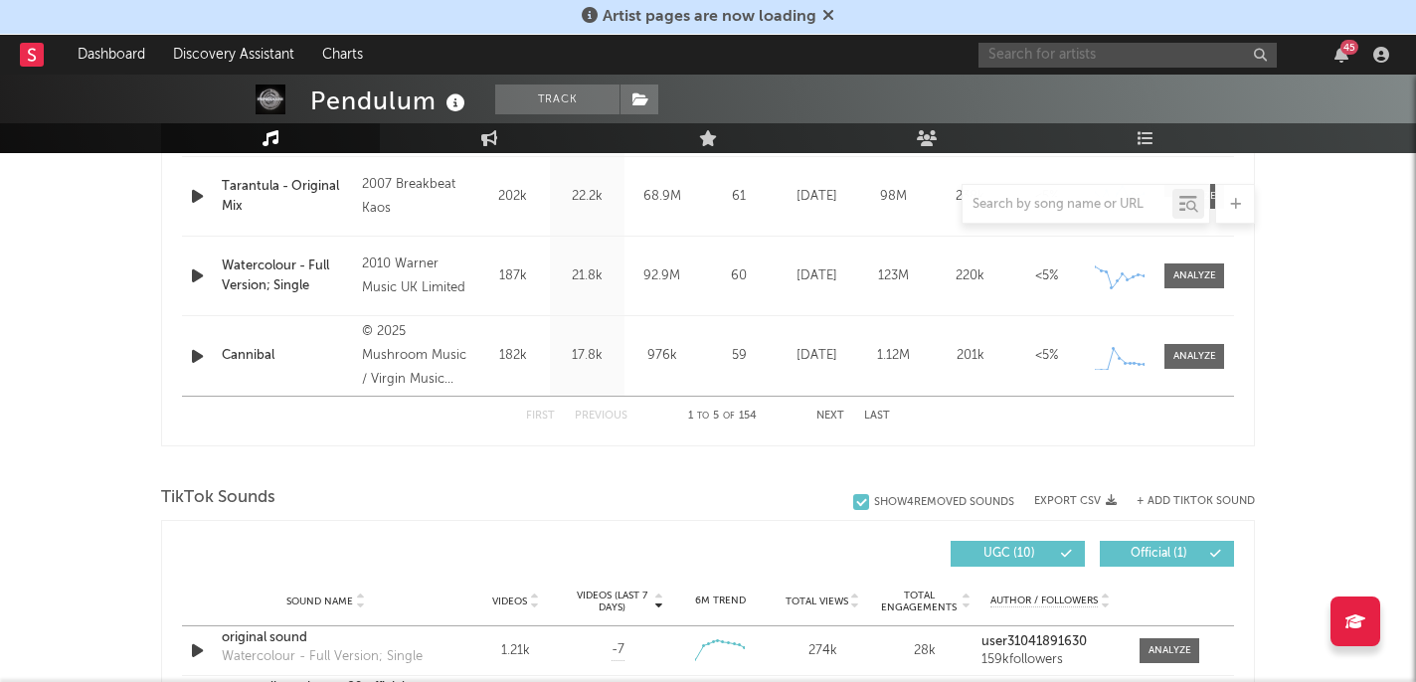
click at [1048, 57] on input "text" at bounding box center [1127, 55] width 298 height 25
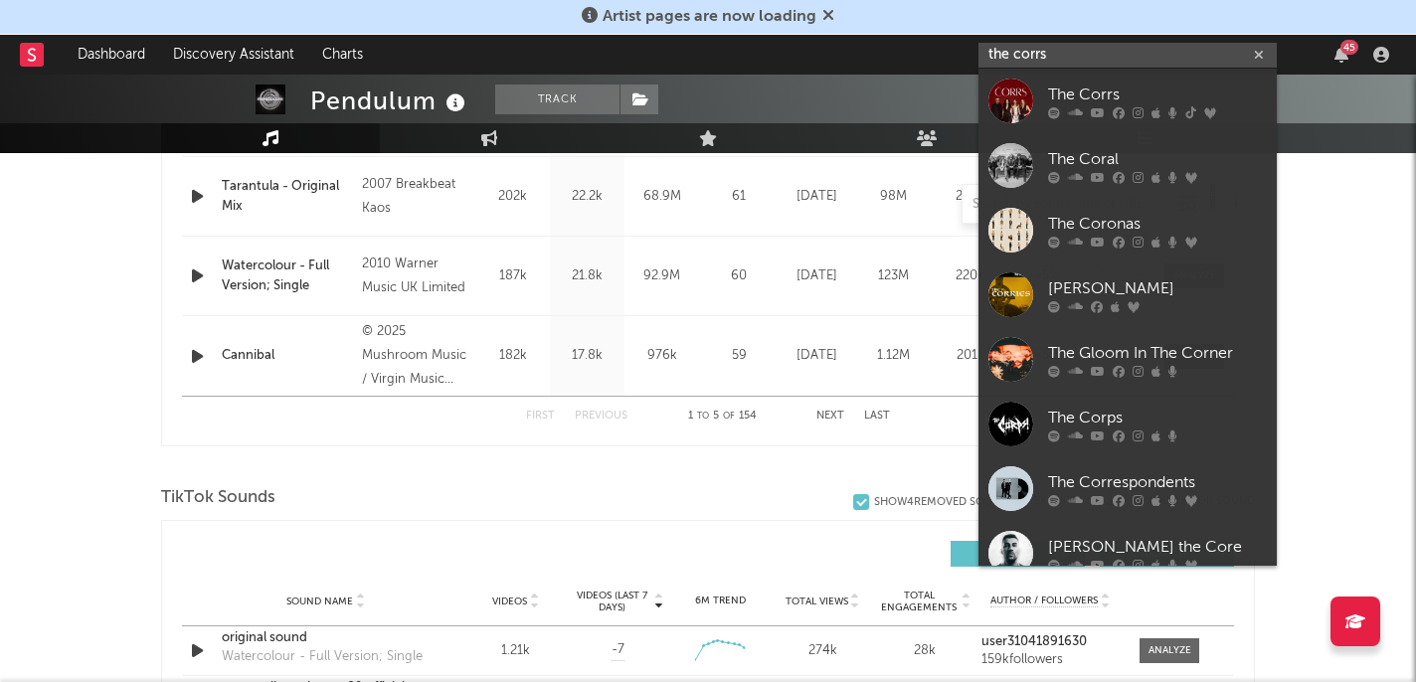
type input "the corrs"
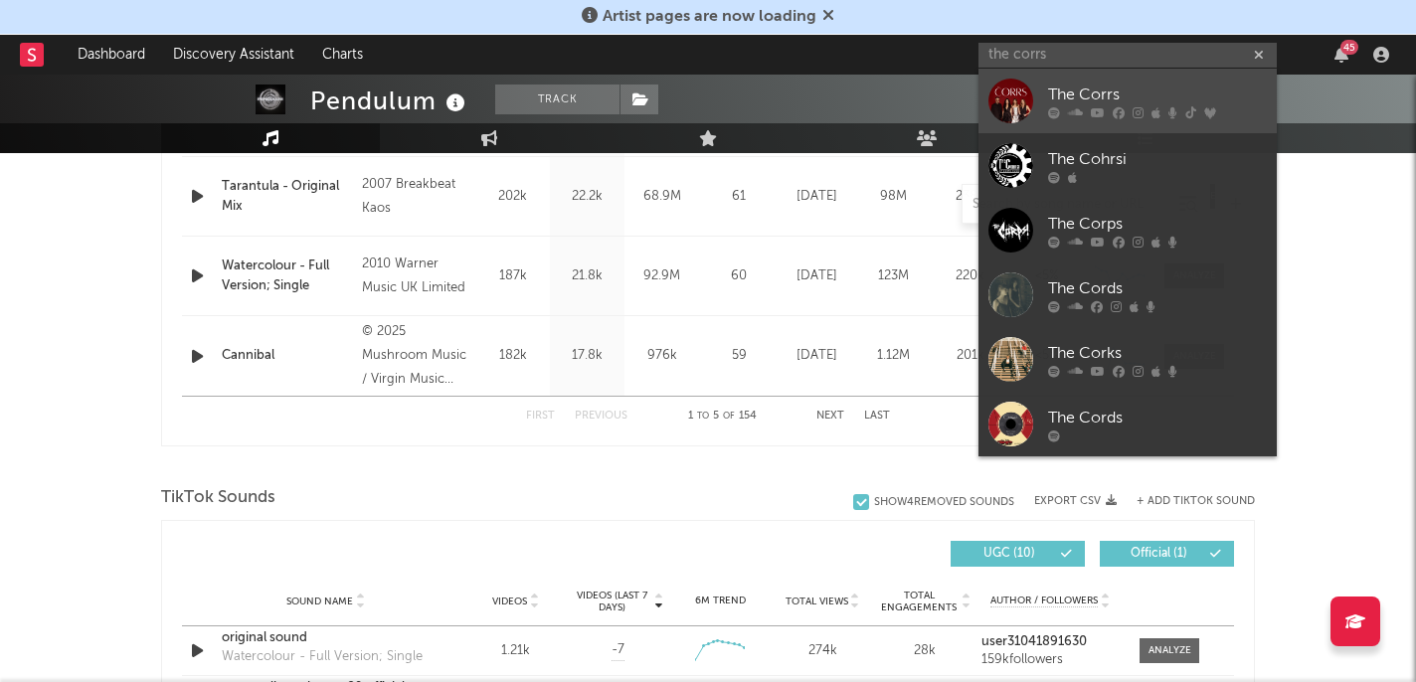
click at [1132, 109] on icon at bounding box center [1137, 112] width 11 height 12
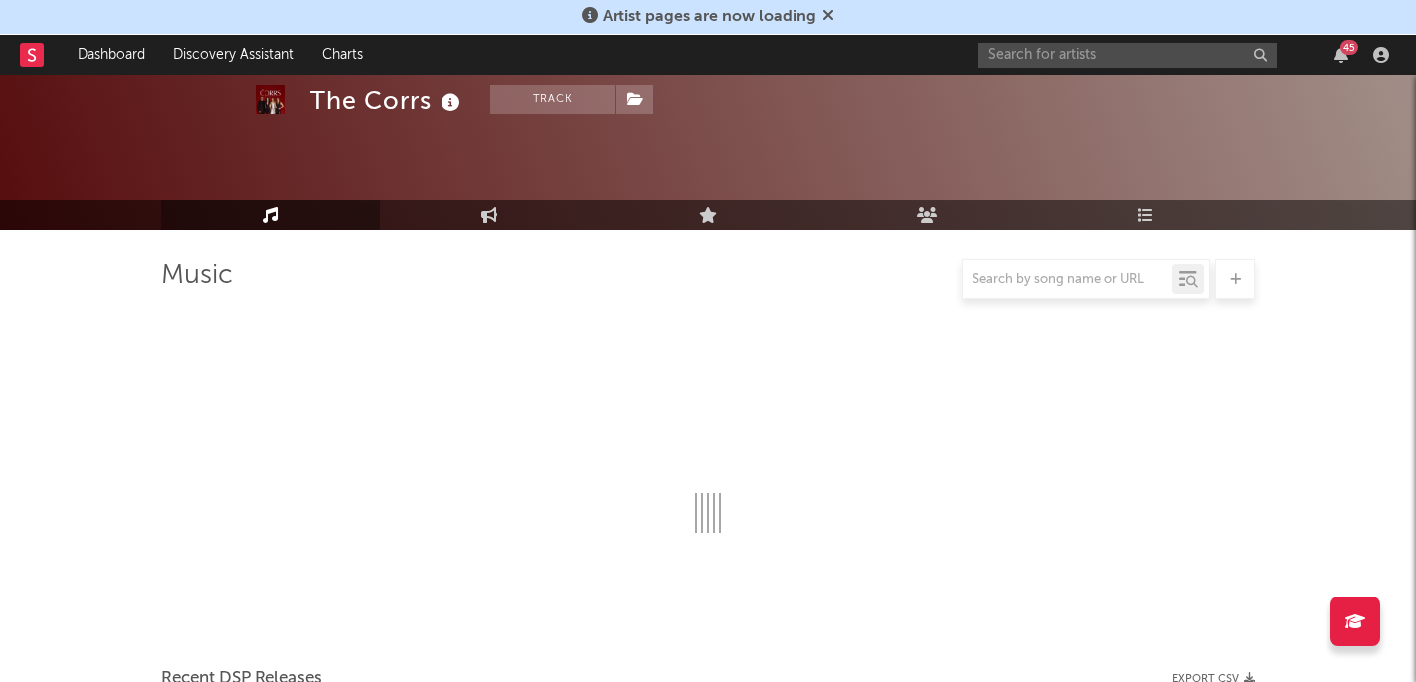
scroll to position [1030, 0]
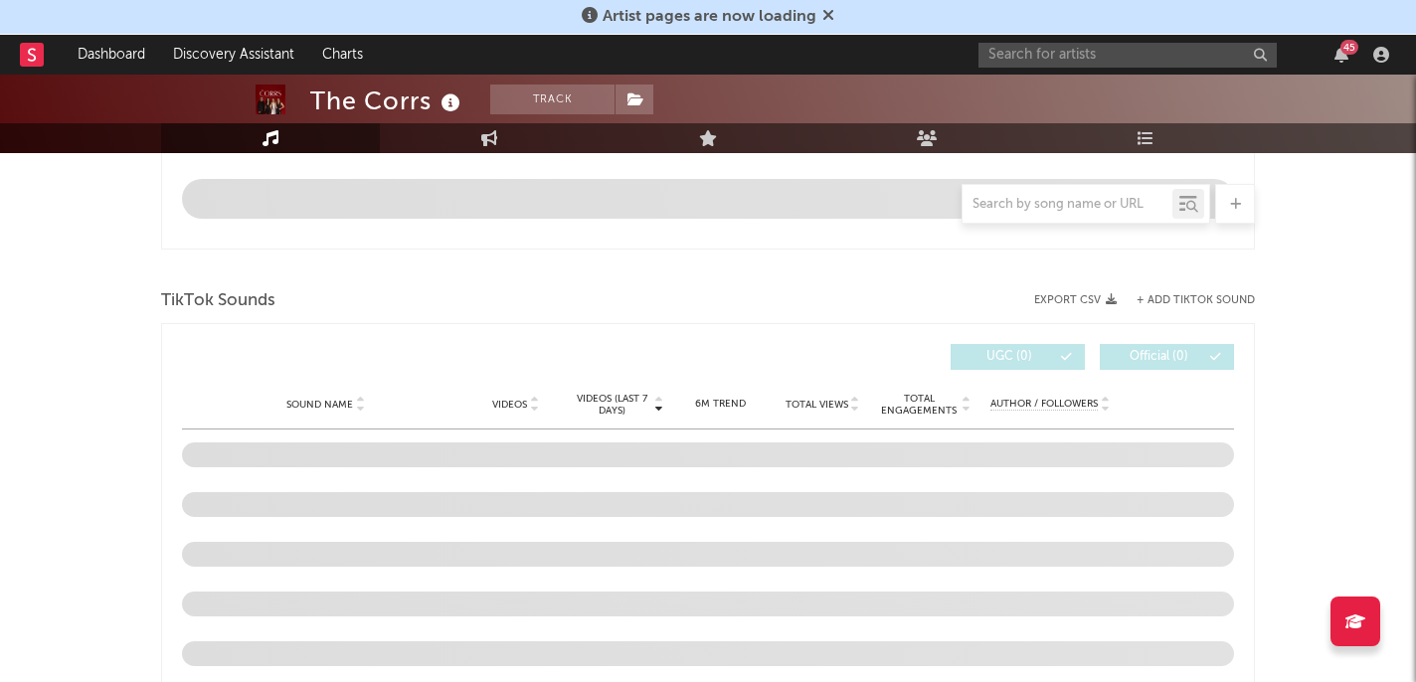
select select "6m"
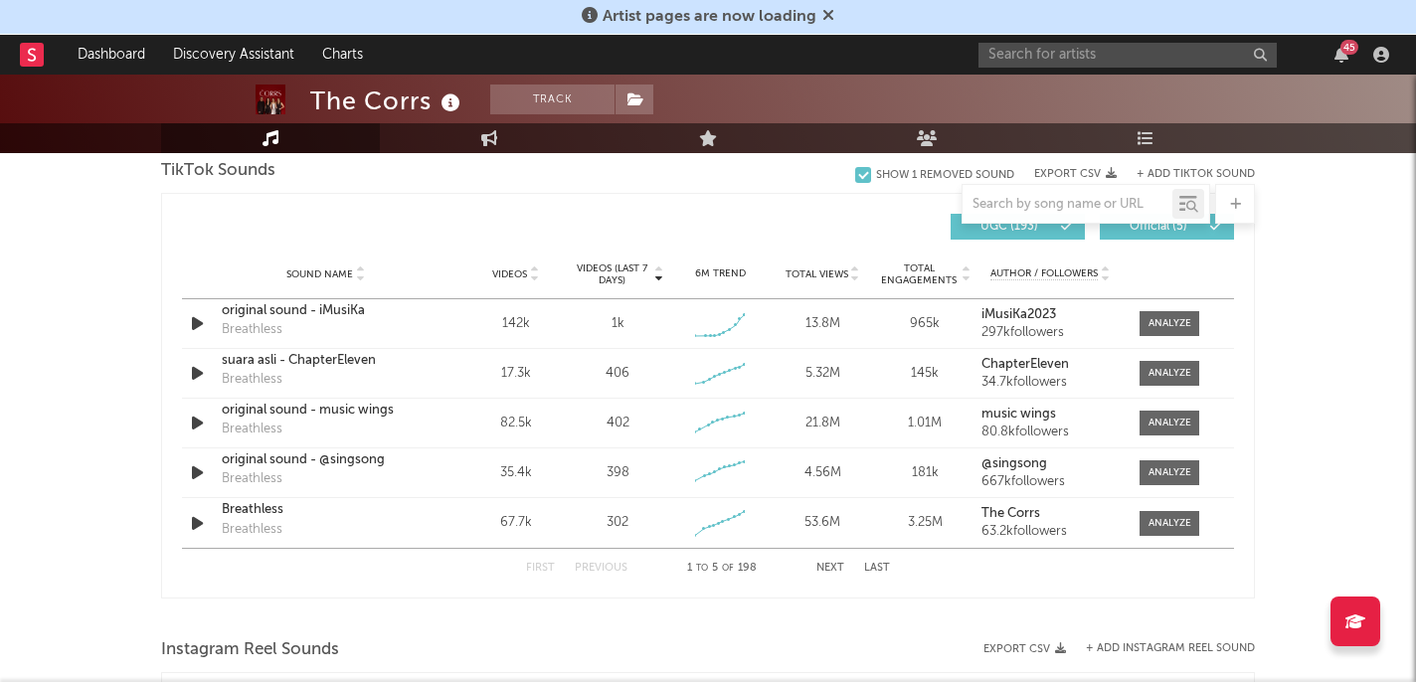
scroll to position [1372, 0]
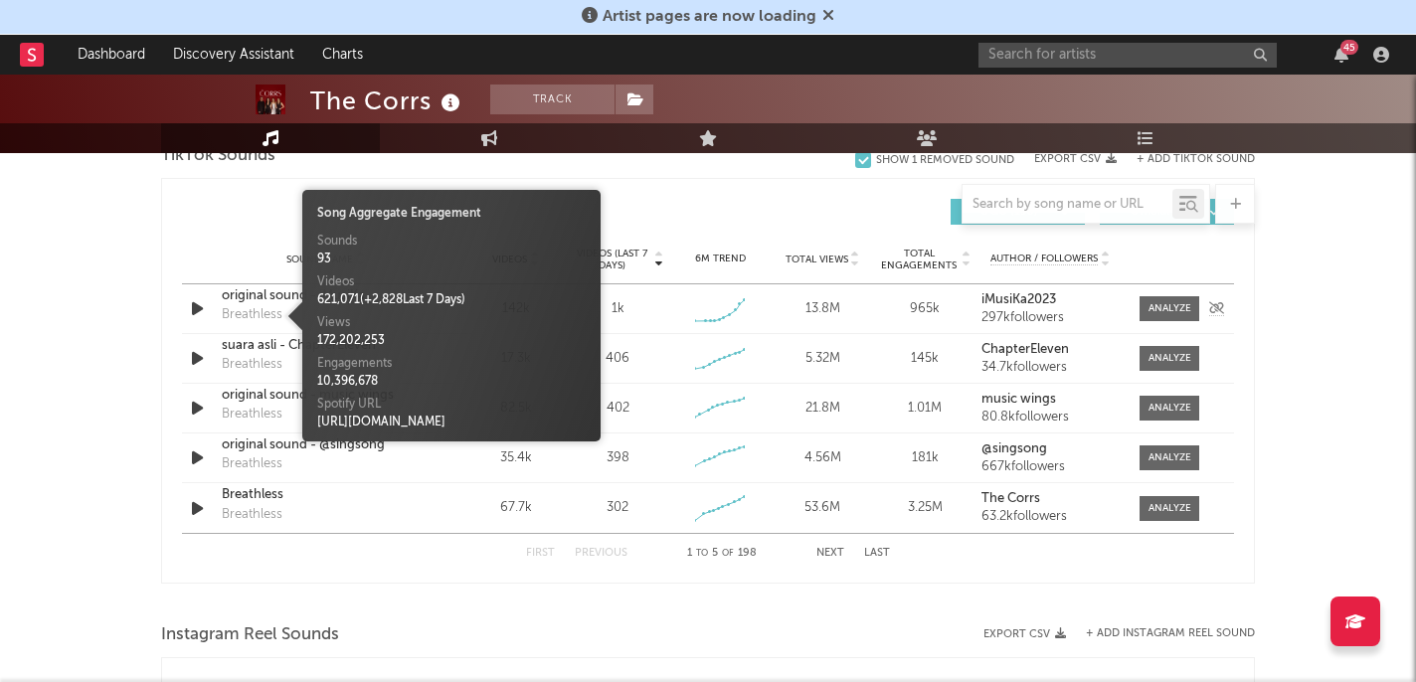
click at [276, 316] on div "Breathless" at bounding box center [252, 315] width 61 height 20
click at [287, 305] on span at bounding box center [292, 315] width 20 height 30
click at [280, 298] on div "original sound - iMusiKa" at bounding box center [326, 296] width 208 height 20
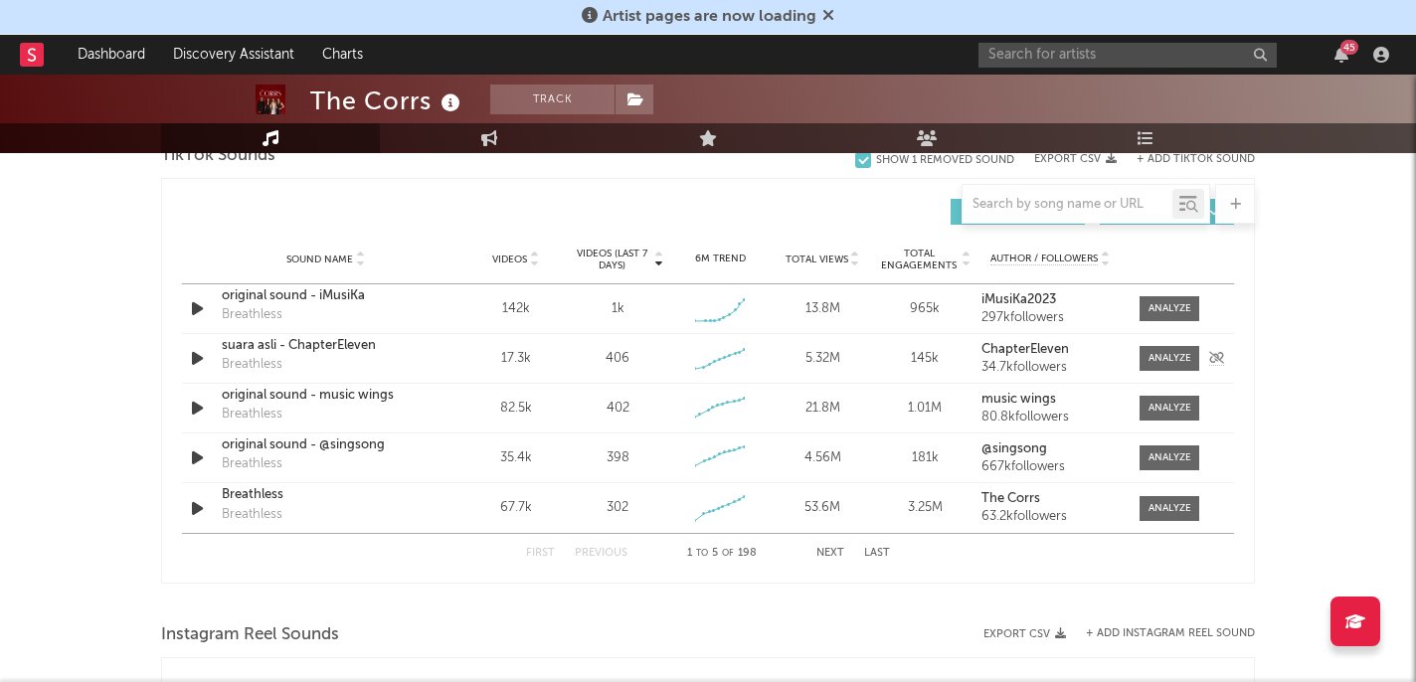
click at [350, 351] on div "suara asli - ChapterEleven" at bounding box center [326, 346] width 208 height 20
click at [289, 456] on div "original sound - @singsong Breathless" at bounding box center [326, 458] width 208 height 46
click at [273, 449] on div "original sound - @singsong" at bounding box center [326, 445] width 208 height 20
click at [832, 553] on button "Next" at bounding box center [830, 553] width 28 height 11
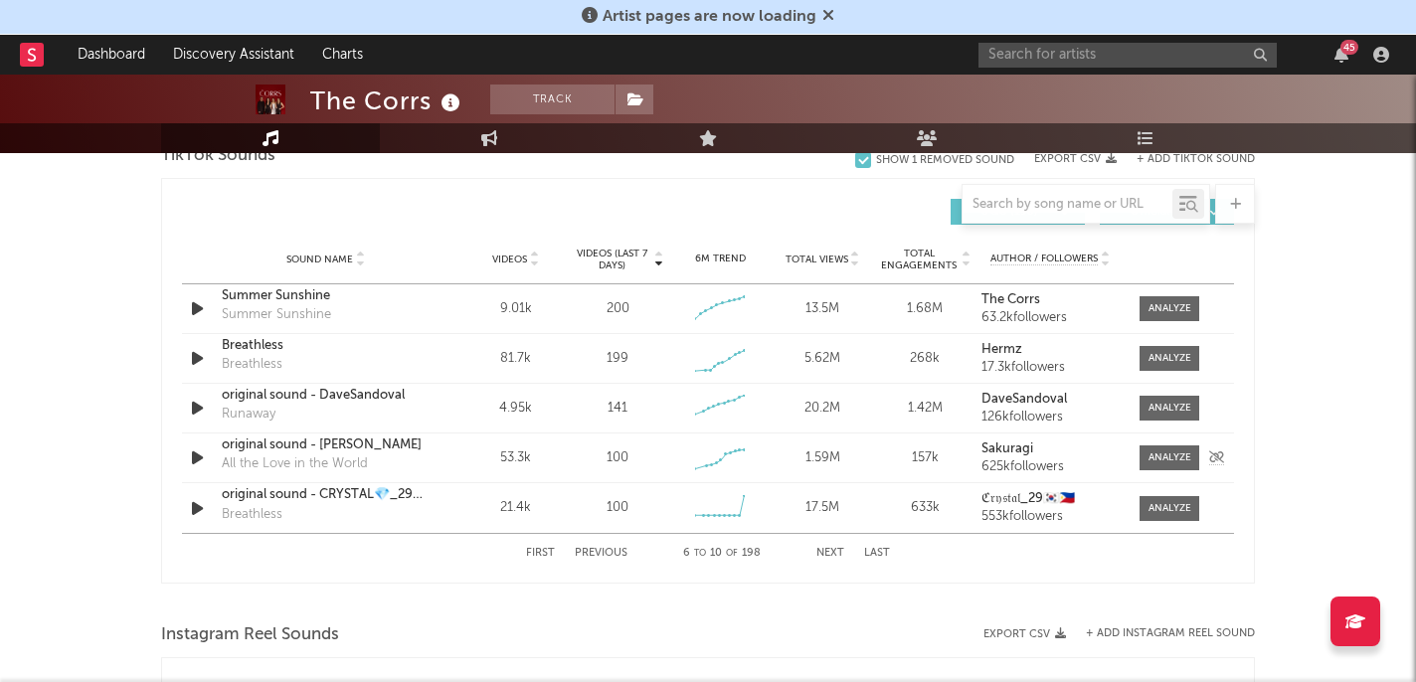
click at [341, 449] on div "original sound - [PERSON_NAME]" at bounding box center [326, 445] width 208 height 20
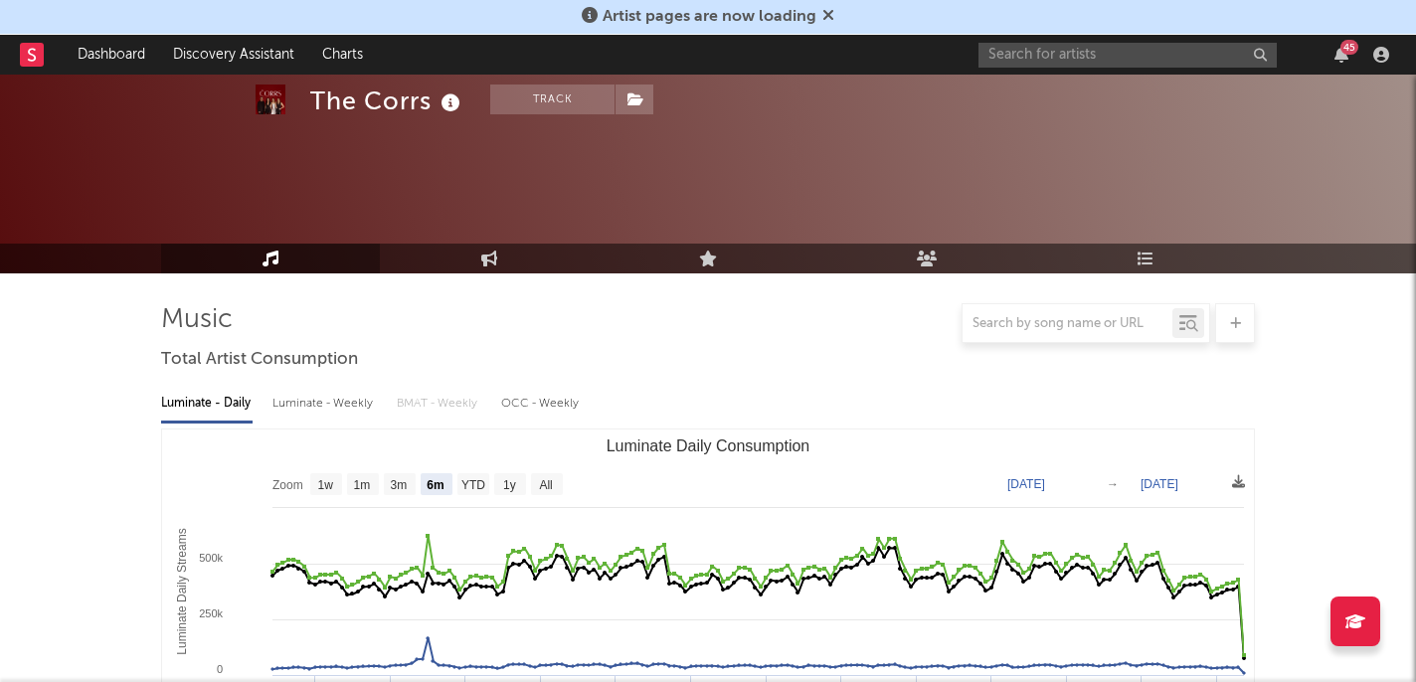
select select "6m"
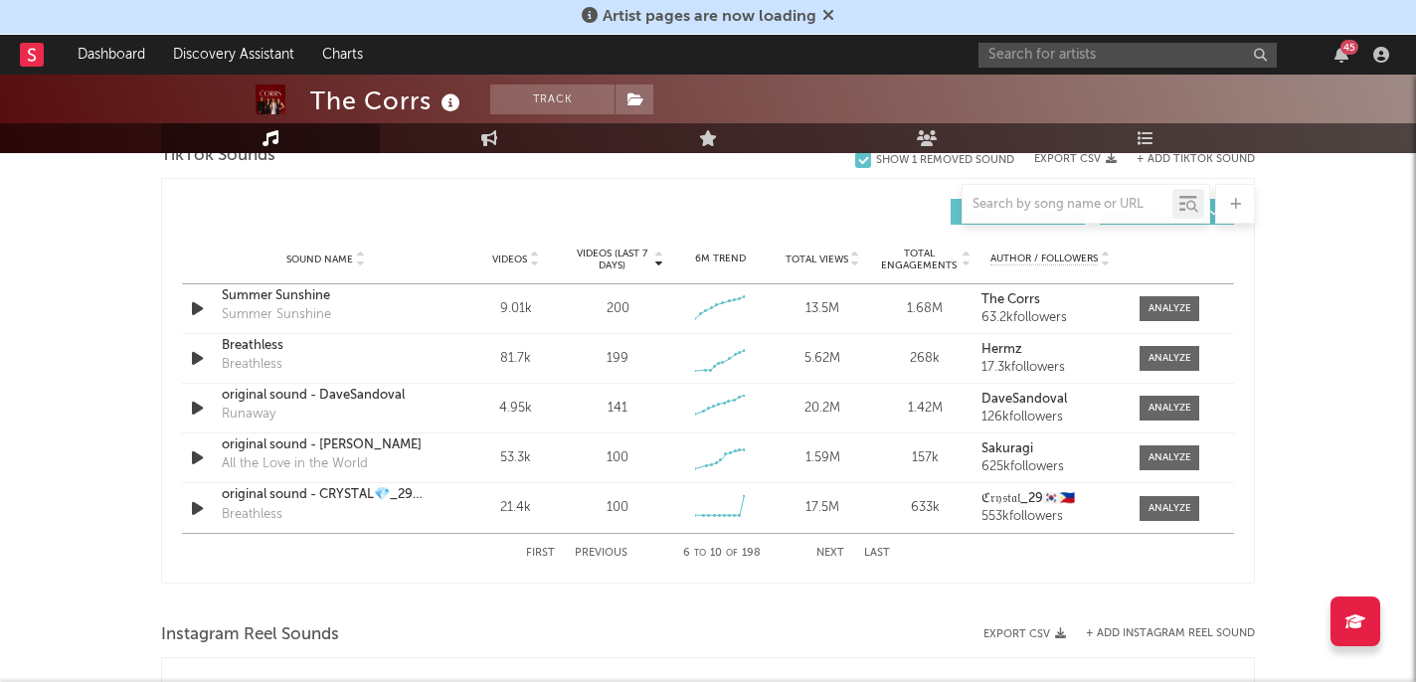
scroll to position [1372, 0]
click at [332, 498] on div "original sound - CRYSTAL💎_29🇰🇷🇵🇭" at bounding box center [326, 495] width 208 height 20
click at [837, 557] on button "Next" at bounding box center [830, 553] width 28 height 11
click at [345, 396] on div "original sound - @singsong" at bounding box center [326, 396] width 208 height 20
click at [830, 552] on button "Next" at bounding box center [830, 553] width 28 height 11
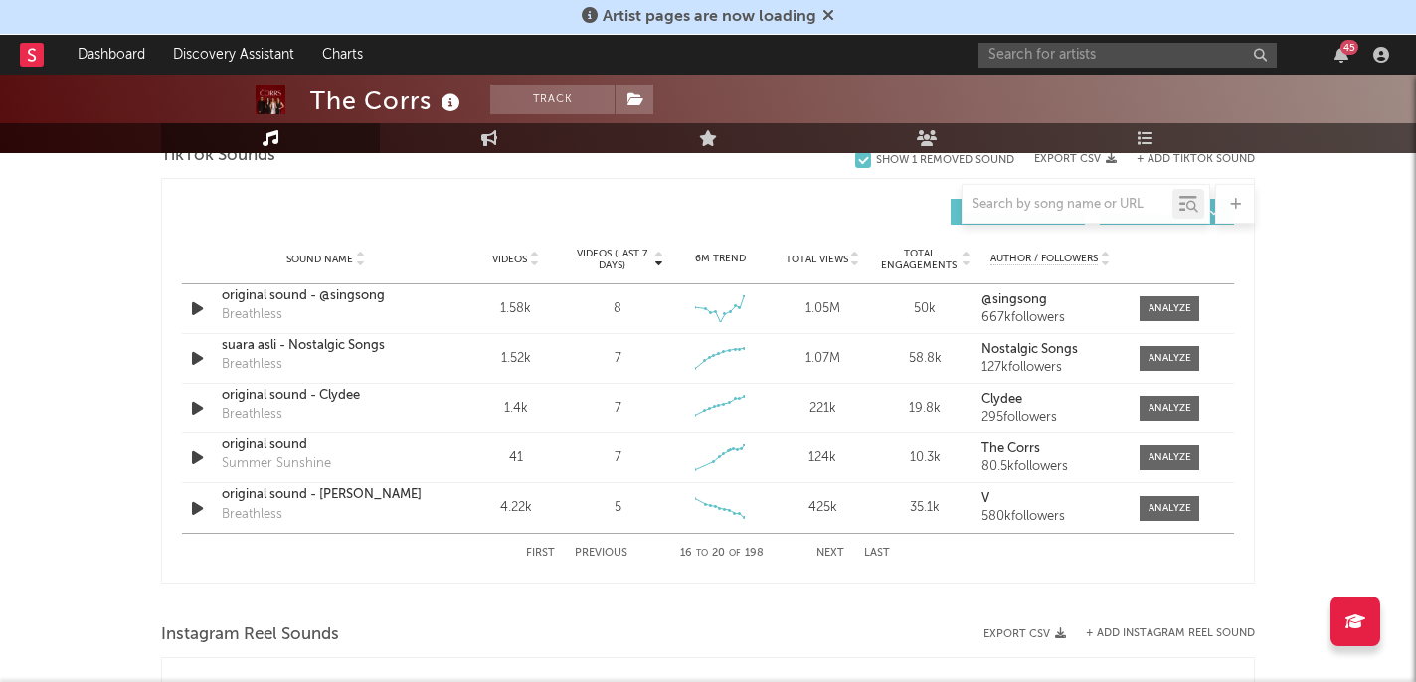
click at [830, 552] on button "Next" at bounding box center [830, 553] width 28 height 11
click at [371, 494] on div "som original - Trilhas de Novelas" at bounding box center [326, 495] width 208 height 20
click at [835, 554] on button "Next" at bounding box center [830, 553] width 28 height 11
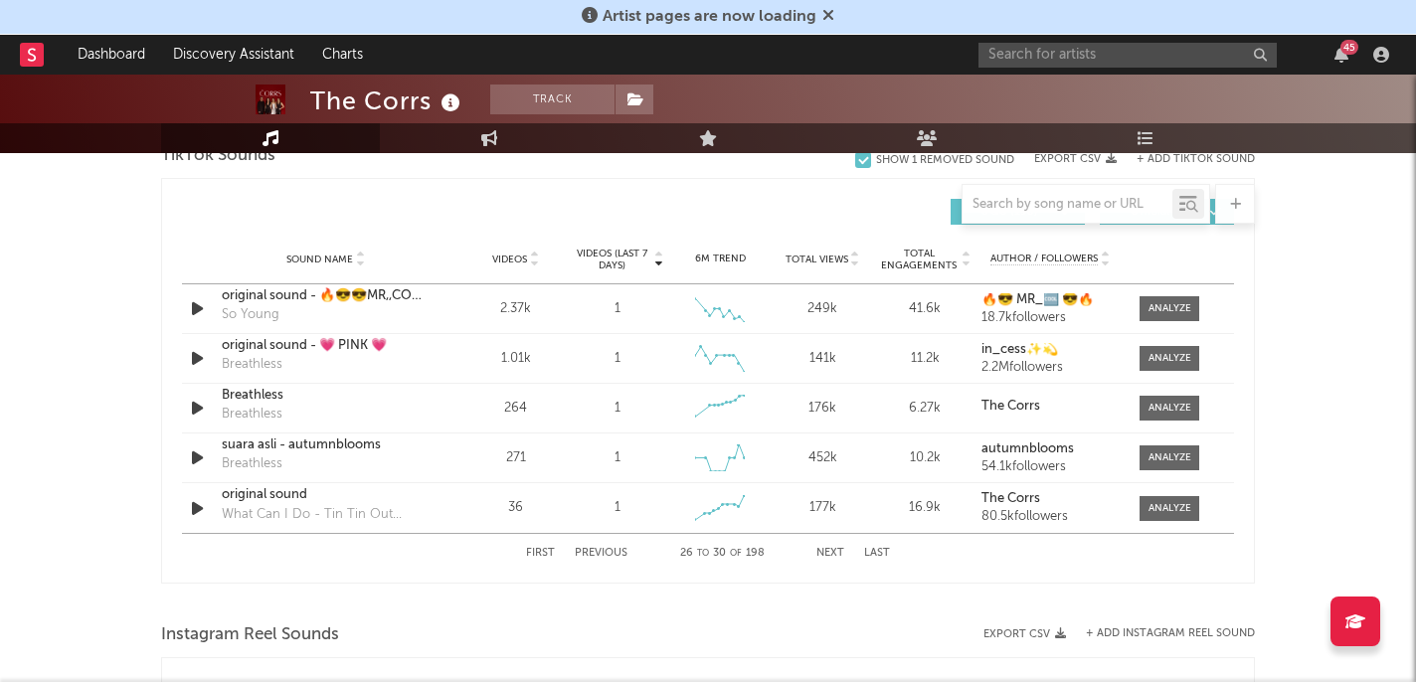
click at [834, 548] on button "Next" at bounding box center [830, 553] width 28 height 11
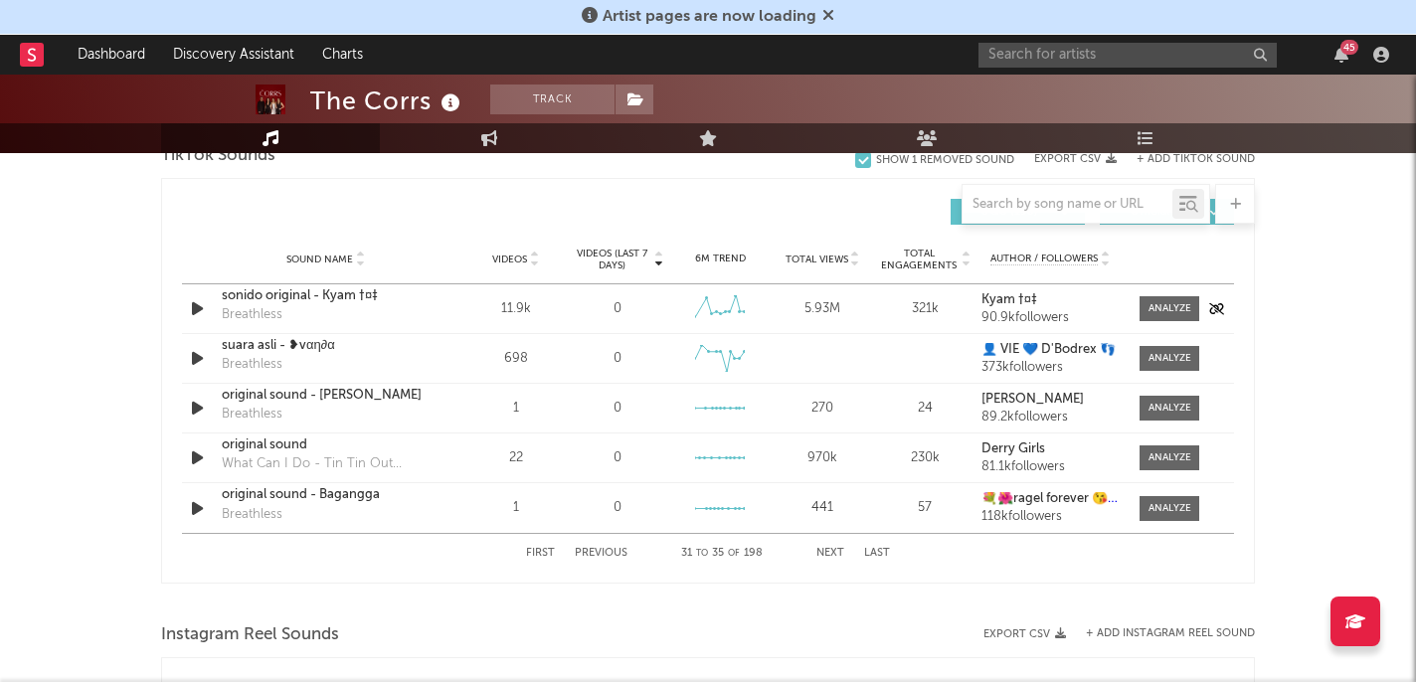
click at [332, 311] on div "sonido original - Kyam †¤‡ Breathless" at bounding box center [326, 309] width 208 height 46
click at [353, 300] on div "sonido original - Kyam †¤‡" at bounding box center [326, 296] width 208 height 20
click at [341, 294] on div "sonido original - Kyam †¤‡" at bounding box center [326, 296] width 208 height 20
click at [833, 554] on button "Next" at bounding box center [830, 553] width 28 height 11
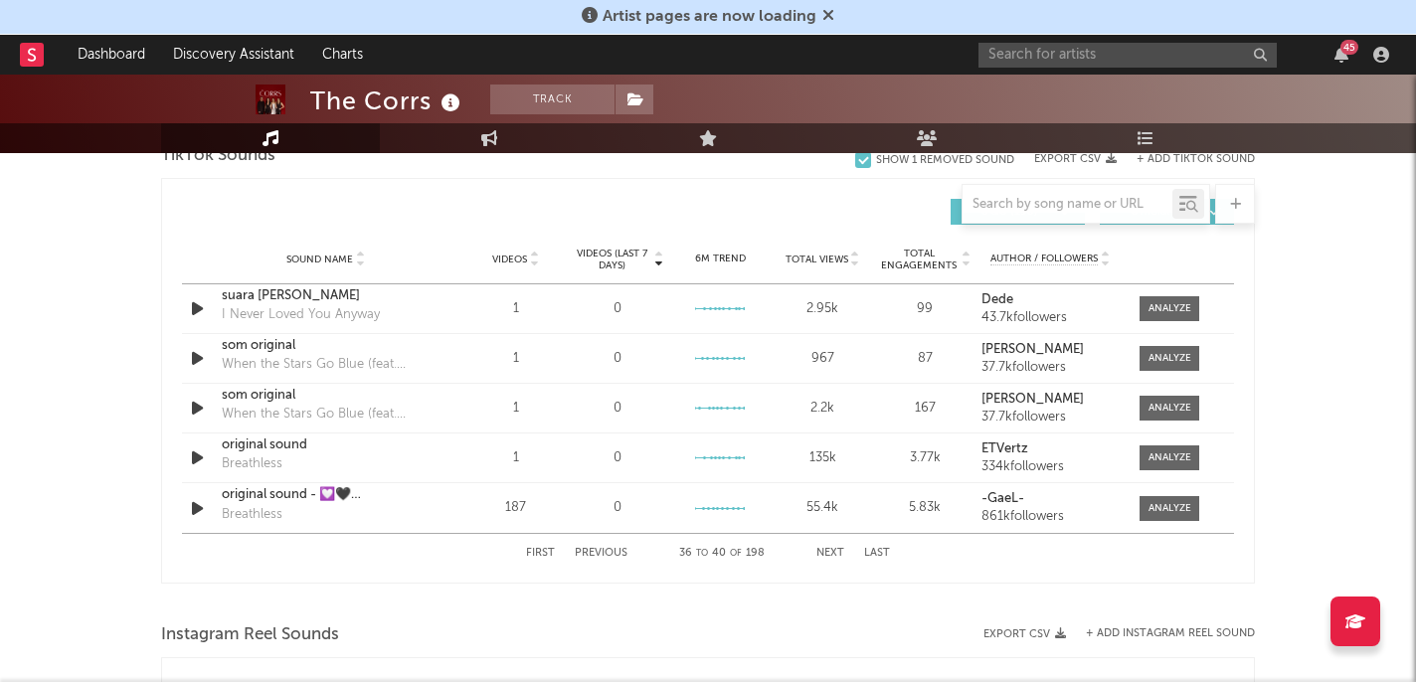
click at [833, 554] on button "Next" at bounding box center [830, 553] width 28 height 11
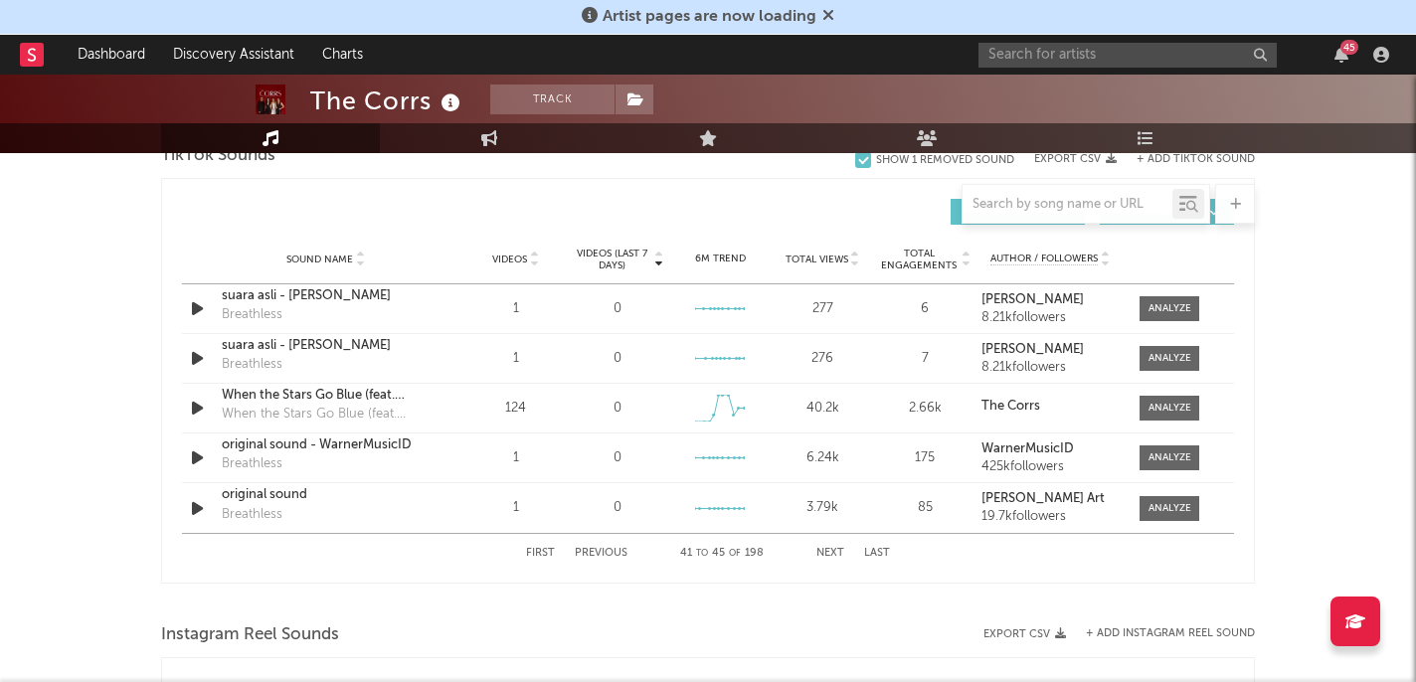
click at [833, 554] on button "Next" at bounding box center [830, 553] width 28 height 11
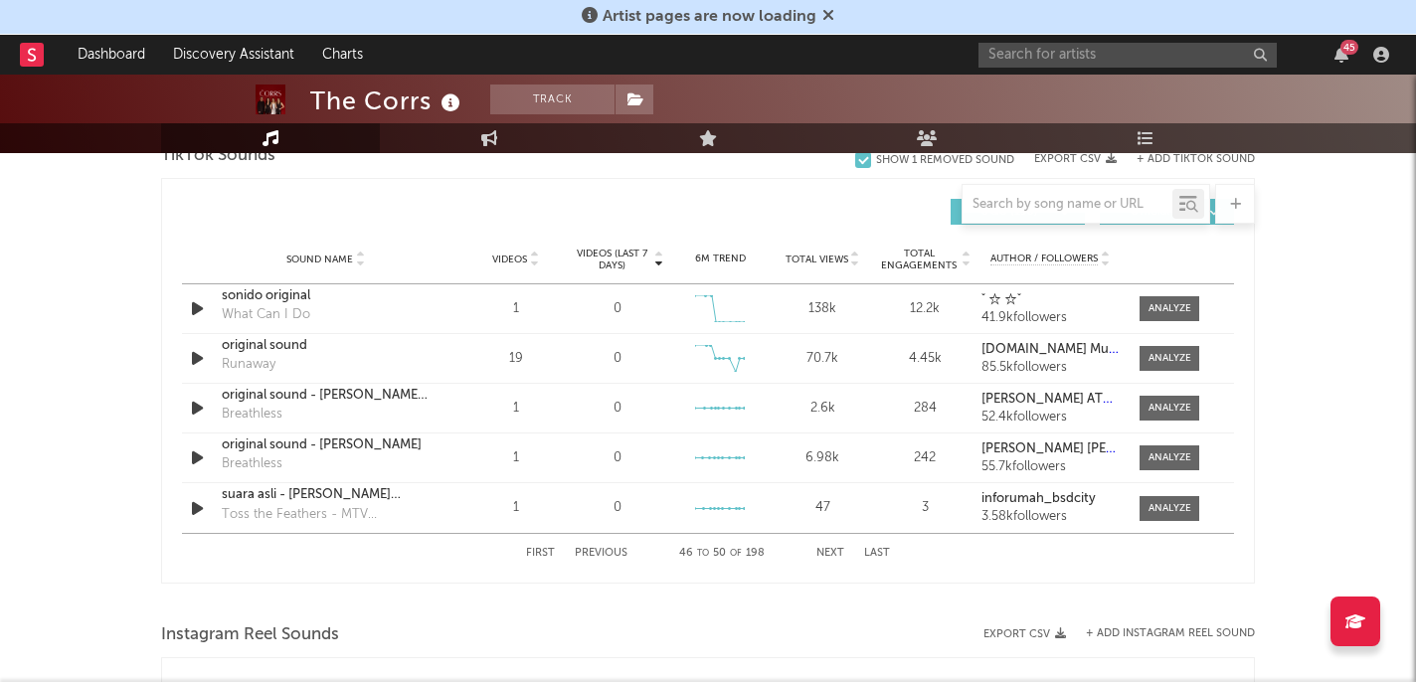
click at [833, 554] on button "Next" at bounding box center [830, 553] width 28 height 11
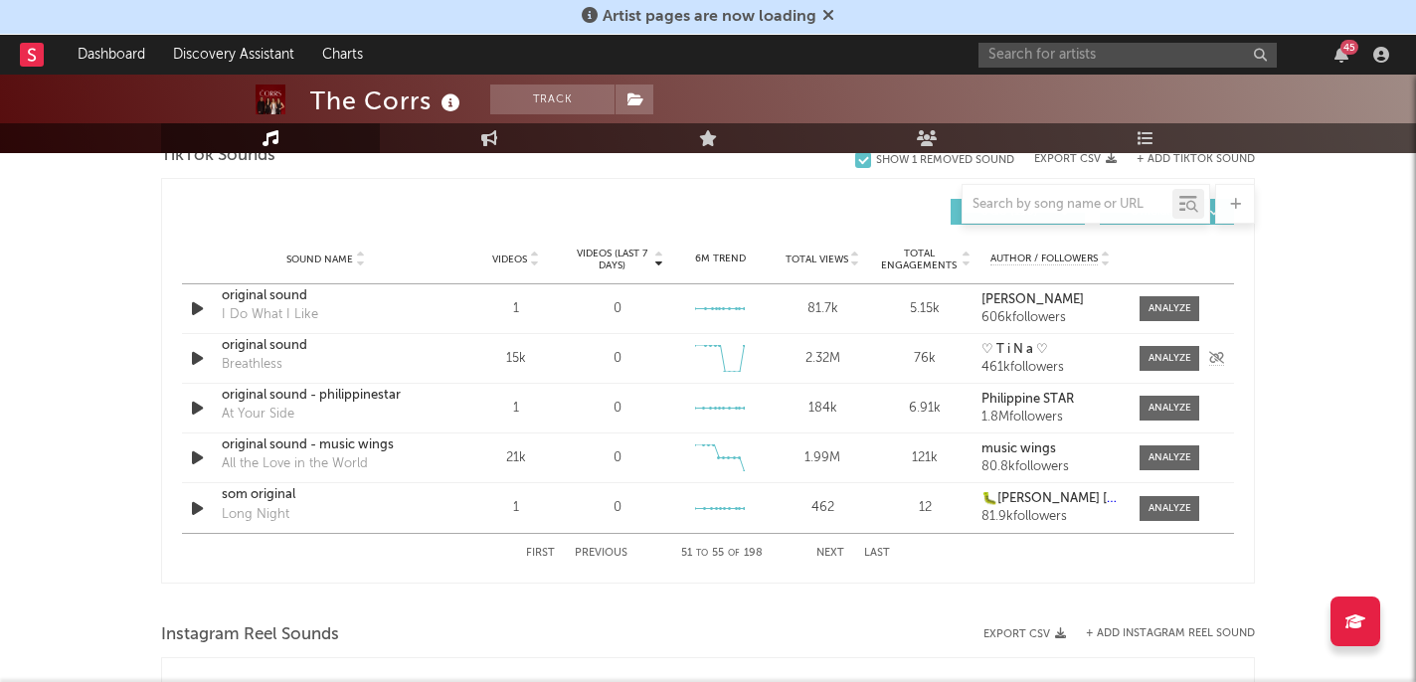
click at [295, 355] on div "original sound Breathless" at bounding box center [326, 359] width 208 height 46
click at [296, 344] on div "original sound" at bounding box center [326, 346] width 208 height 20
click at [376, 449] on div "original sound - music wings" at bounding box center [326, 445] width 208 height 20
click at [833, 554] on button "Next" at bounding box center [830, 553] width 28 height 11
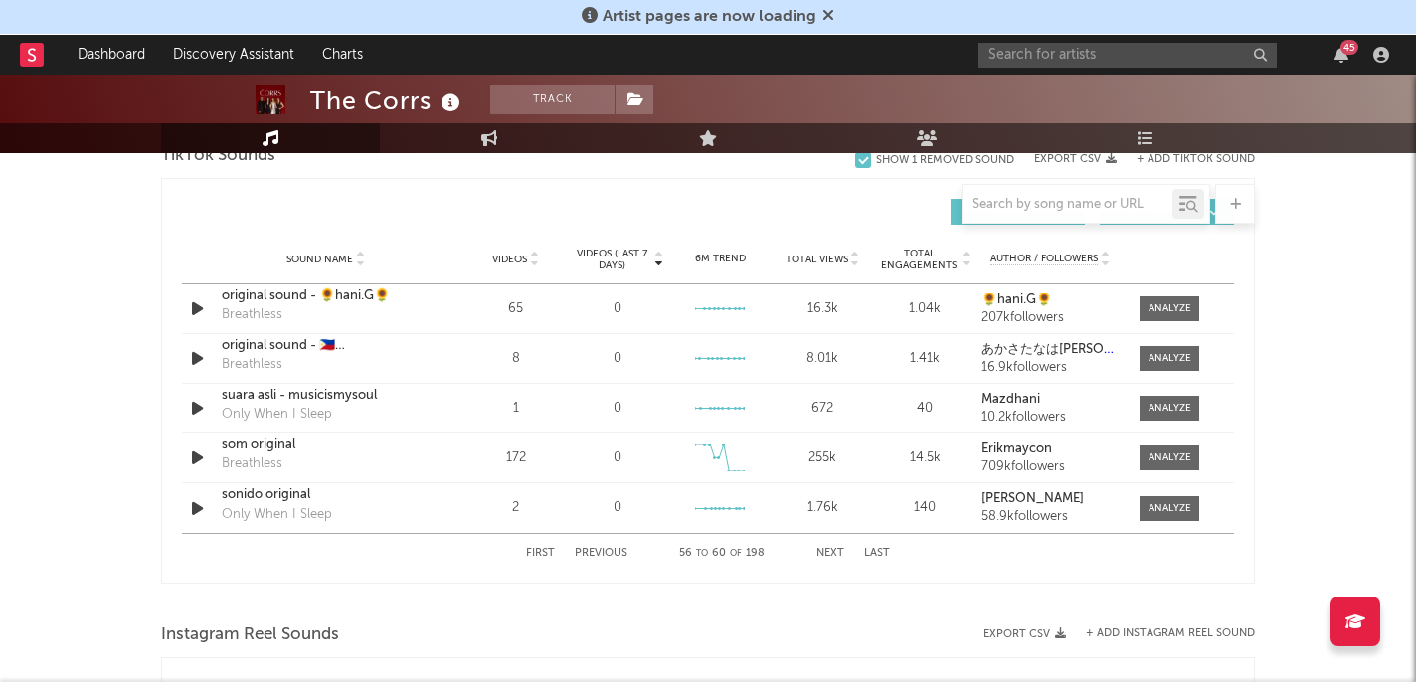
click at [837, 554] on button "Next" at bounding box center [830, 553] width 28 height 11
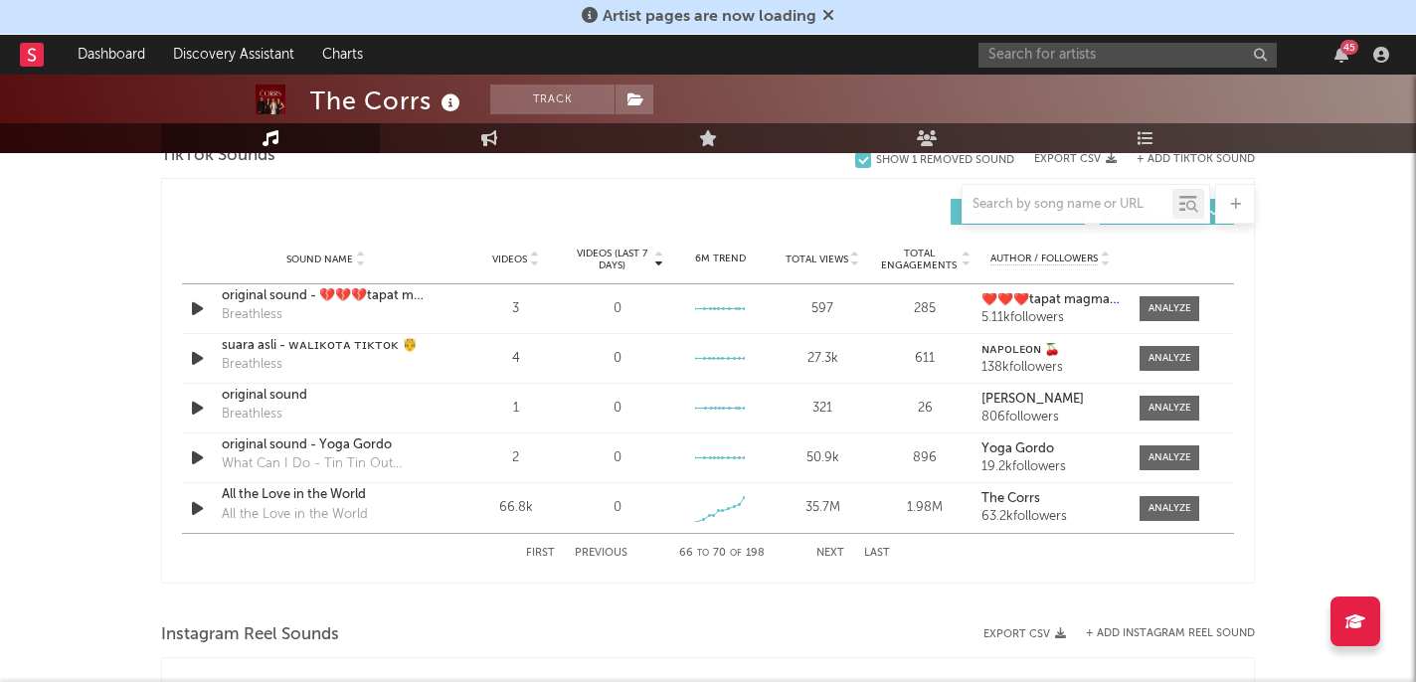
click at [837, 554] on button "Next" at bounding box center [830, 553] width 28 height 11
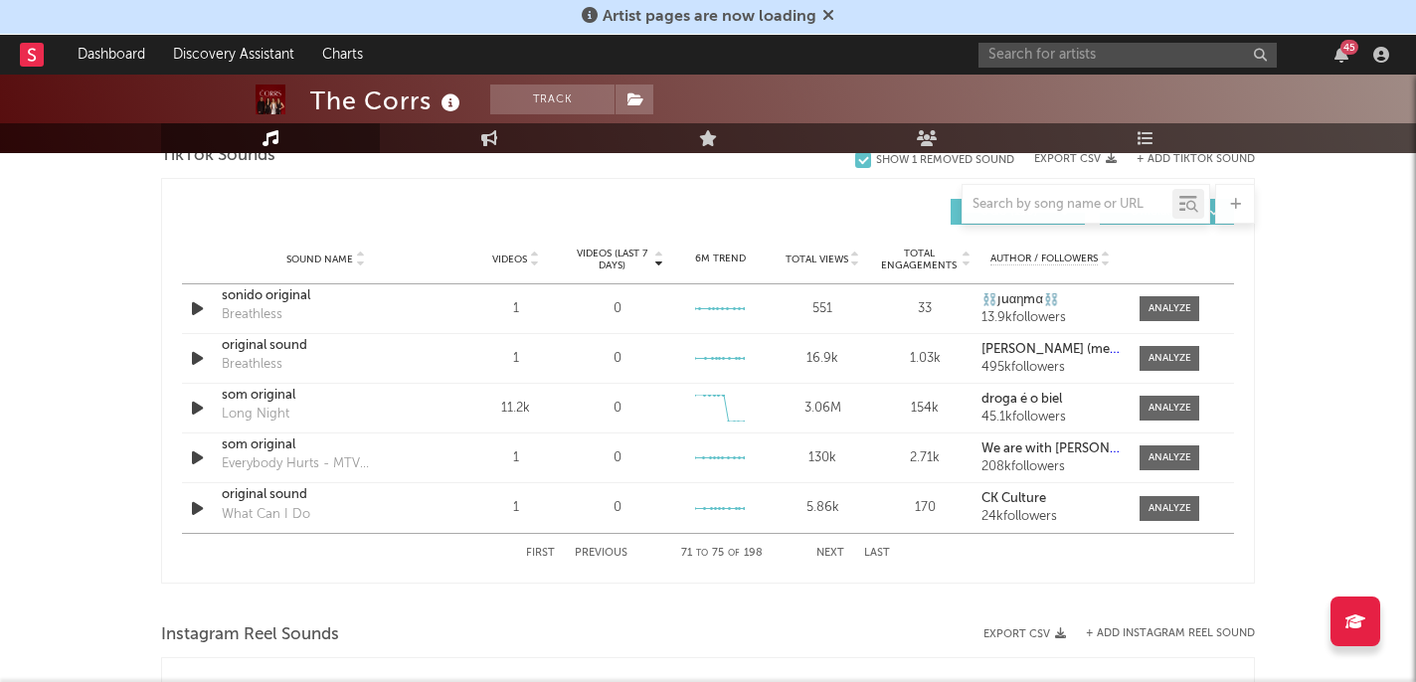
click at [599, 550] on button "Previous" at bounding box center [601, 553] width 53 height 11
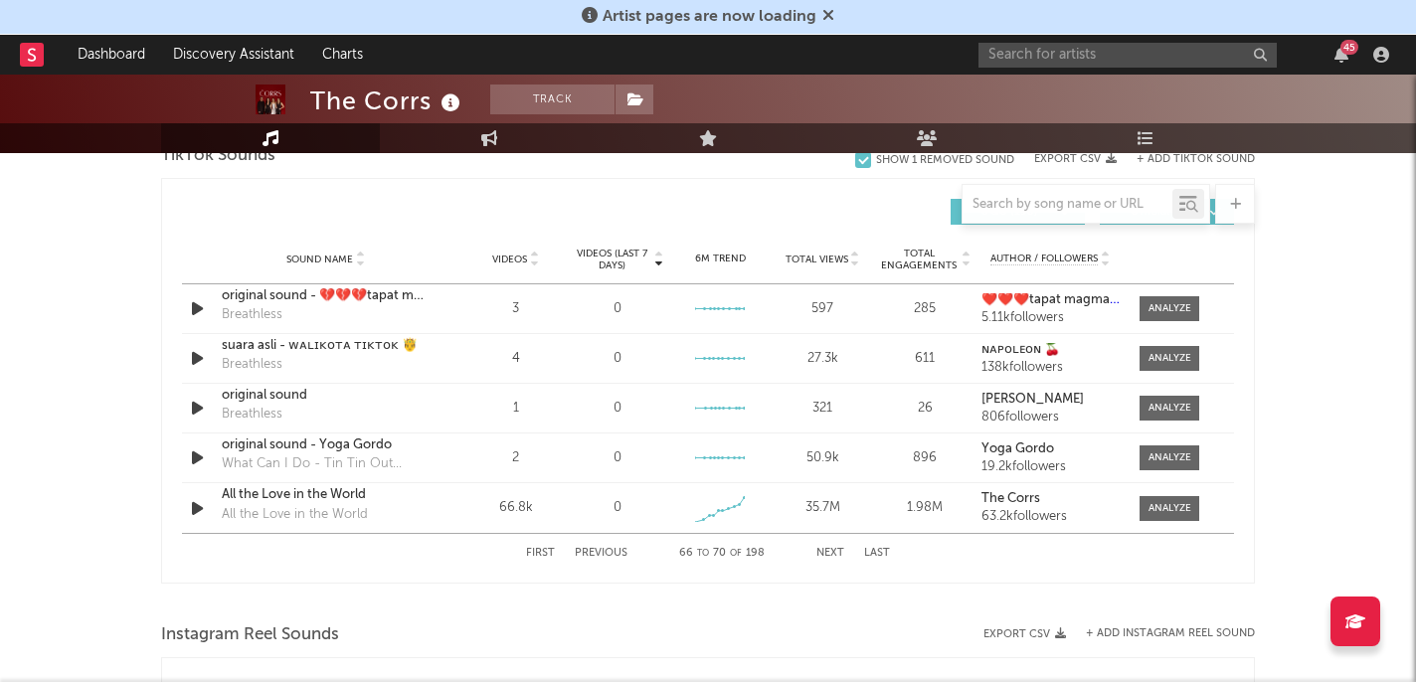
click at [823, 548] on button "Next" at bounding box center [830, 553] width 28 height 11
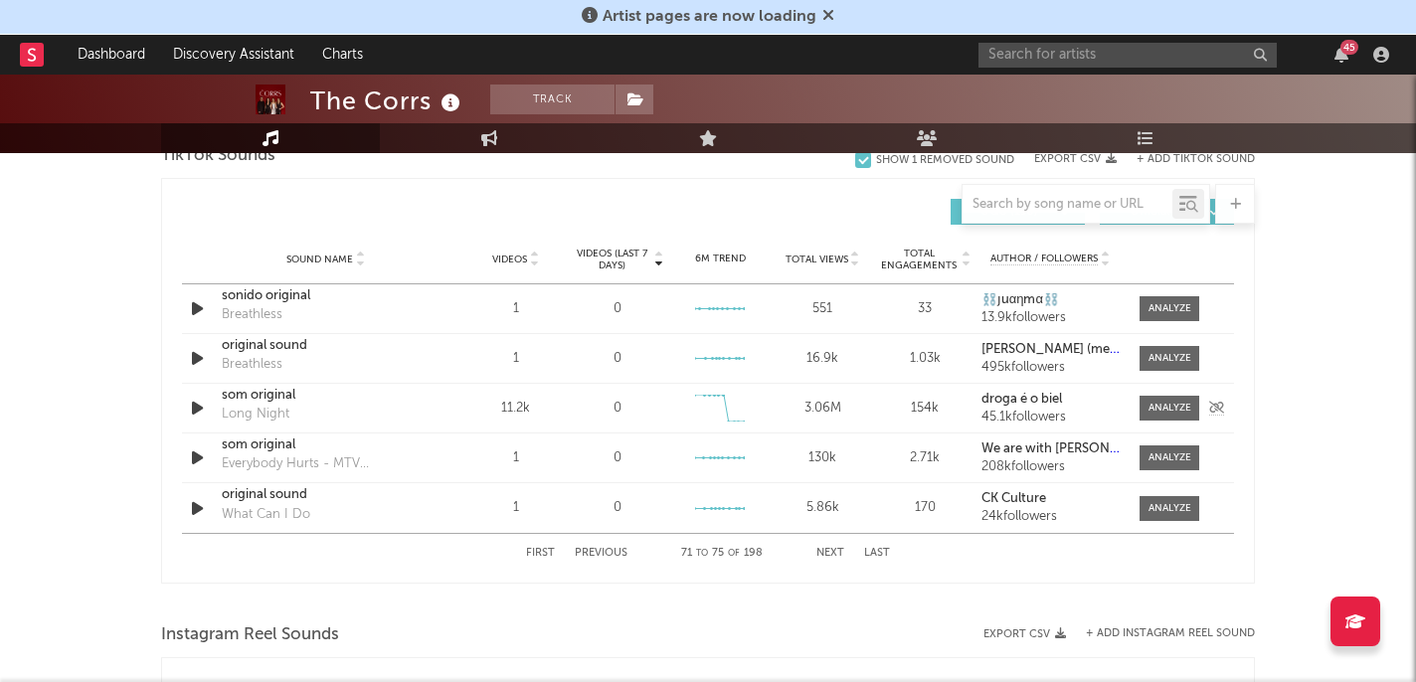
click at [293, 395] on div "som original" at bounding box center [326, 396] width 208 height 20
click at [834, 551] on button "Next" at bounding box center [830, 553] width 28 height 11
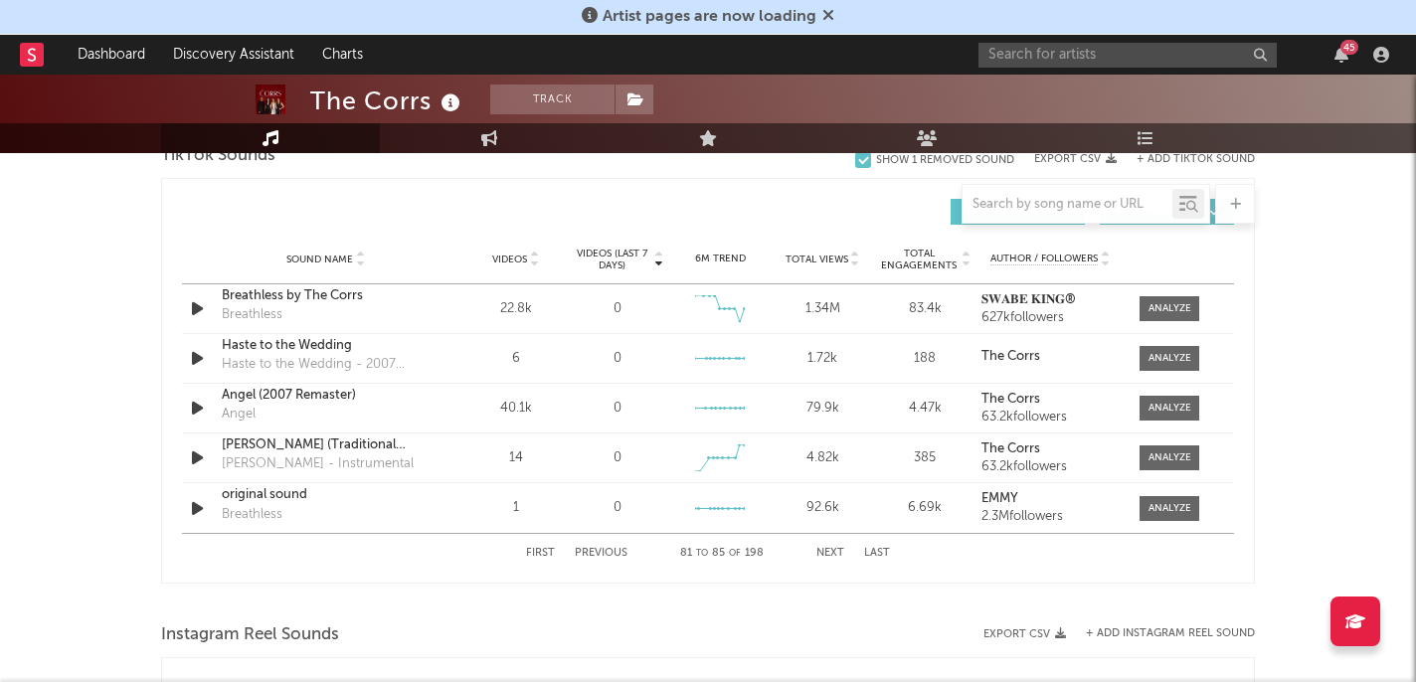
click at [838, 548] on button "Next" at bounding box center [830, 553] width 28 height 11
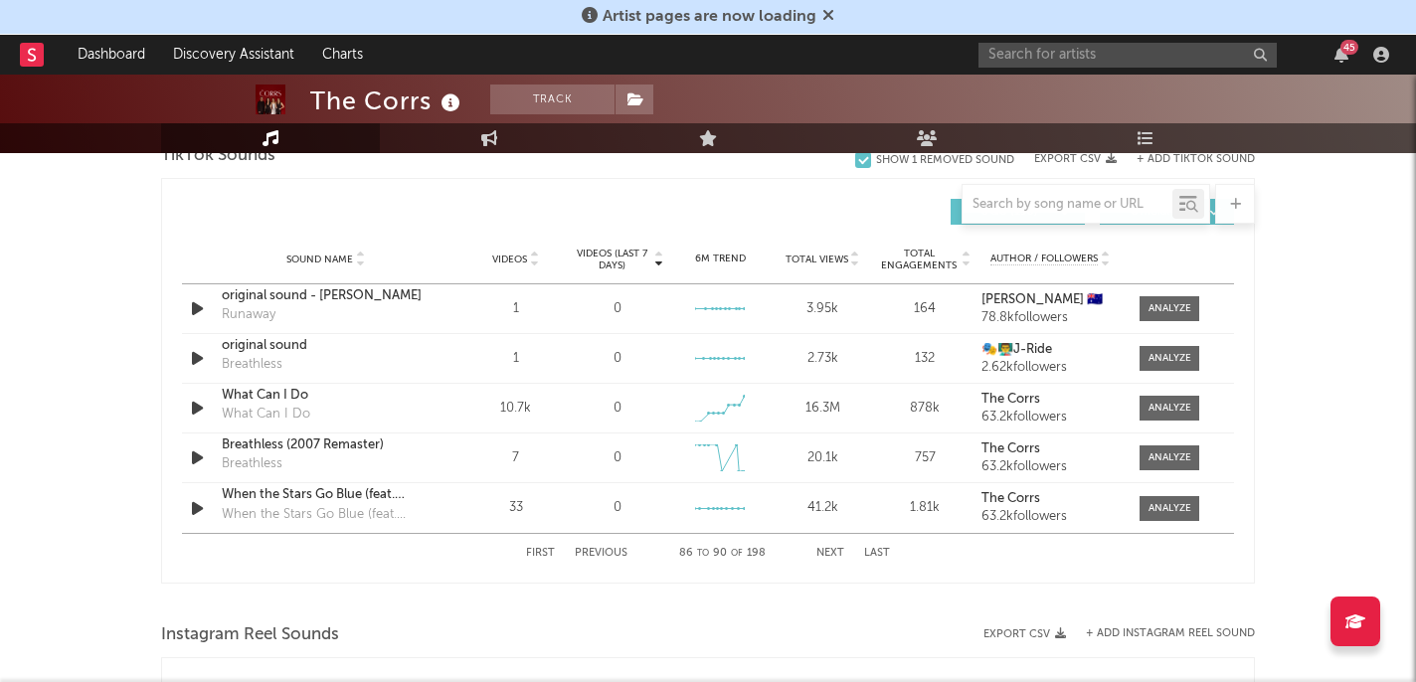
click at [826, 554] on button "Next" at bounding box center [830, 553] width 28 height 11
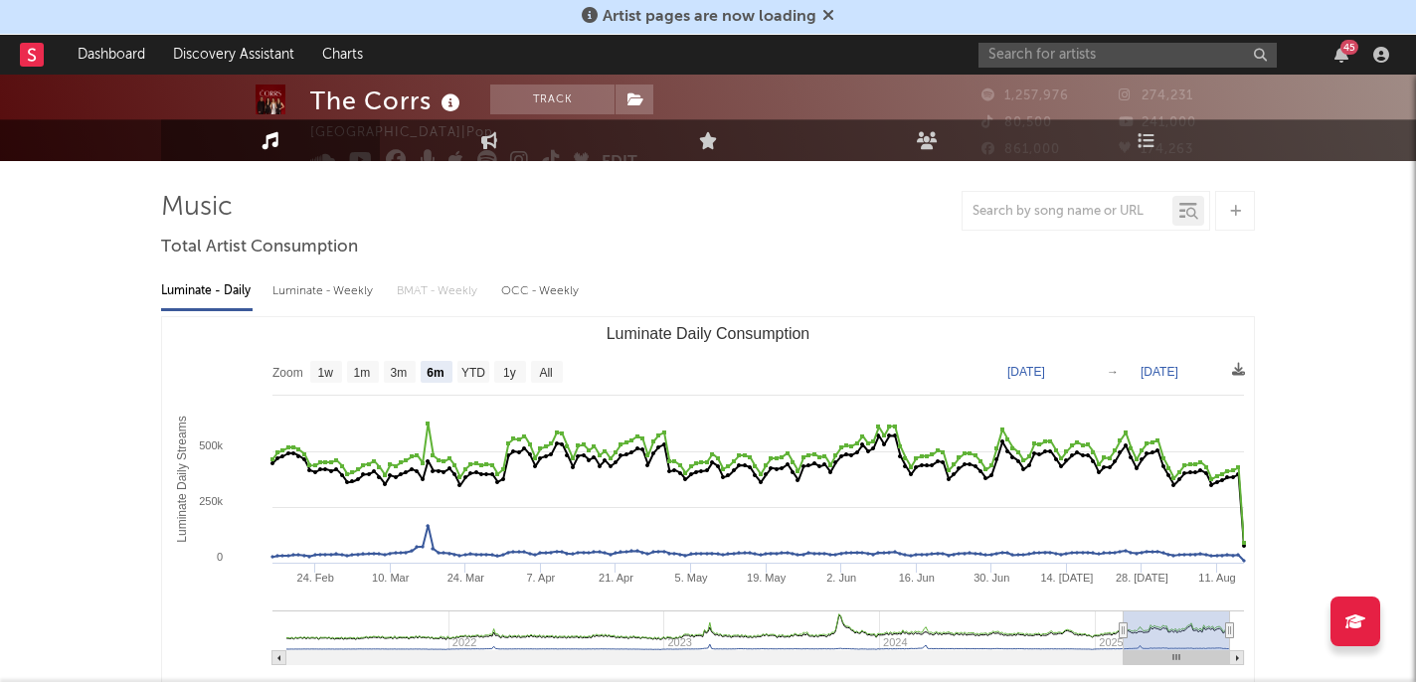
scroll to position [0, 0]
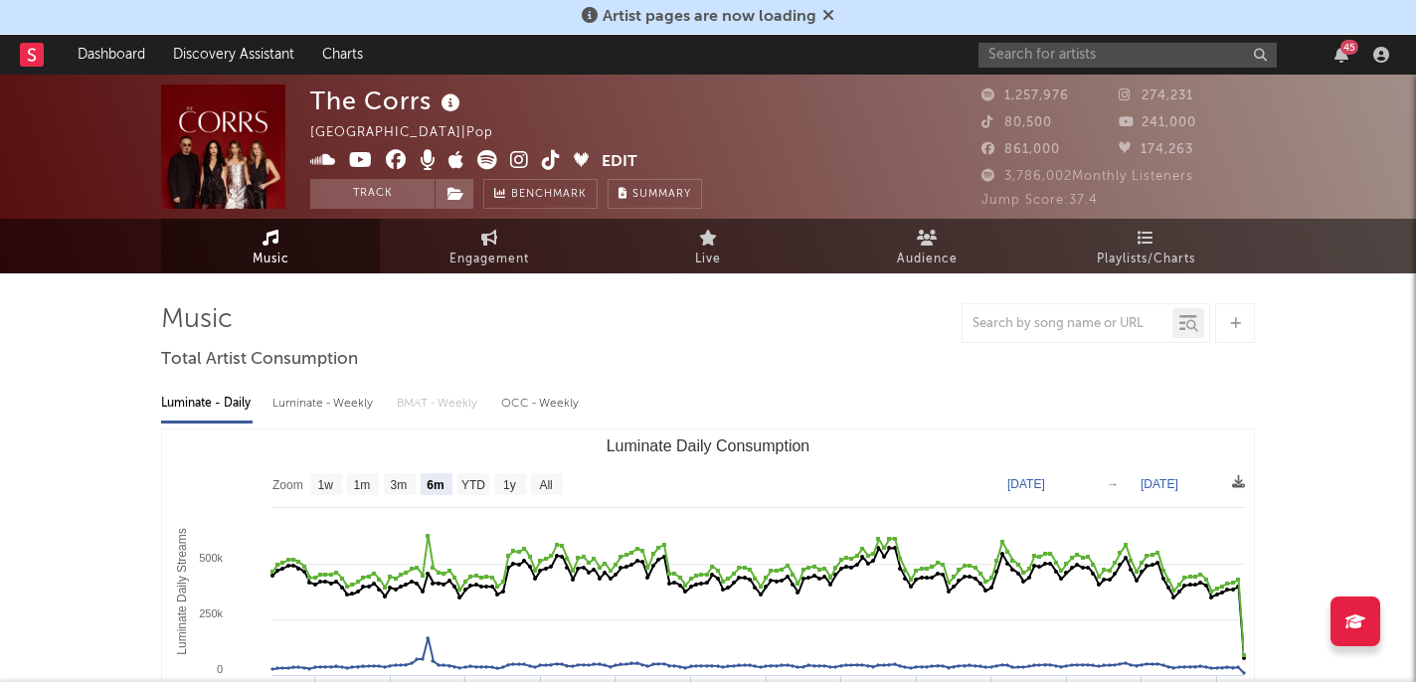
click at [1145, 94] on span "274,231" at bounding box center [1155, 95] width 75 height 13
click at [1124, 96] on icon at bounding box center [1128, 94] width 20 height 13
click at [943, 244] on link "Audience" at bounding box center [926, 246] width 219 height 55
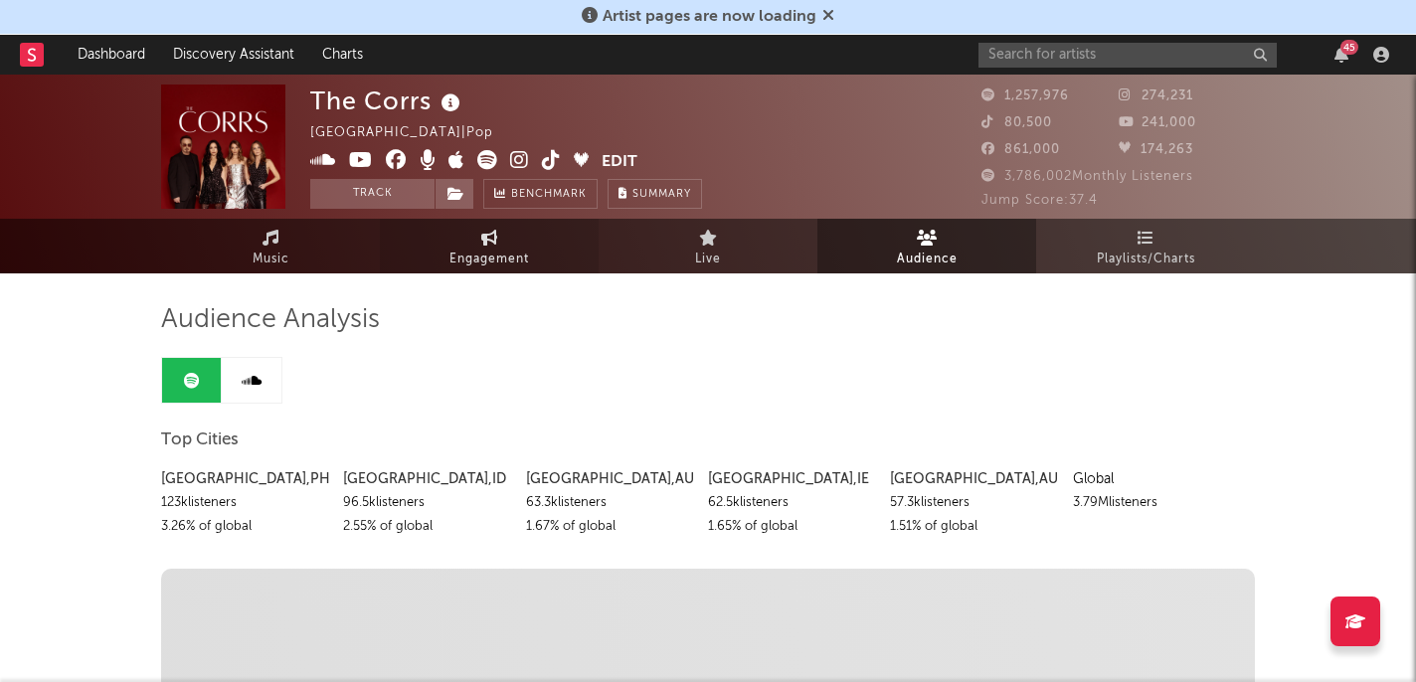
click at [513, 248] on span "Engagement" at bounding box center [489, 260] width 80 height 24
select select "1w"
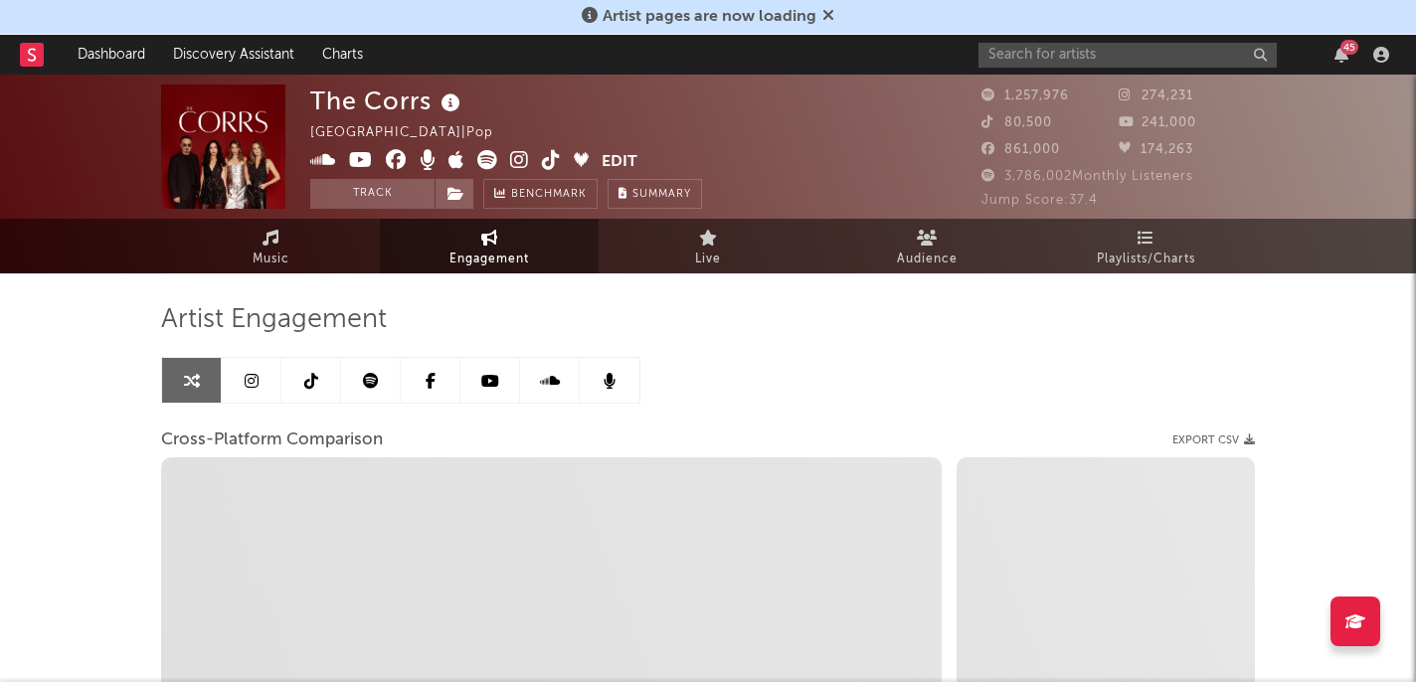
click at [265, 377] on link at bounding box center [252, 380] width 60 height 45
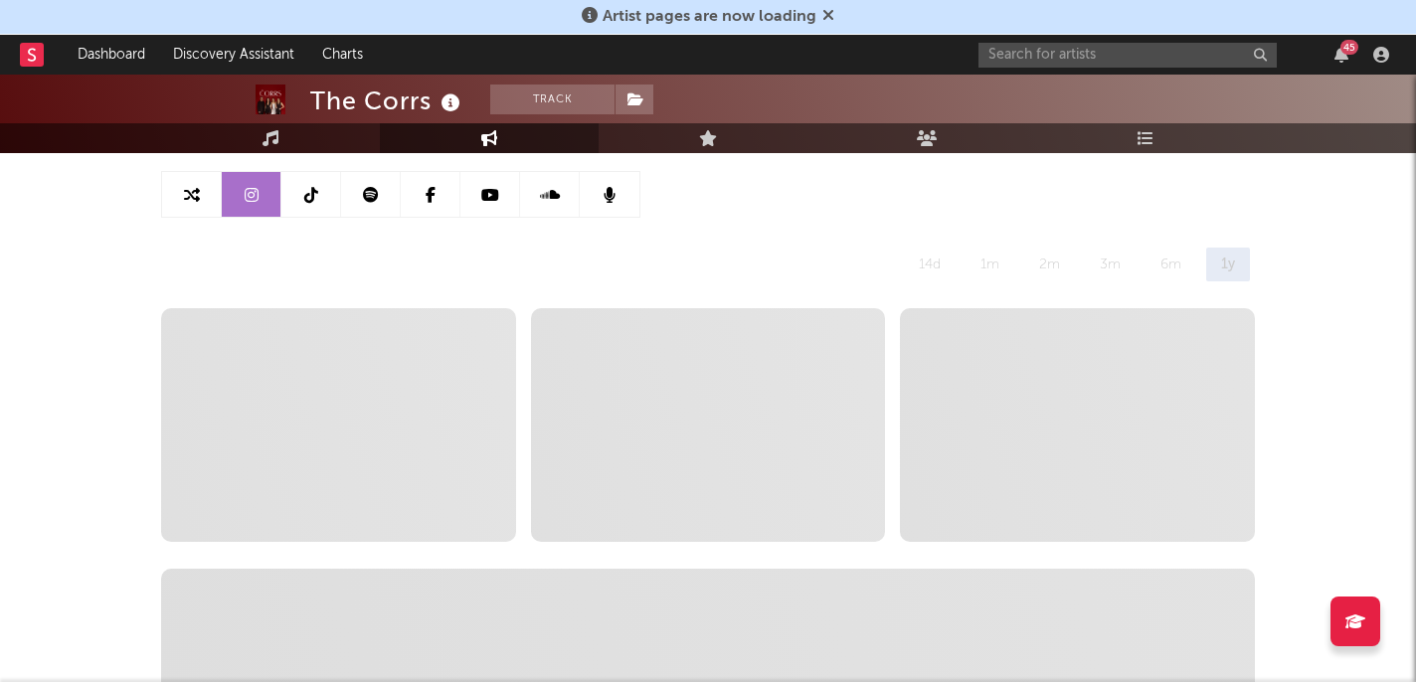
scroll to position [207, 0]
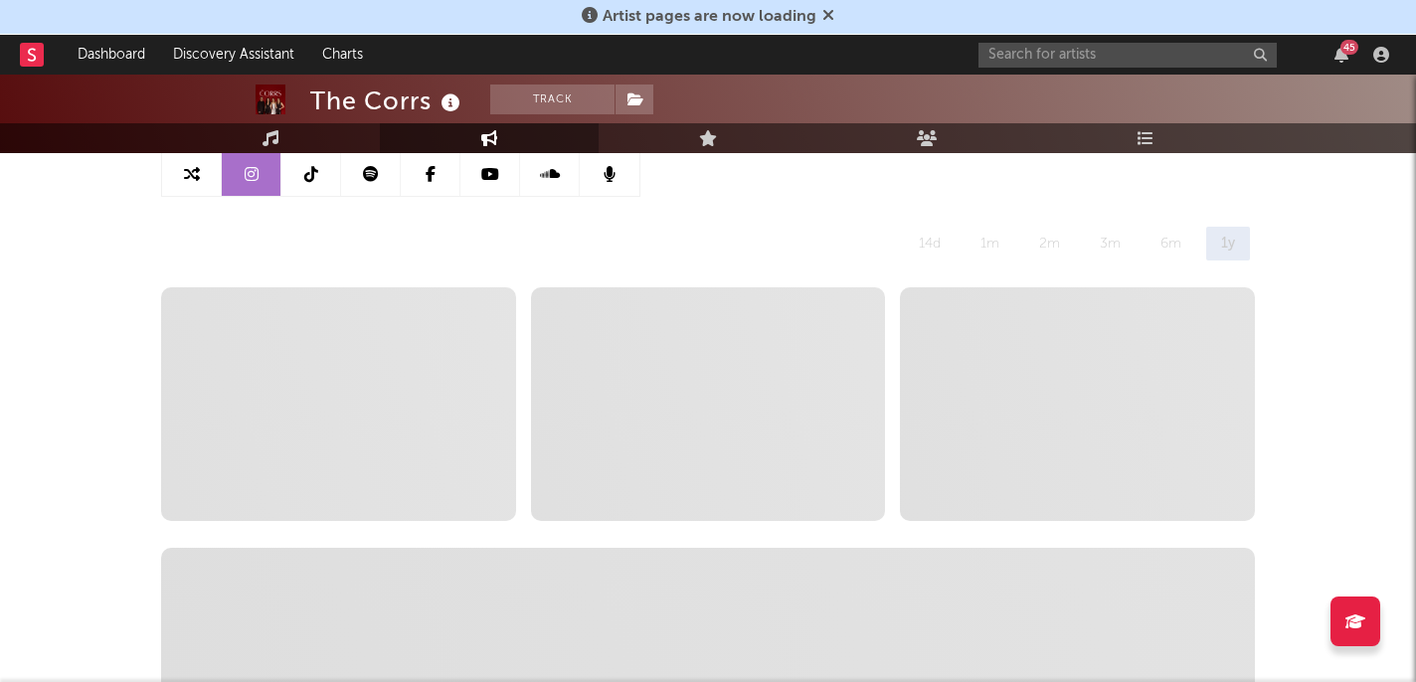
select select "6m"
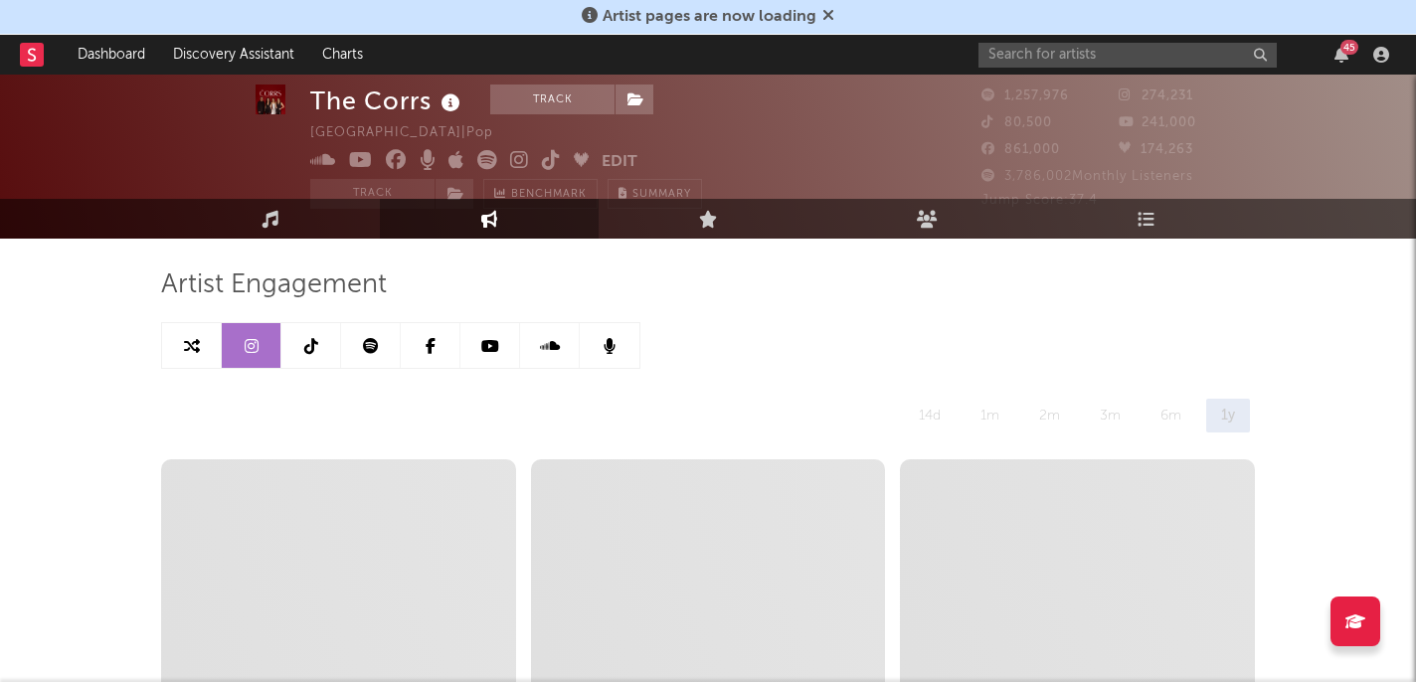
scroll to position [0, 0]
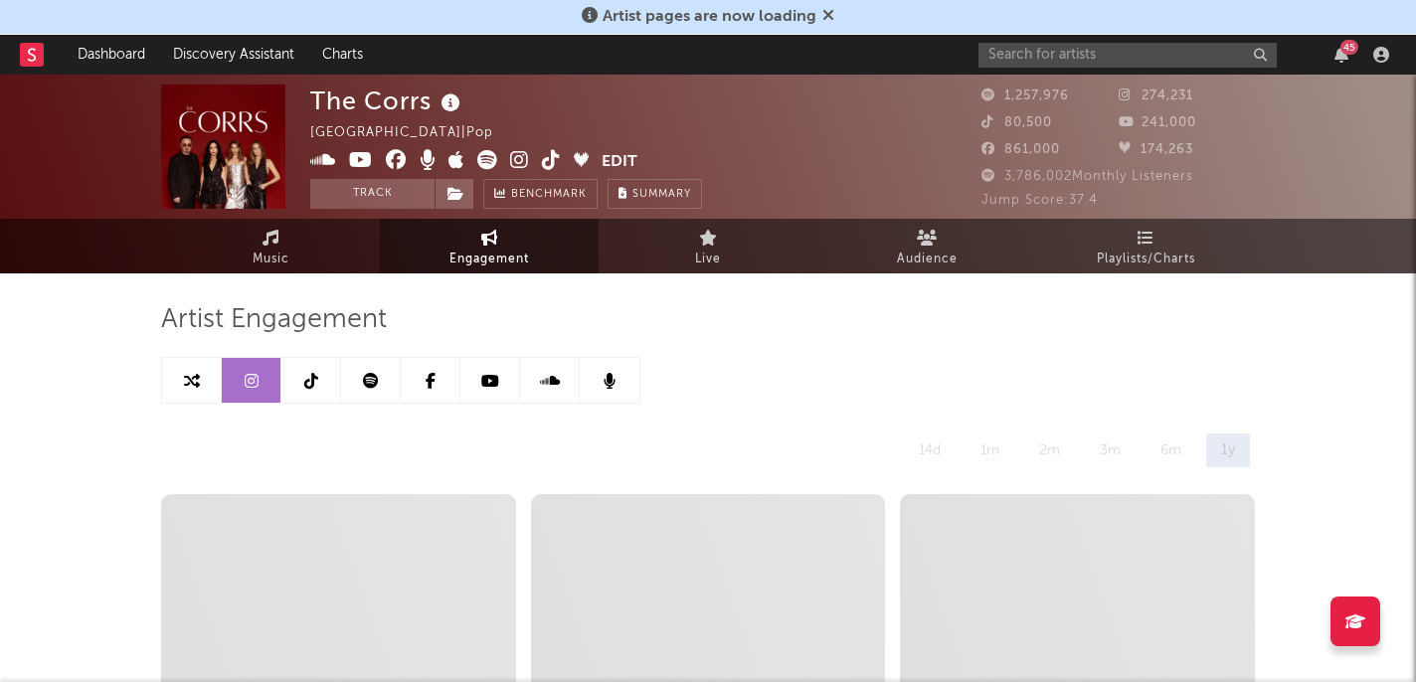
click at [222, 358] on link at bounding box center [252, 380] width 60 height 45
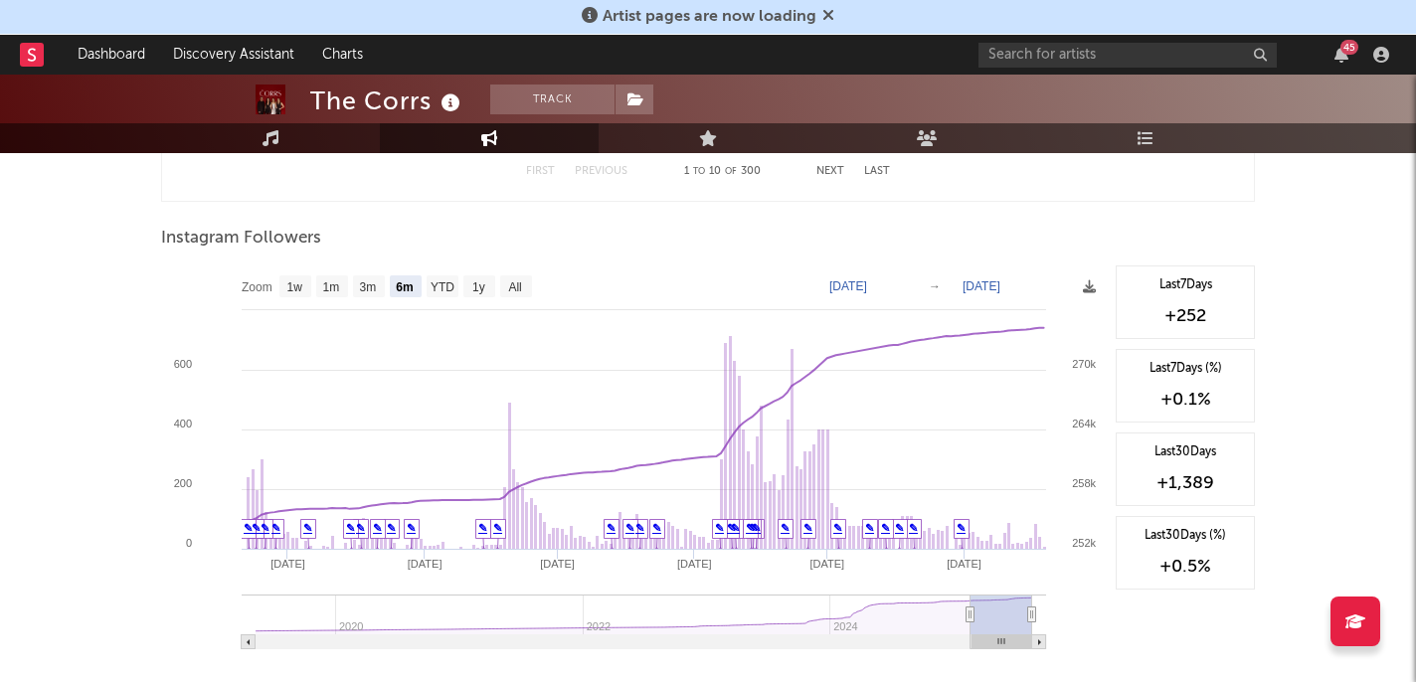
scroll to position [3040, 0]
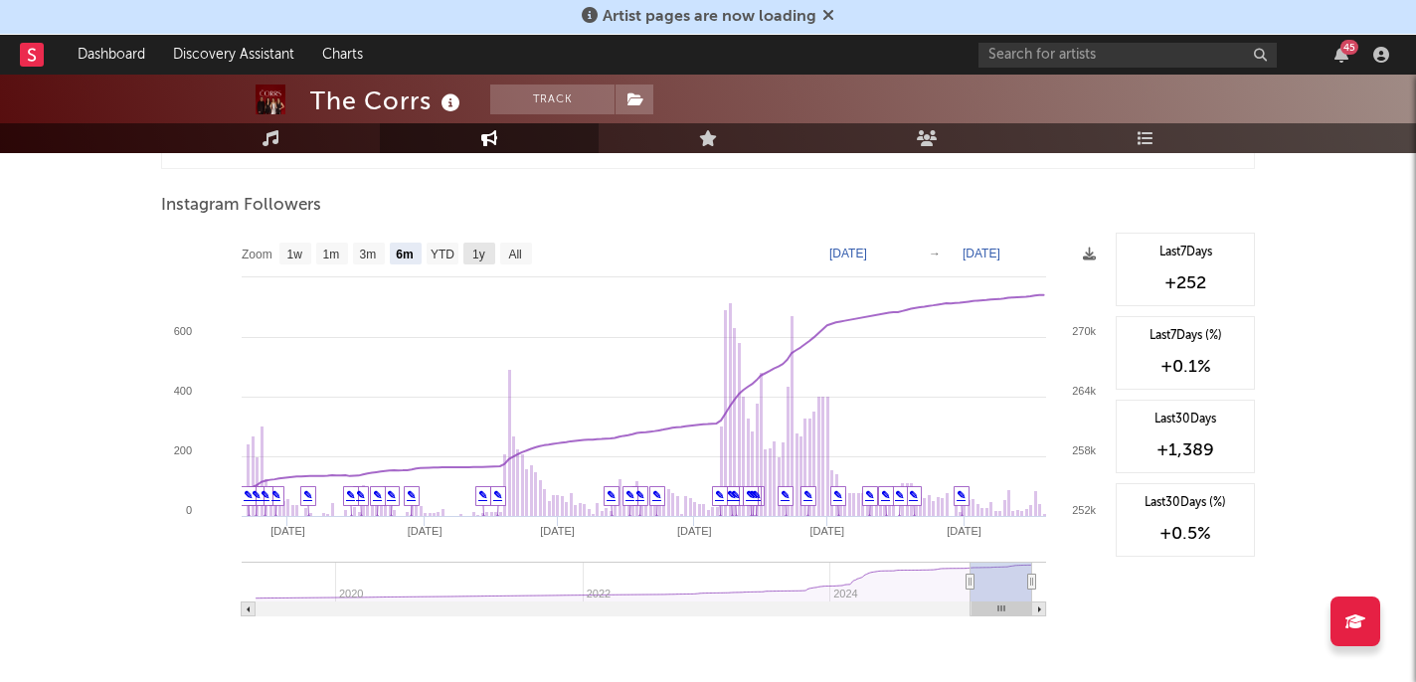
click at [481, 254] on text "1y" at bounding box center [478, 255] width 13 height 14
select select "1y"
type input "2024-08-19"
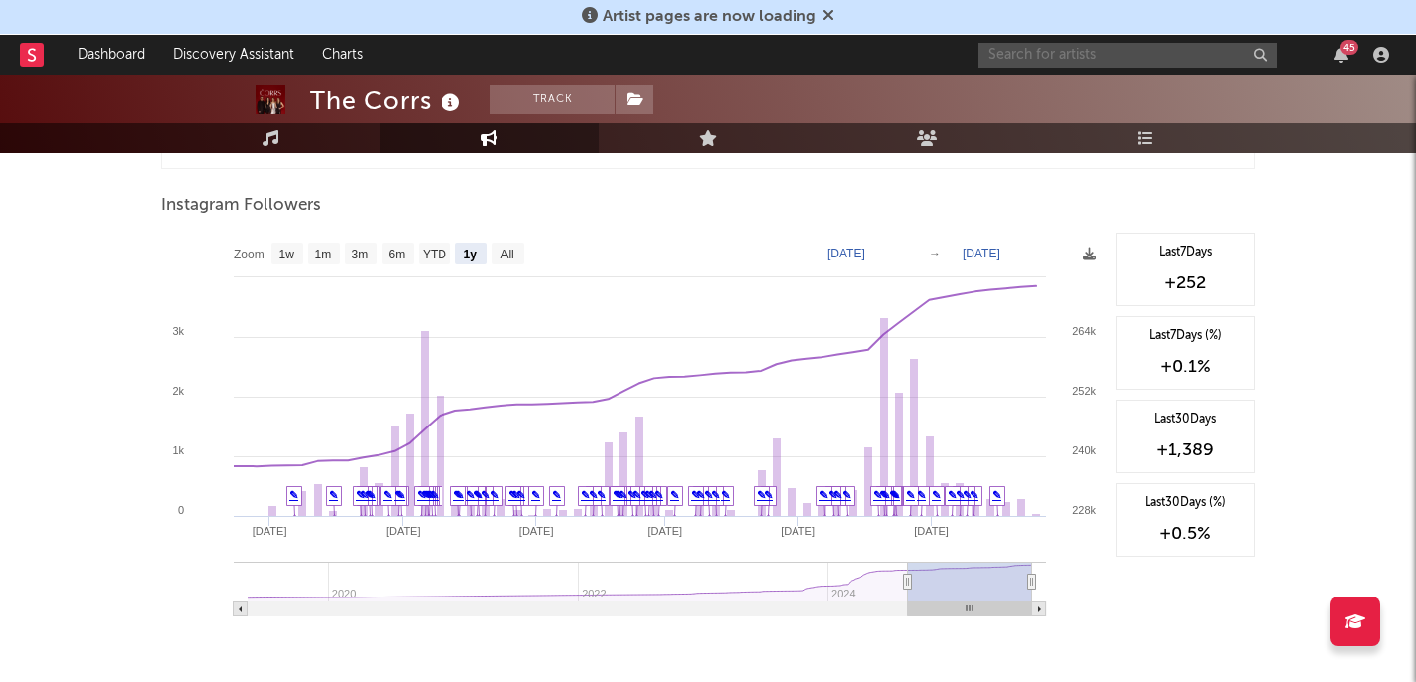
click at [1127, 56] on input "text" at bounding box center [1127, 55] width 298 height 25
type input "the stranglers"
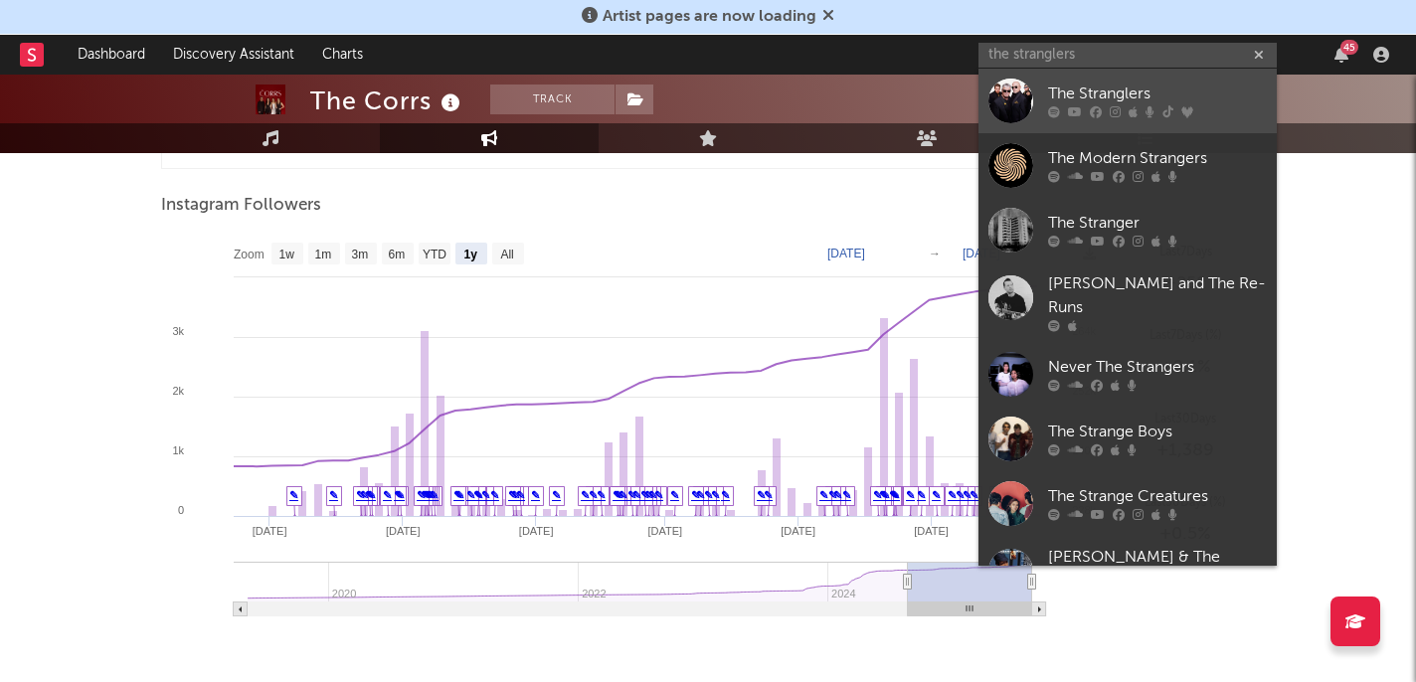
click at [1077, 101] on div "The Stranglers" at bounding box center [1157, 95] width 219 height 24
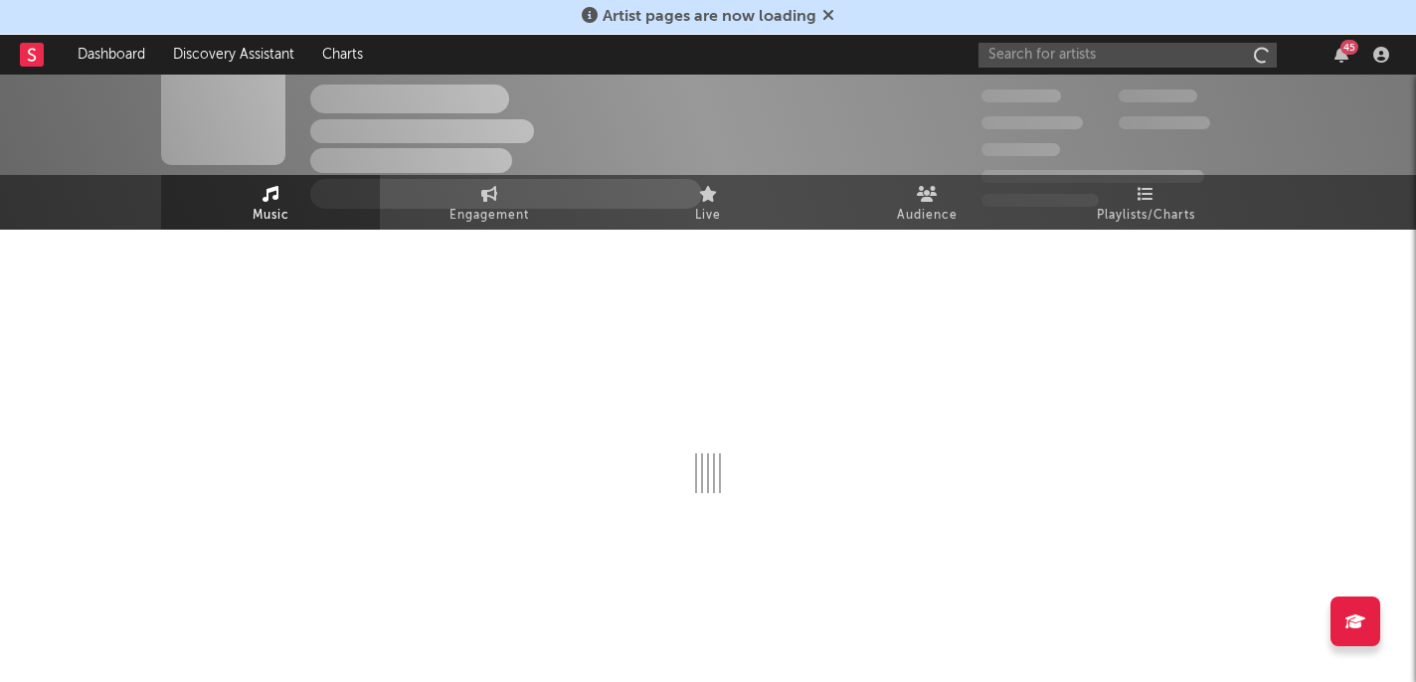
scroll to position [44, 0]
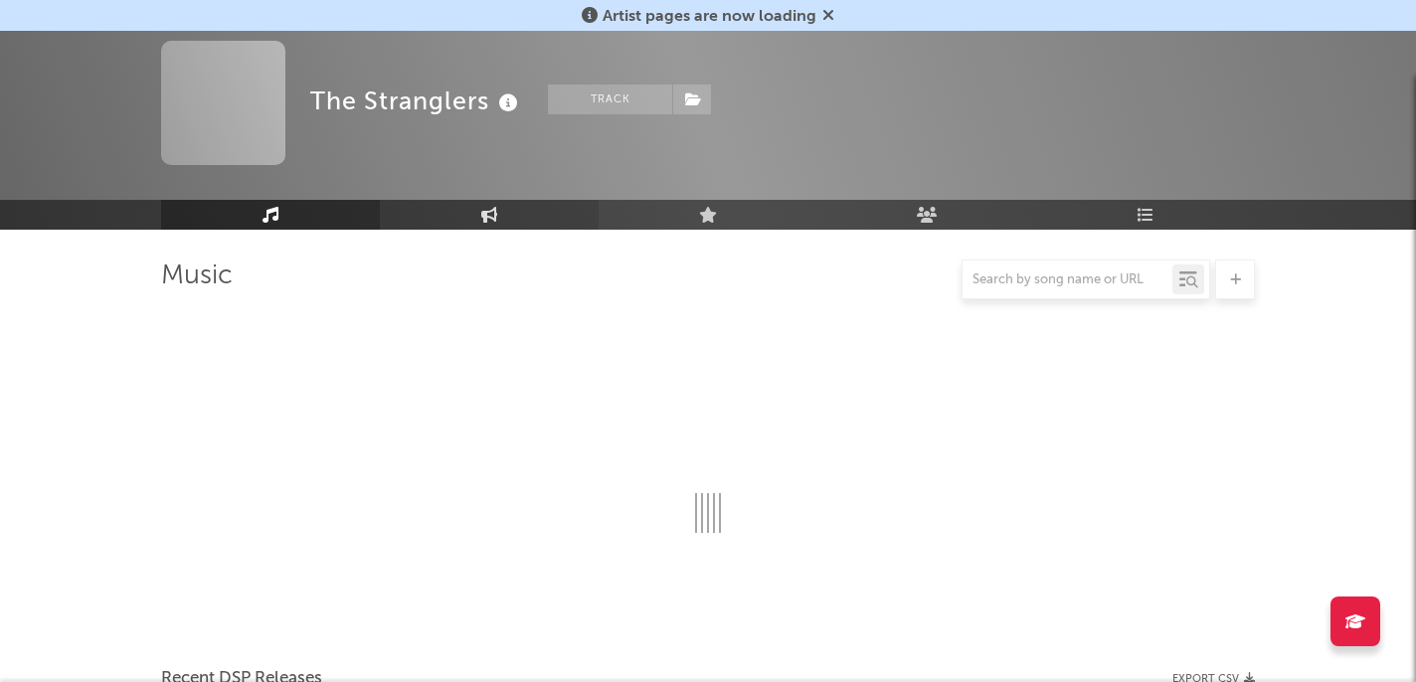
select select "6m"
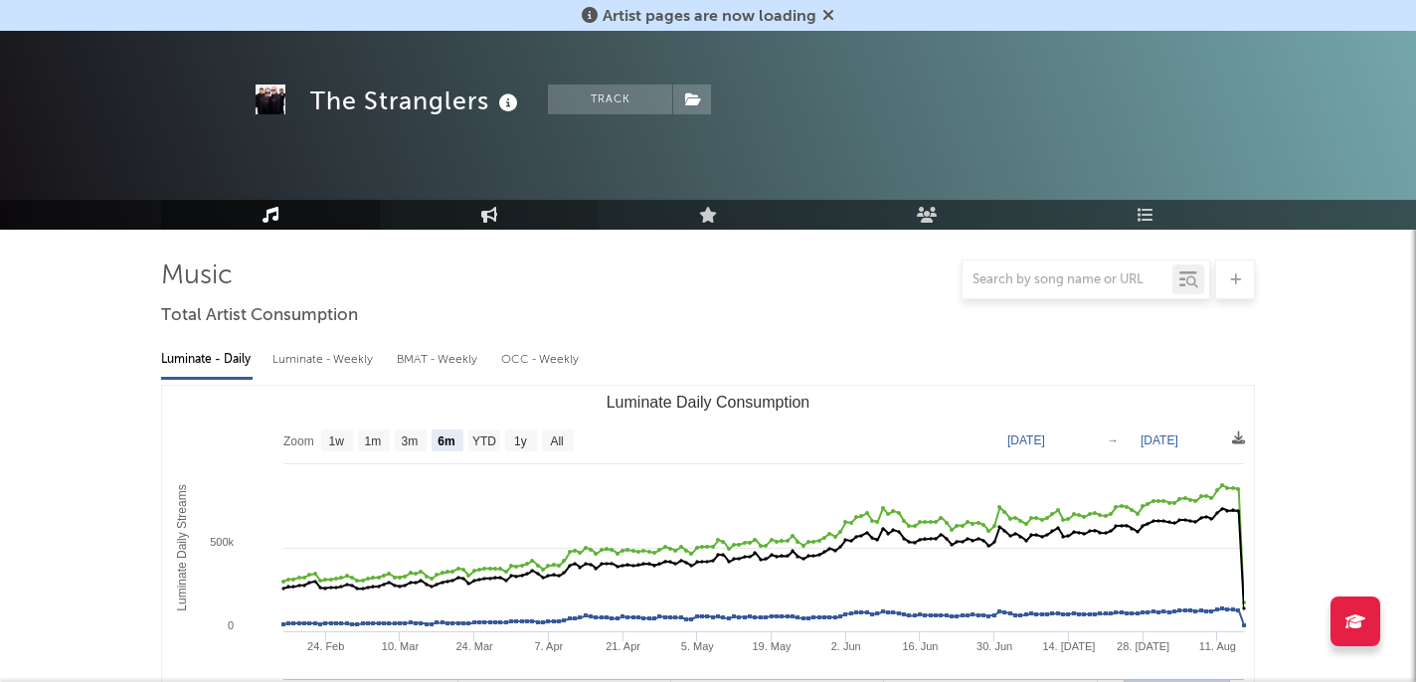
scroll to position [2396, 0]
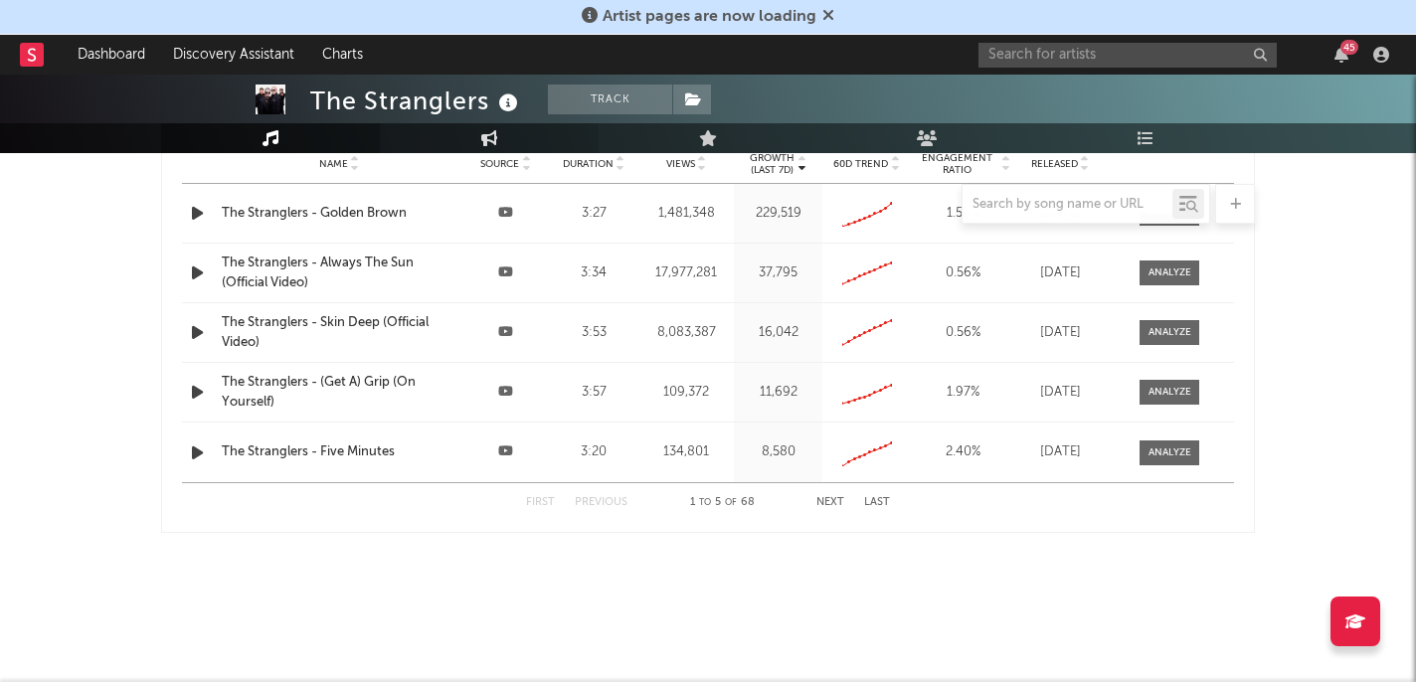
select select "6m"
click at [487, 135] on icon at bounding box center [489, 138] width 17 height 16
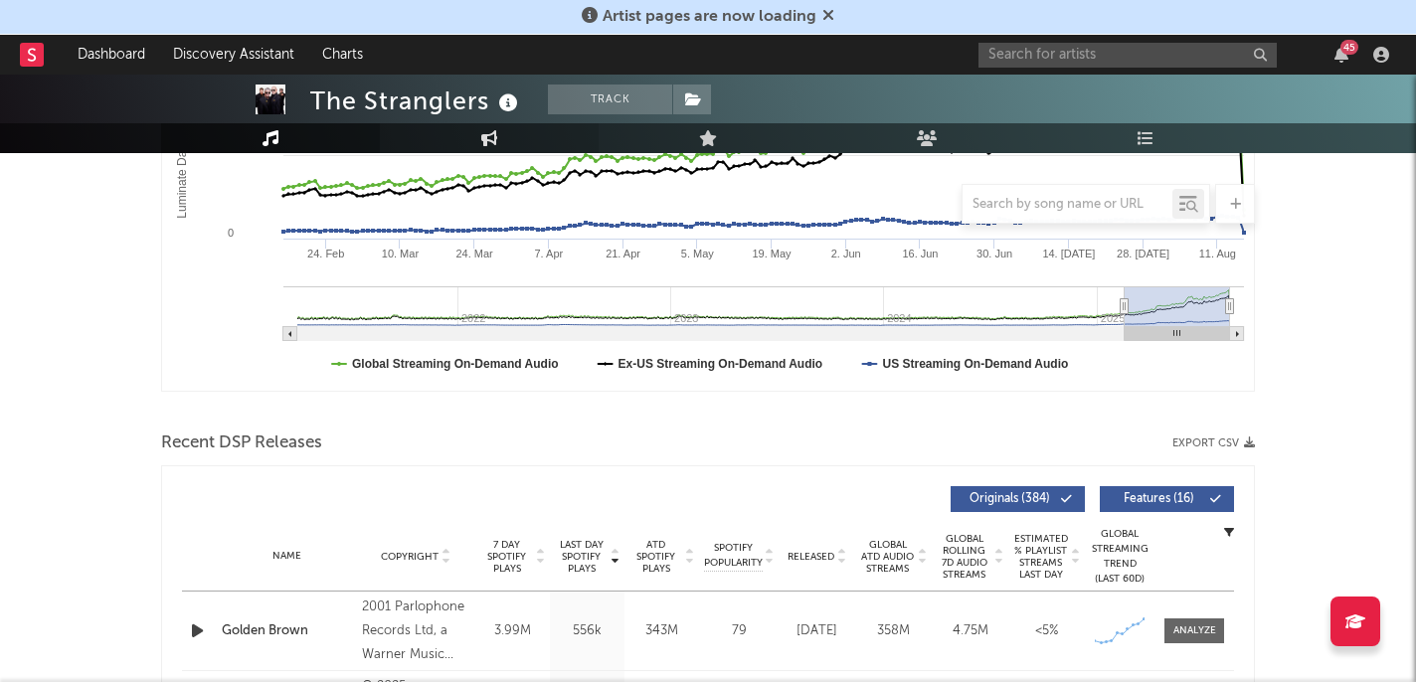
select select "1w"
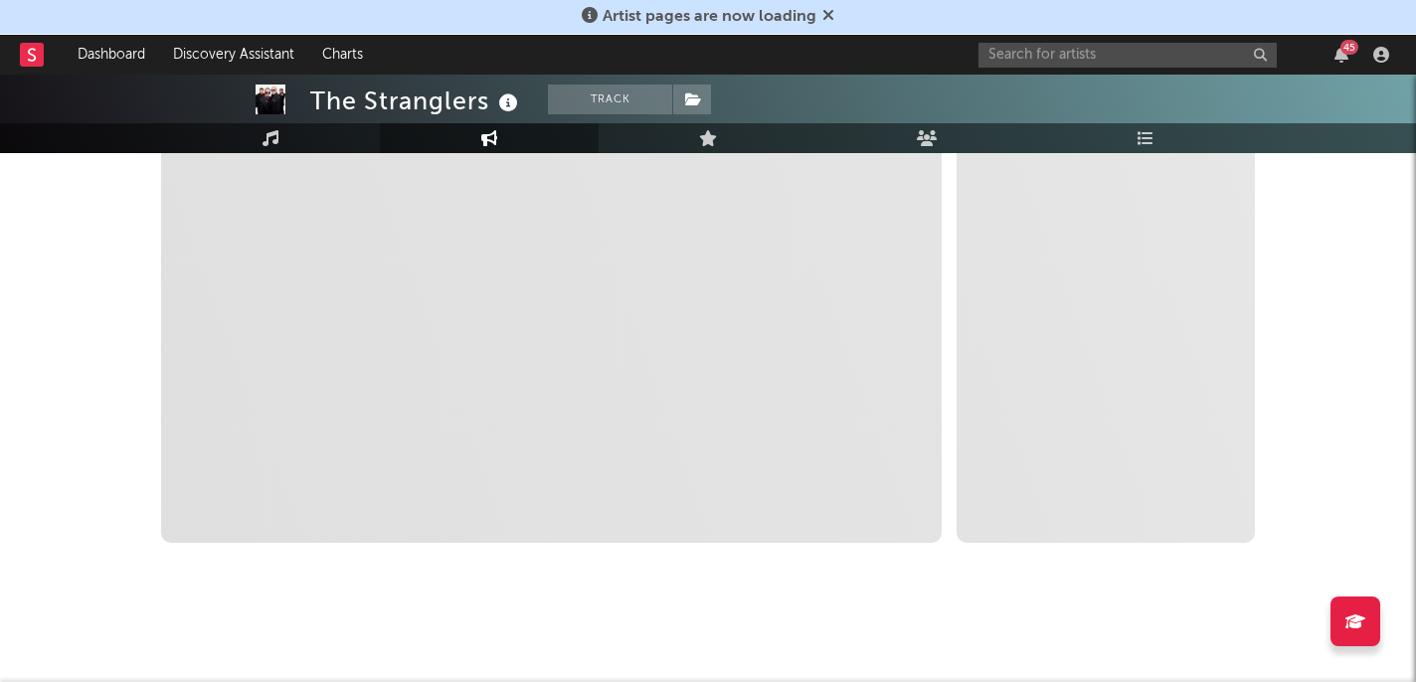
select select "1m"
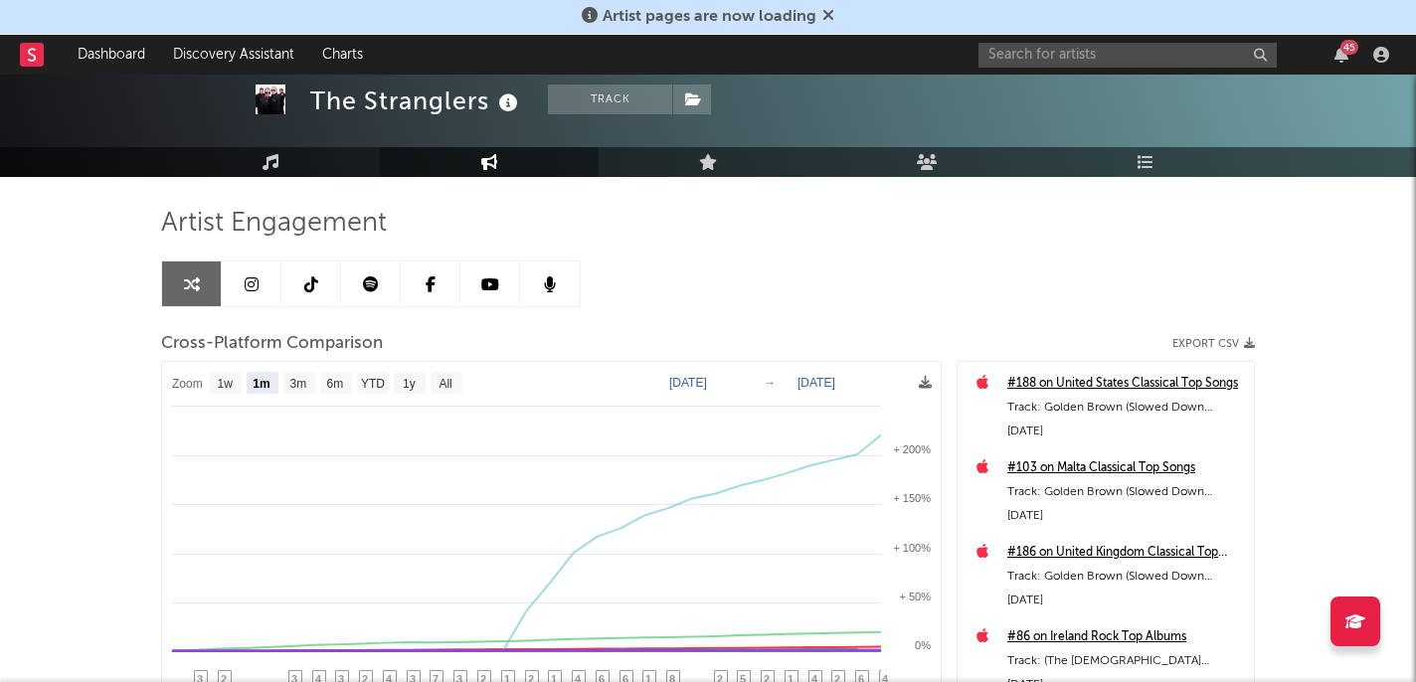
scroll to position [0, 0]
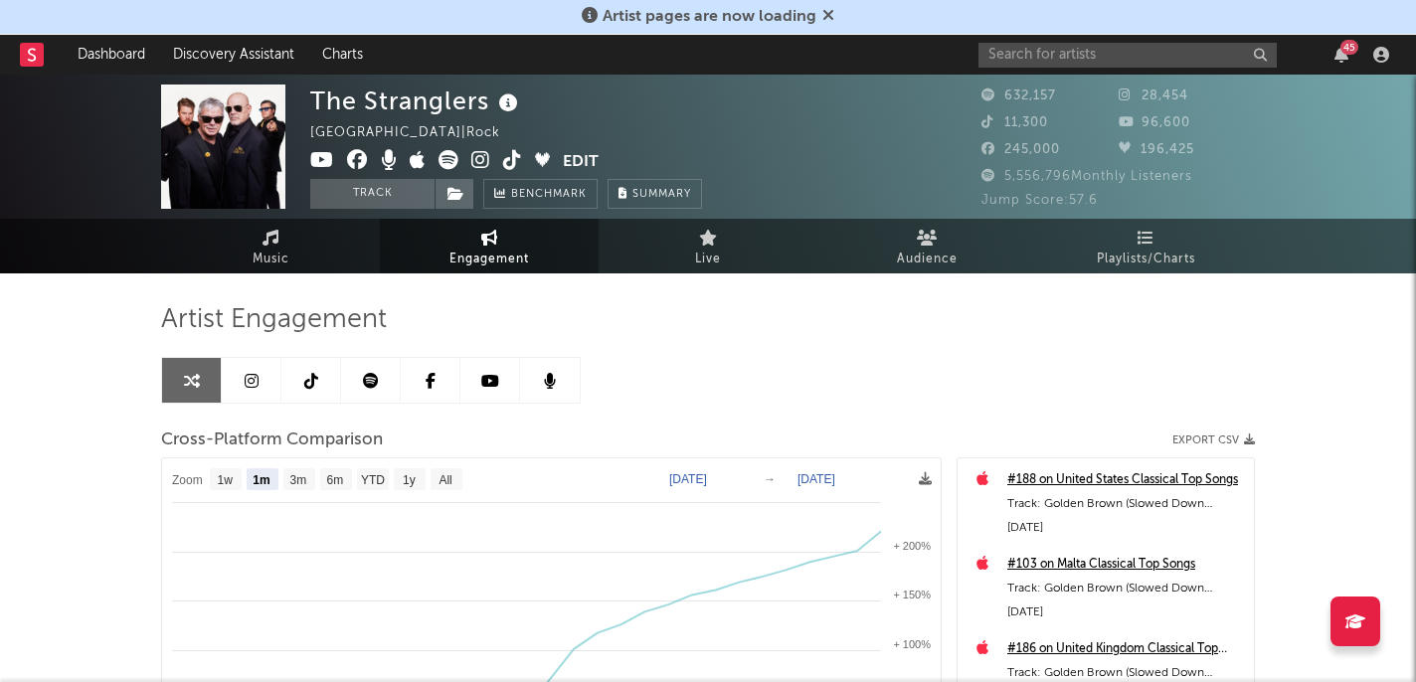
click at [267, 368] on link at bounding box center [252, 380] width 60 height 45
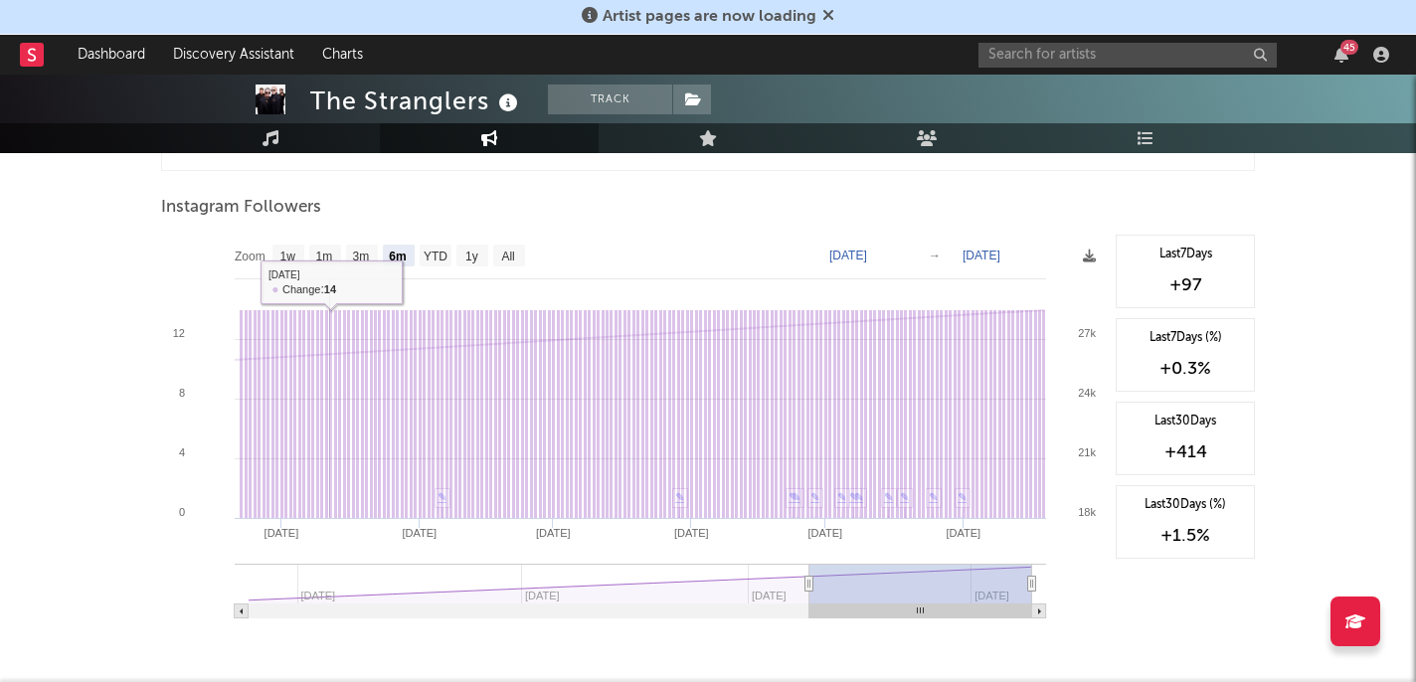
scroll to position [1649, 0]
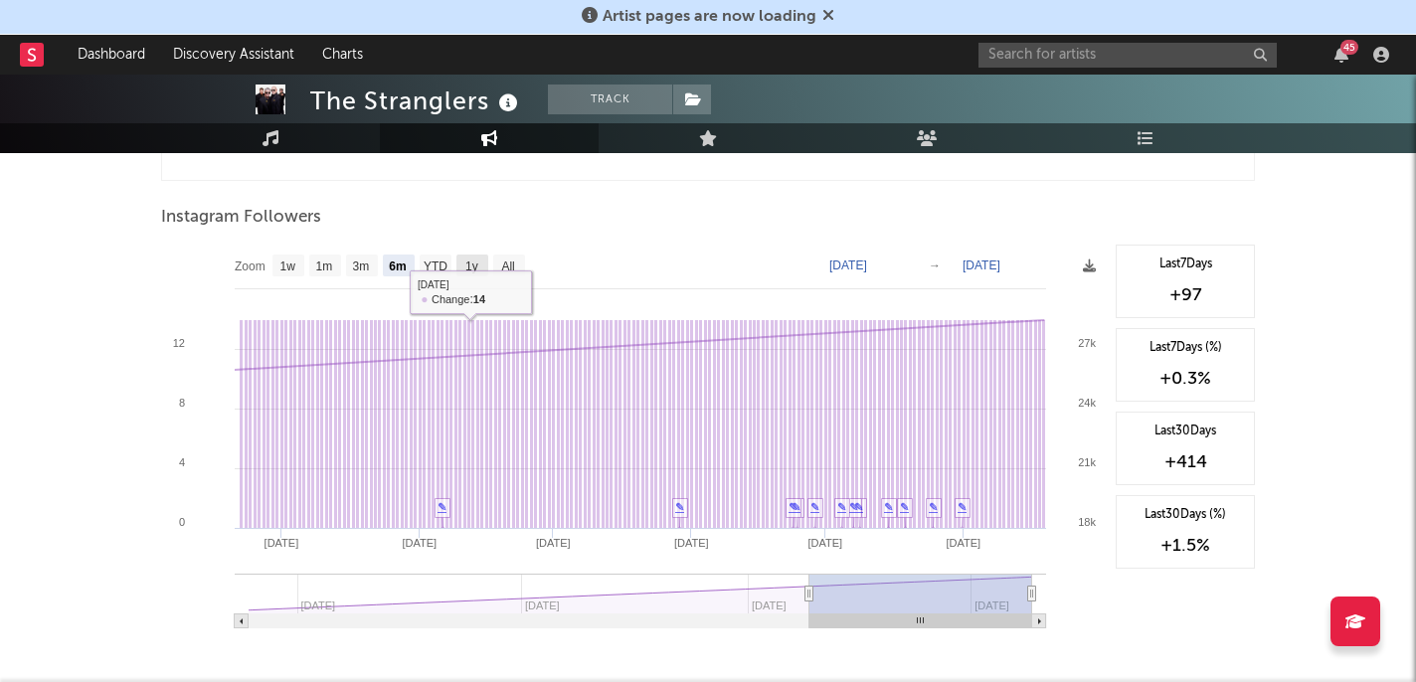
click at [472, 270] on text "1y" at bounding box center [471, 266] width 13 height 14
select select "1y"
type input "2024-08-19"
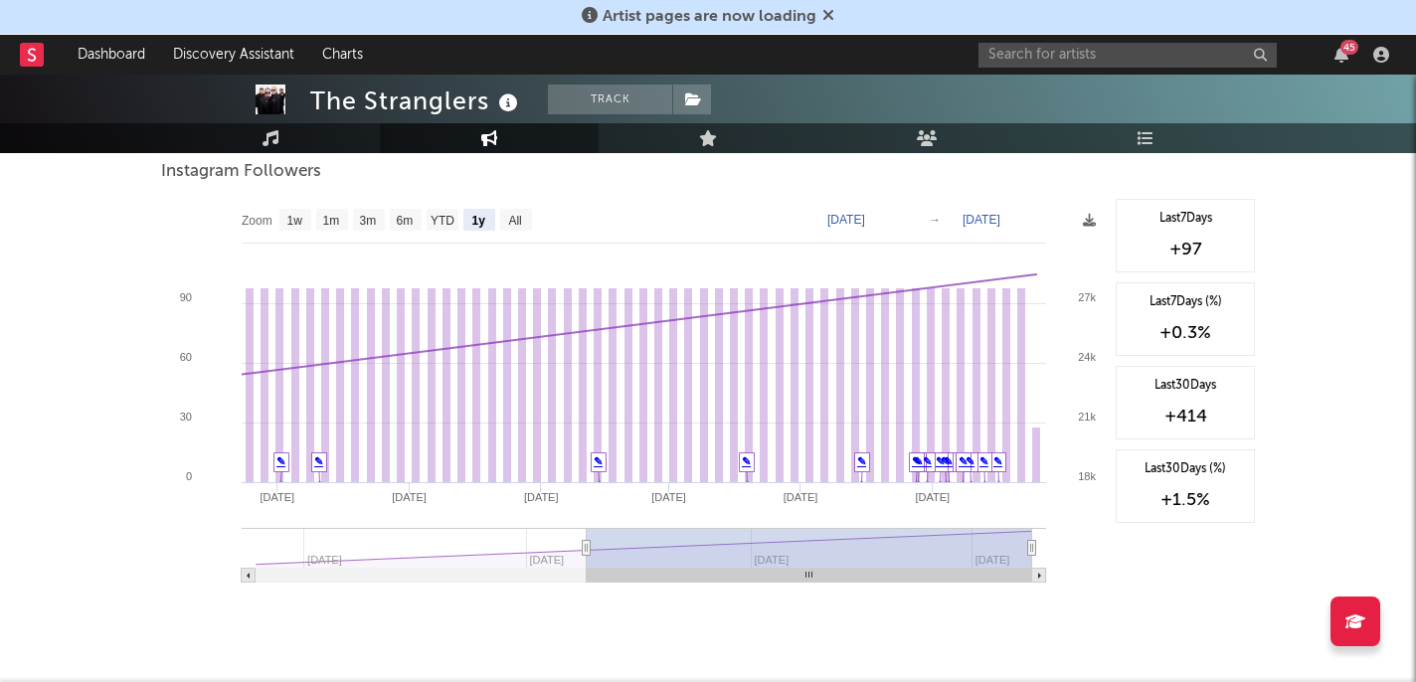
scroll to position [1696, 0]
click at [515, 218] on text "All" at bounding box center [514, 220] width 13 height 14
select select "All"
type input "2023-11-20"
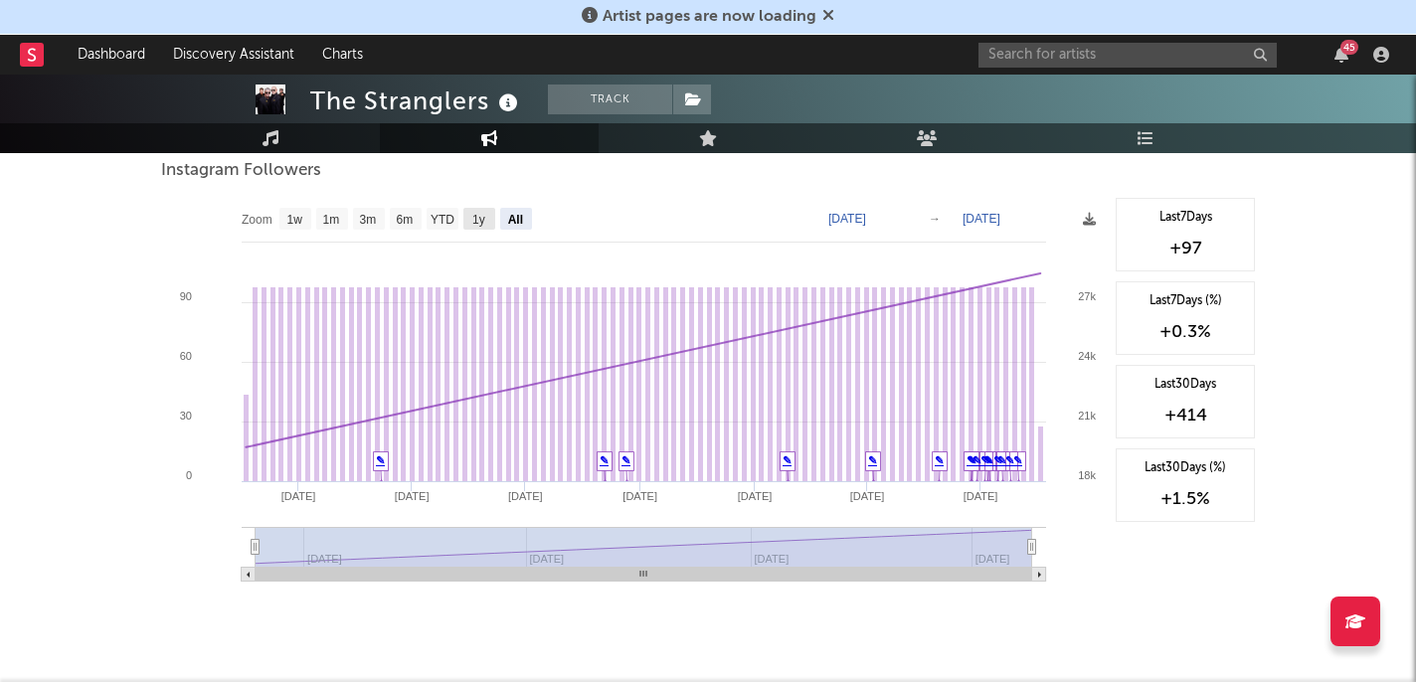
click at [489, 213] on rect at bounding box center [479, 219] width 32 height 22
select select "1y"
type input "2024-08-19"
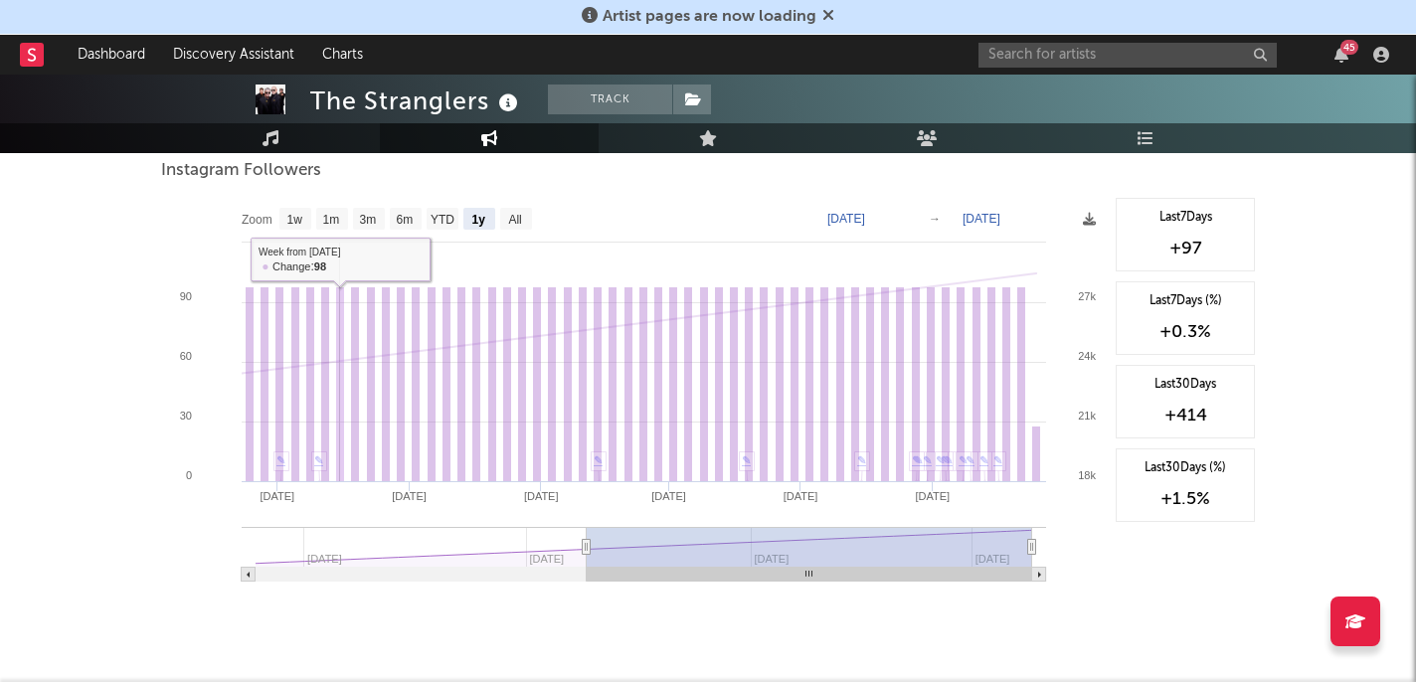
click at [343, 466] on rect at bounding box center [340, 384] width 8 height 195
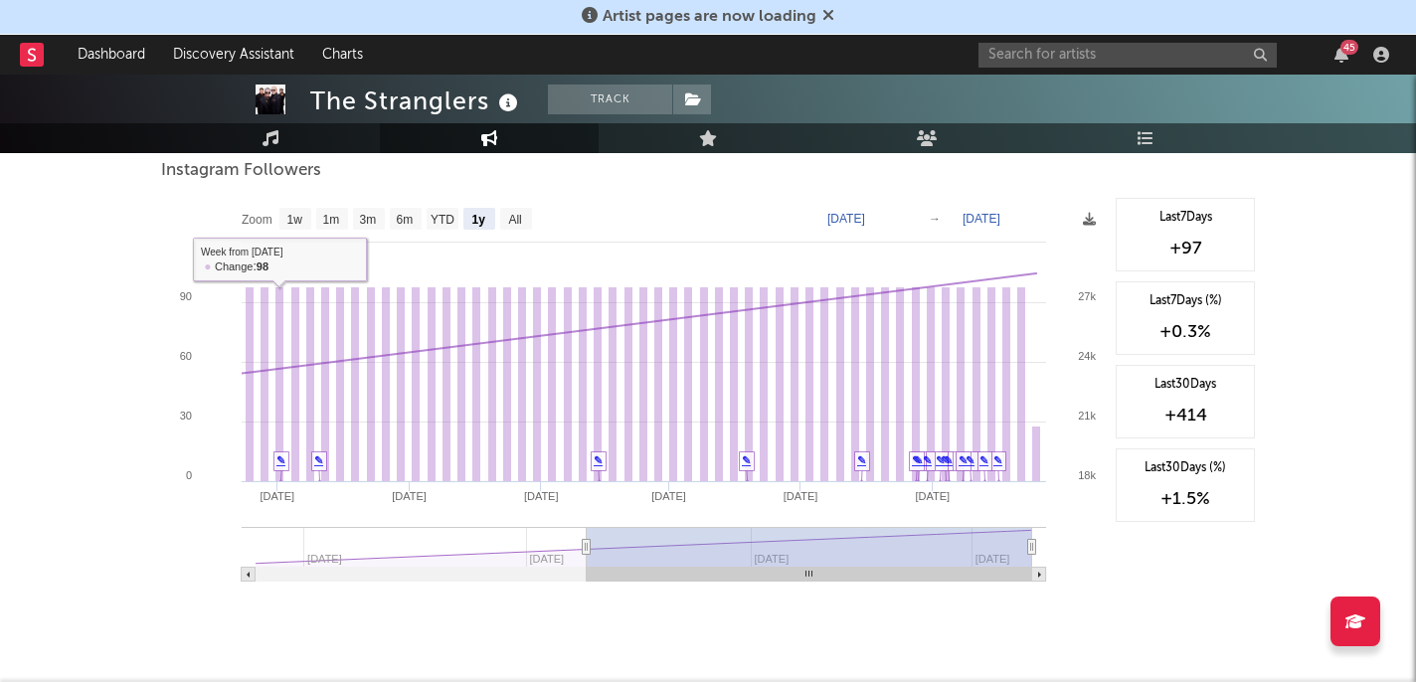
click at [256, 215] on text "Zoom" at bounding box center [257, 220] width 31 height 14
click at [300, 214] on text "1w" at bounding box center [295, 220] width 16 height 14
select select "1w"
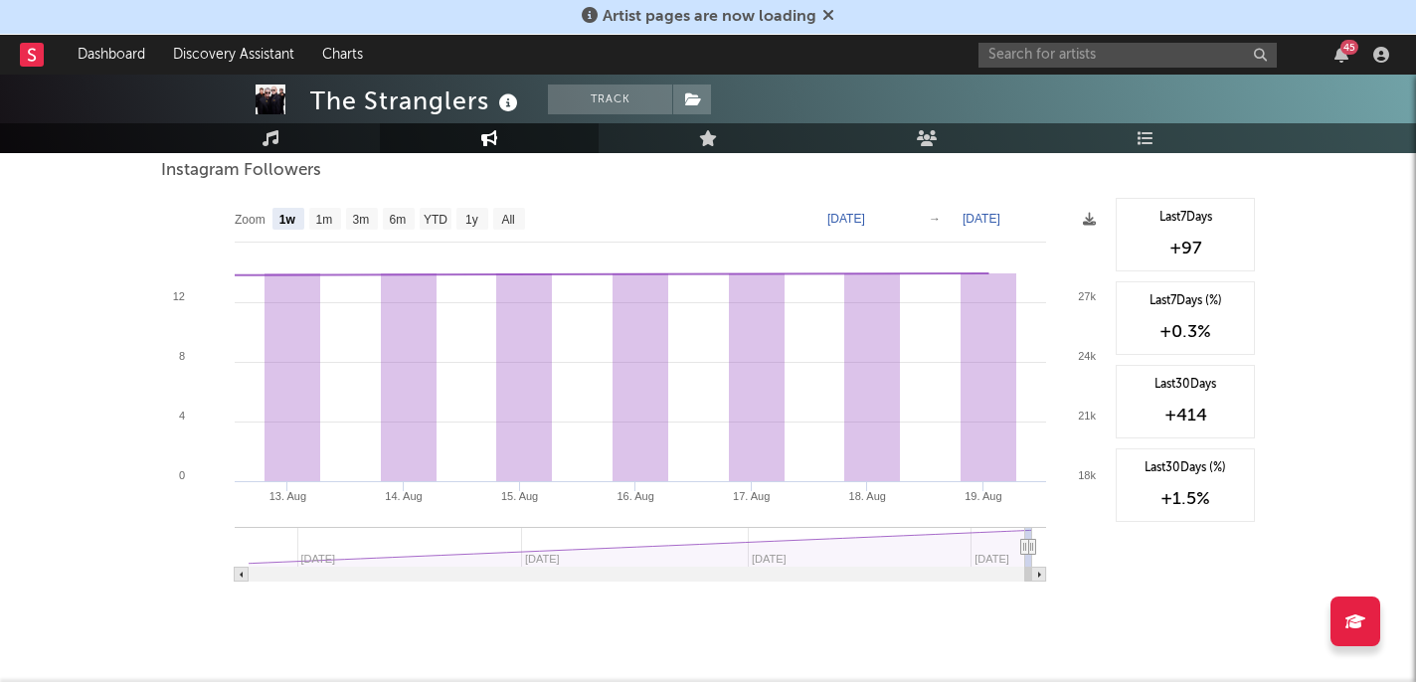
click at [1038, 577] on rect at bounding box center [1039, 575] width 14 height 14
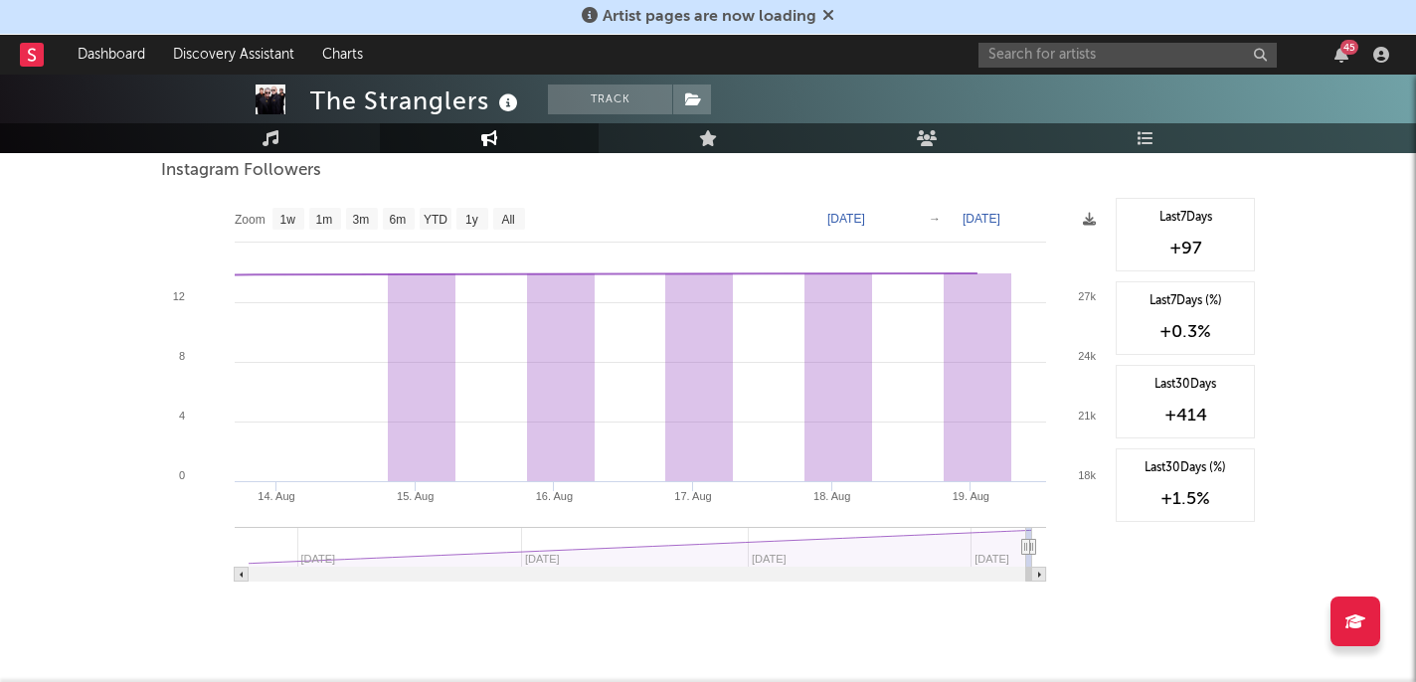
click at [1026, 545] on icon at bounding box center [1026, 547] width 8 height 15
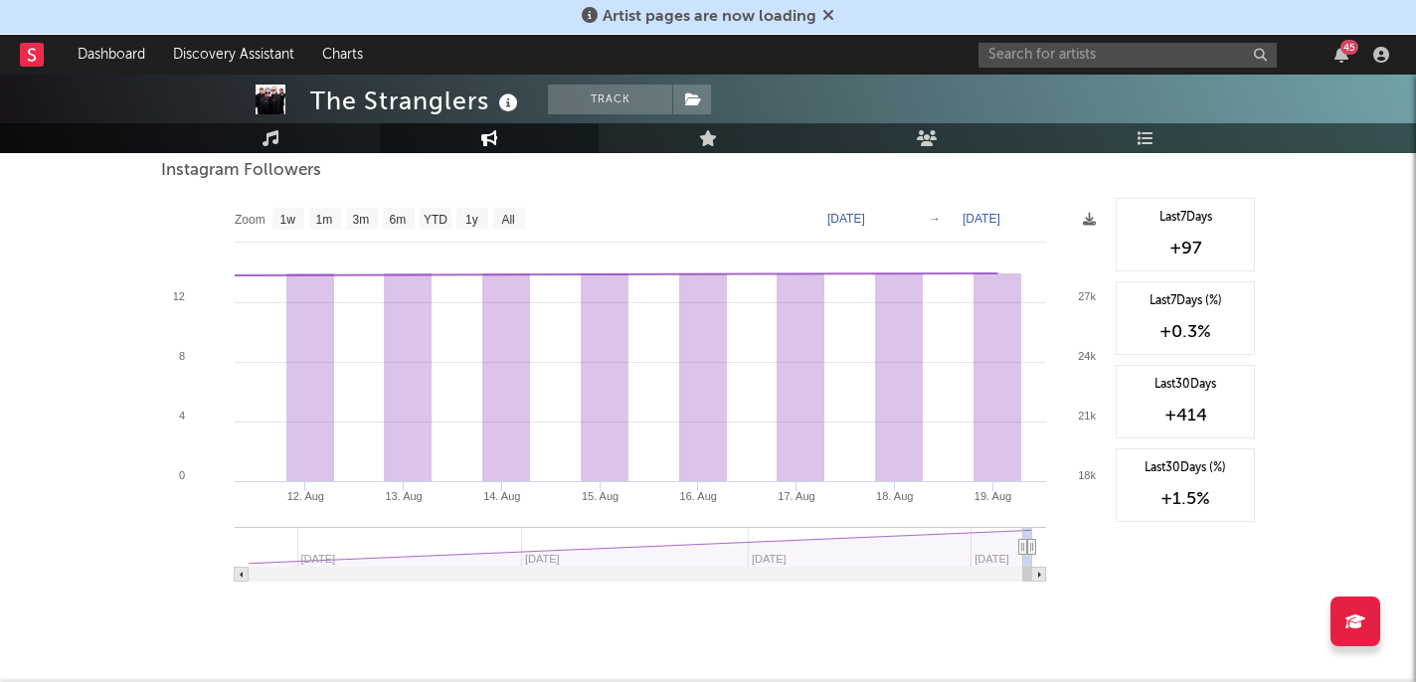
type input "2025-05-30"
select select "3m"
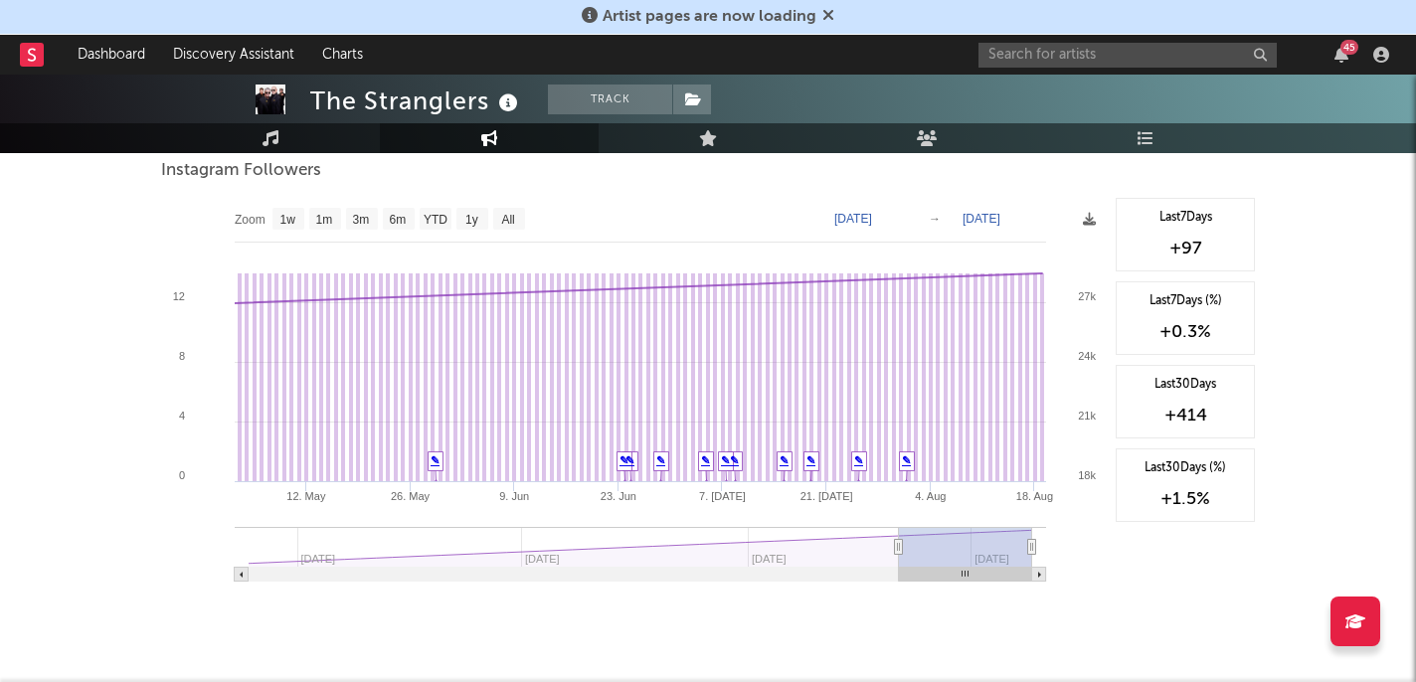
type input "2025-03-16"
select select "6m"
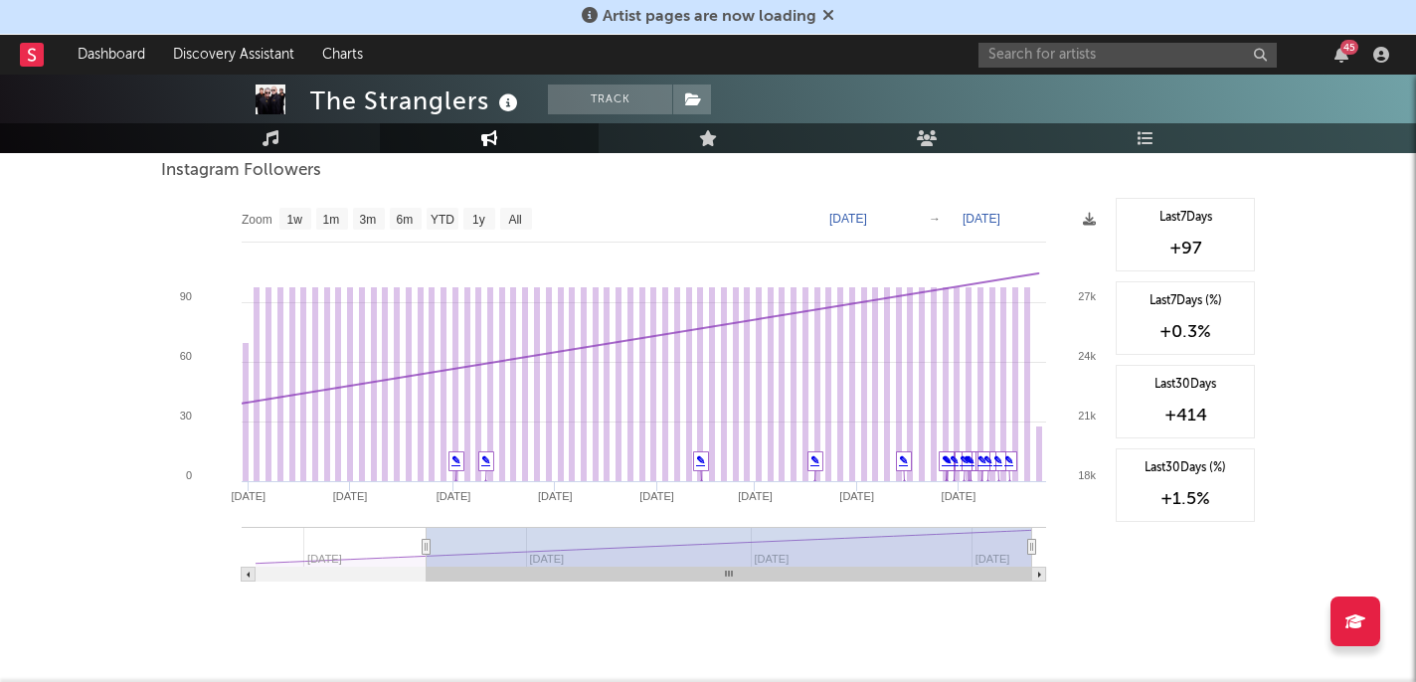
type input "2023-11-27"
select select "All"
type input "2023-11-20"
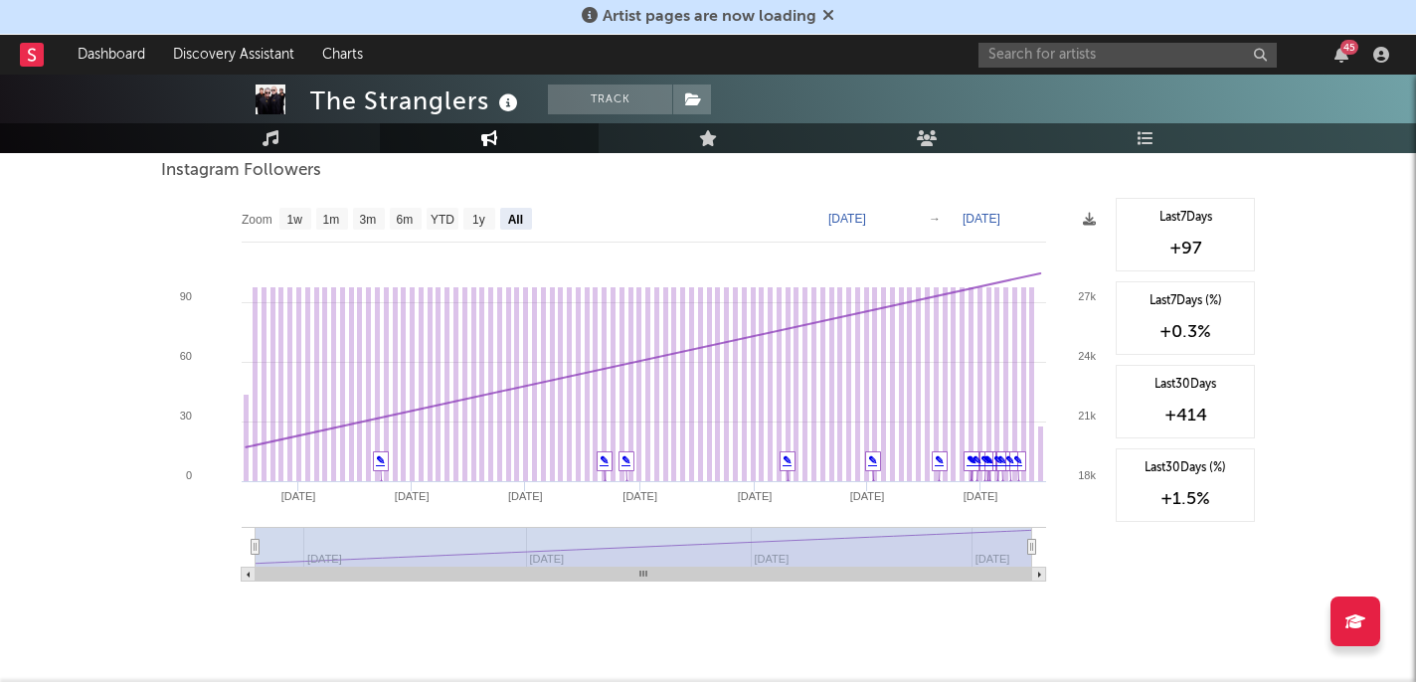
drag, startPoint x: 1026, startPoint y: 545, endPoint x: 88, endPoint y: 612, distance: 939.9
click at [247, 571] on rect at bounding box center [249, 575] width 14 height 14
click at [487, 222] on rect at bounding box center [479, 219] width 32 height 22
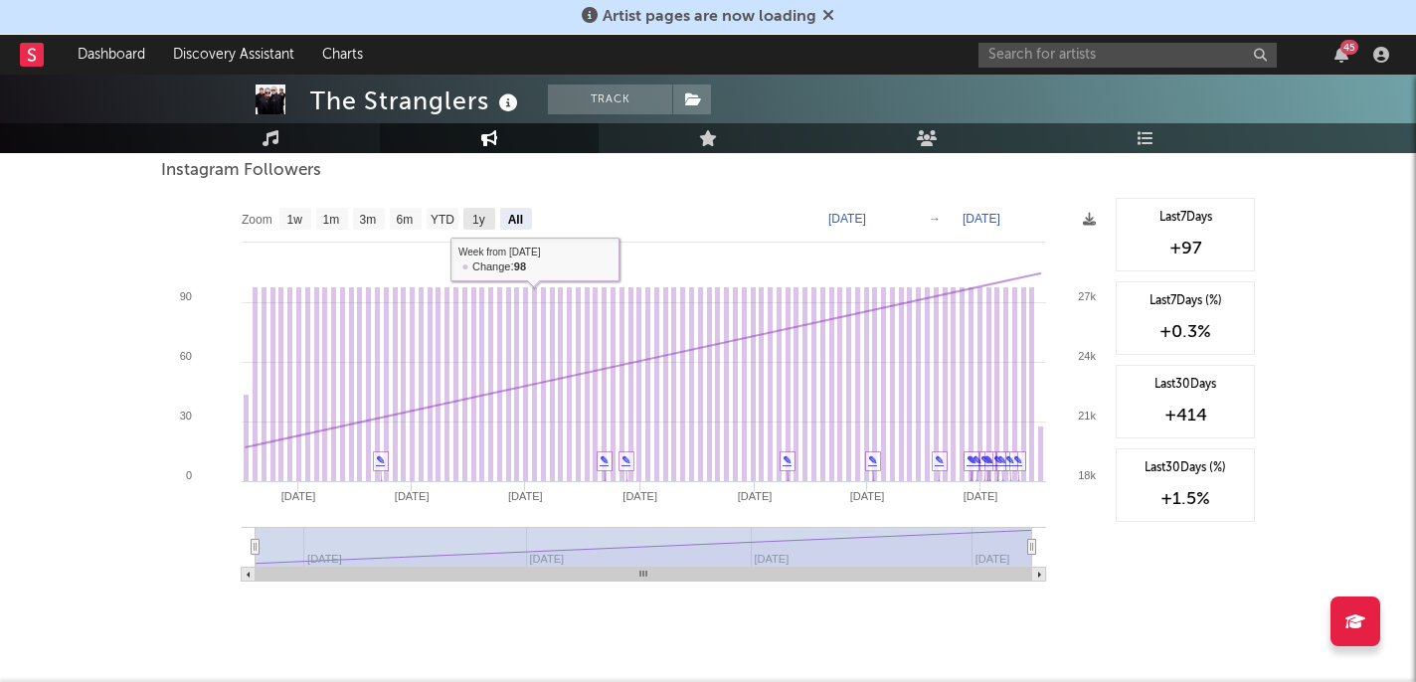
select select "1y"
type input "2024-08-19"
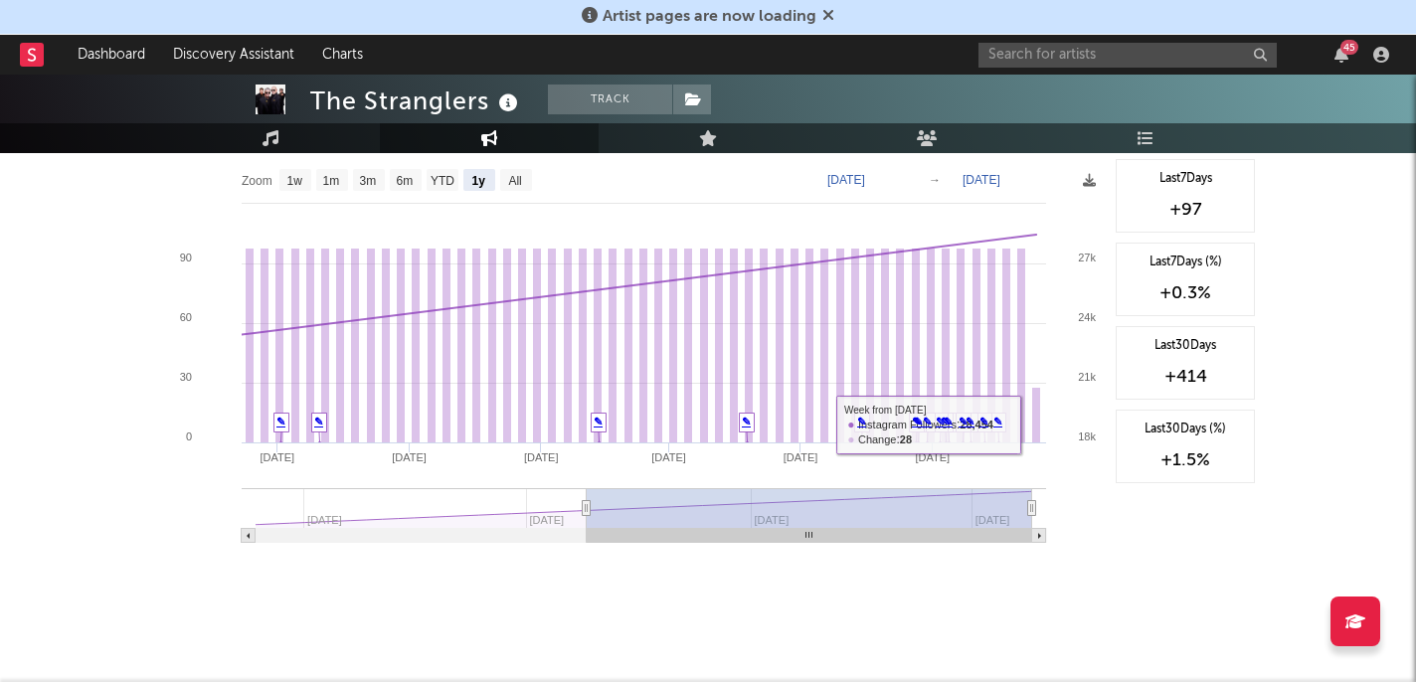
scroll to position [1670, 0]
